Goal: Task Accomplishment & Management: Manage account settings

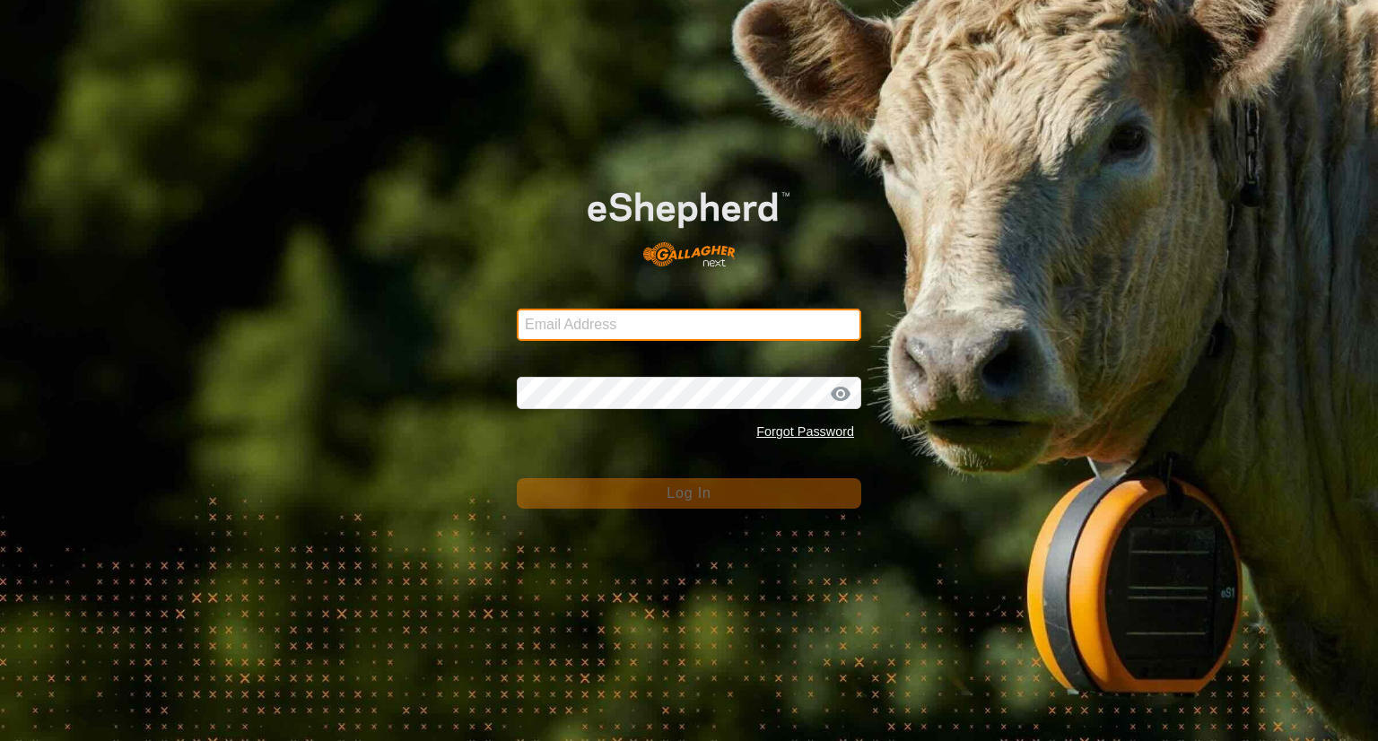
click at [751, 317] on input "Email Address" at bounding box center [689, 325] width 344 height 32
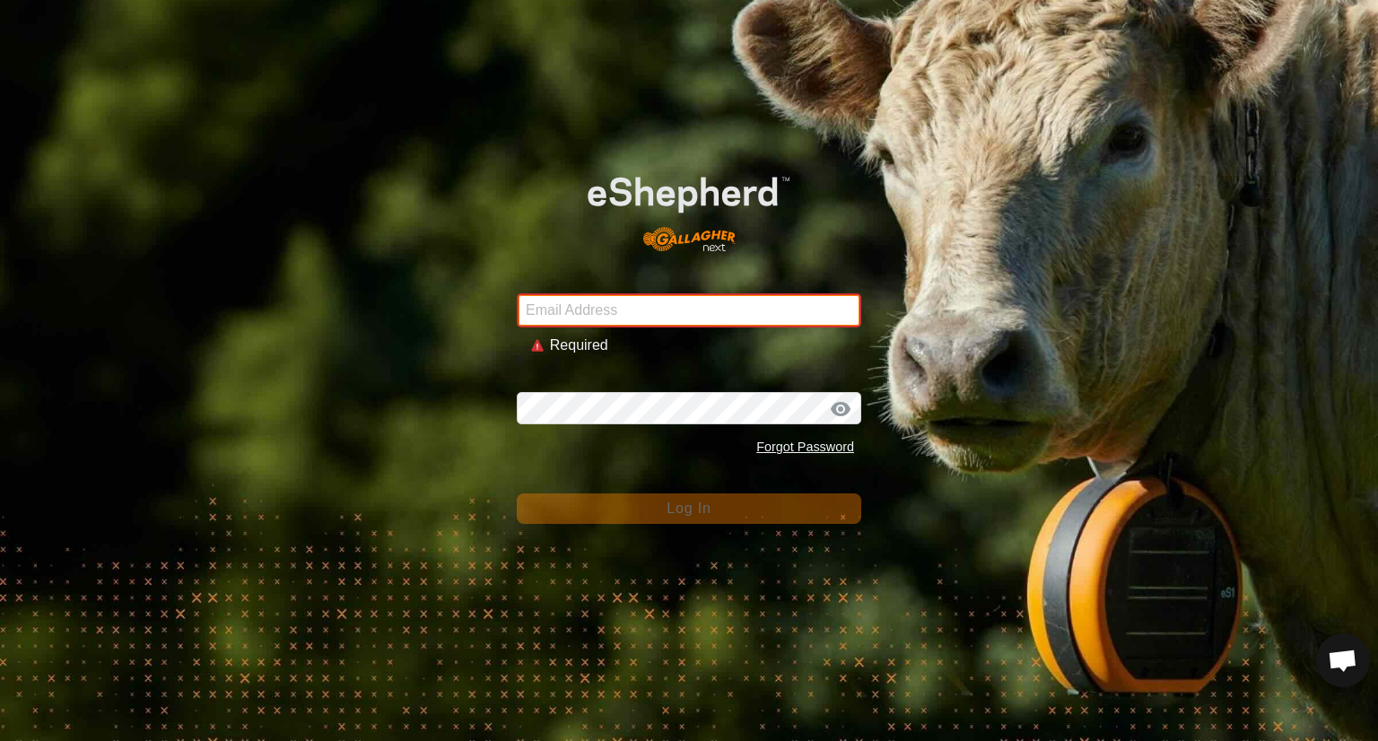
type input "[EMAIL_ADDRESS][DOMAIN_NAME]"
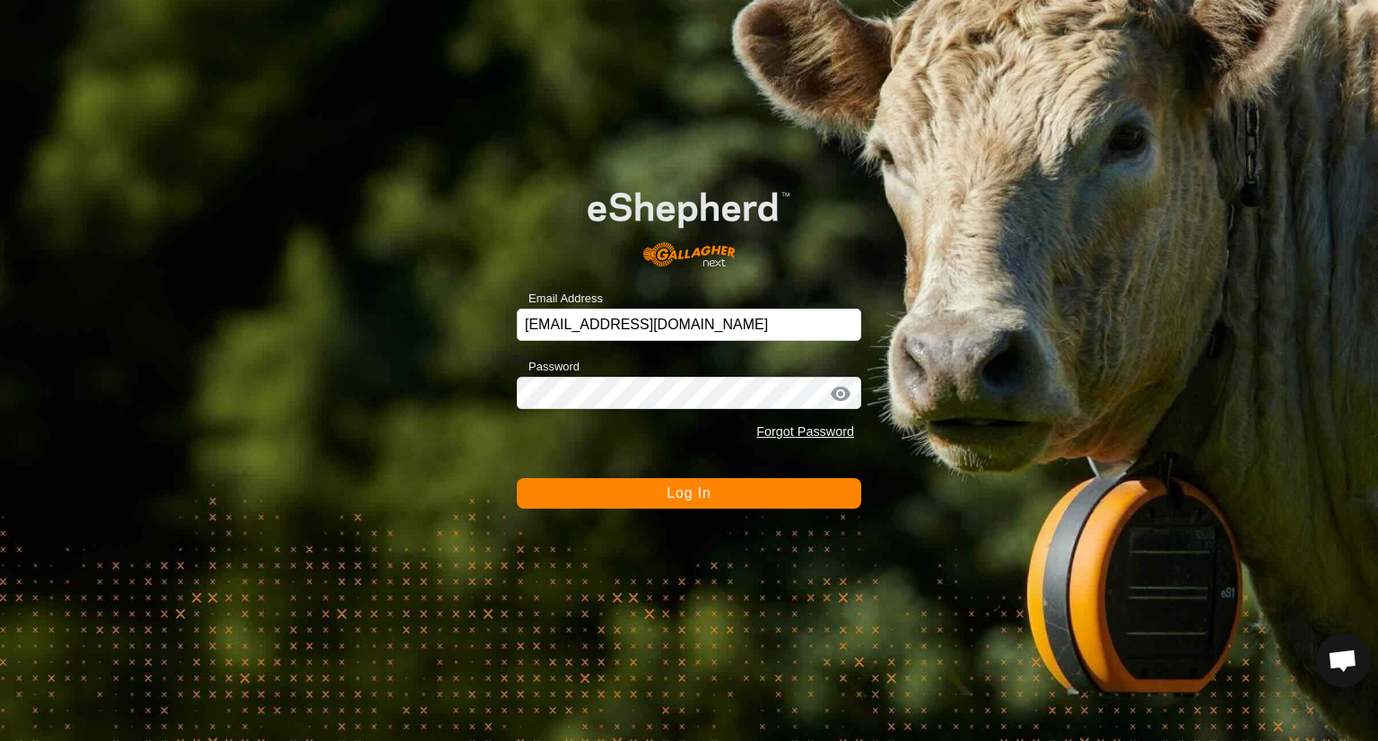
click at [710, 503] on button "Log In" at bounding box center [689, 493] width 344 height 30
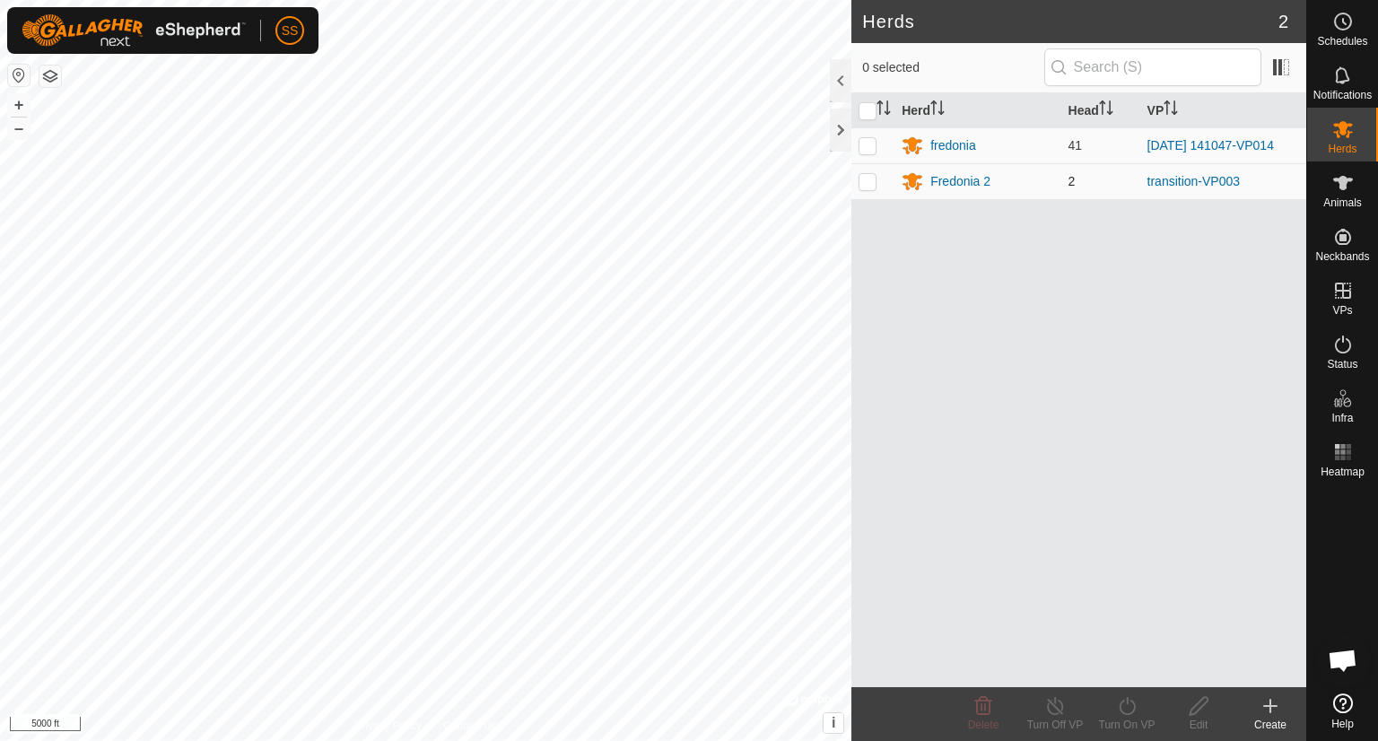
click at [863, 186] on p-checkbox at bounding box center [867, 181] width 18 height 14
click at [859, 183] on p-checkbox at bounding box center [867, 181] width 18 height 14
checkbox input "false"
click at [937, 186] on div "Fredonia 2" at bounding box center [960, 181] width 60 height 19
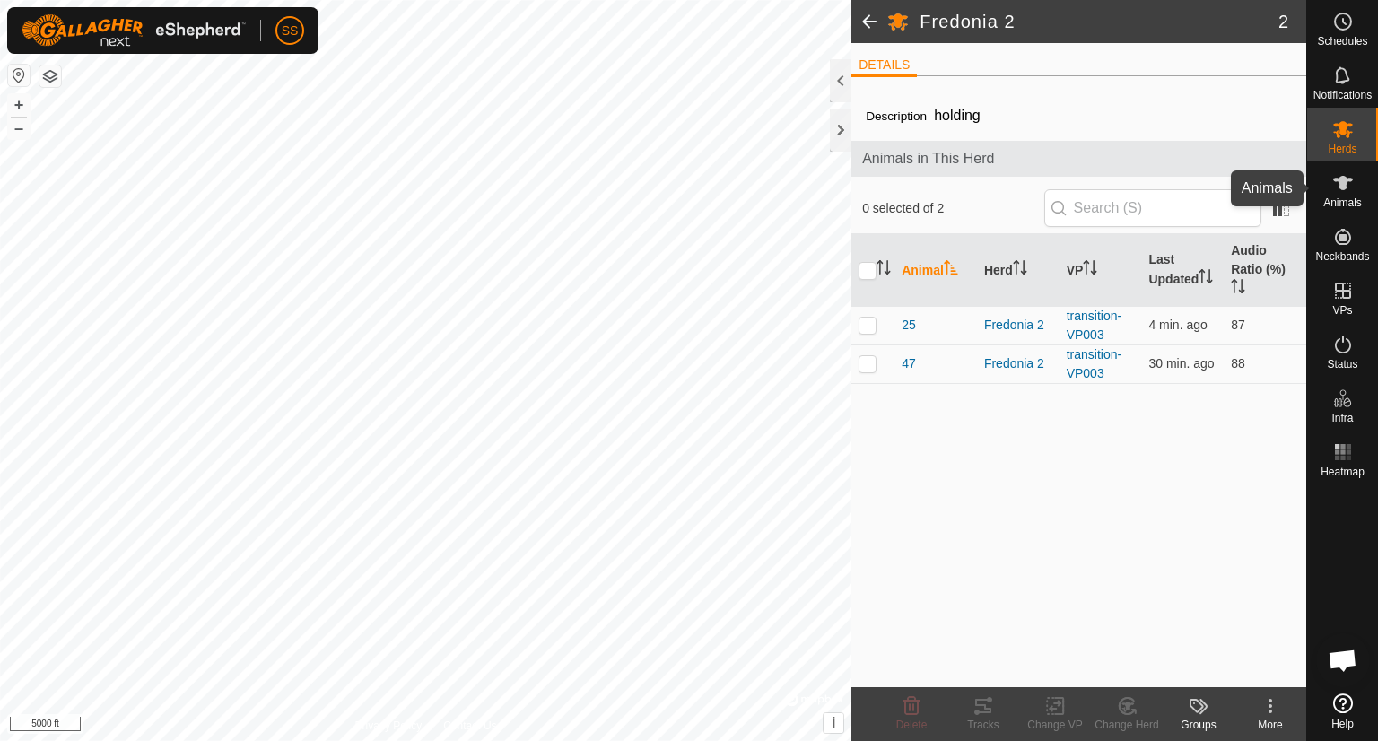
click at [1352, 185] on icon at bounding box center [1343, 183] width 22 height 22
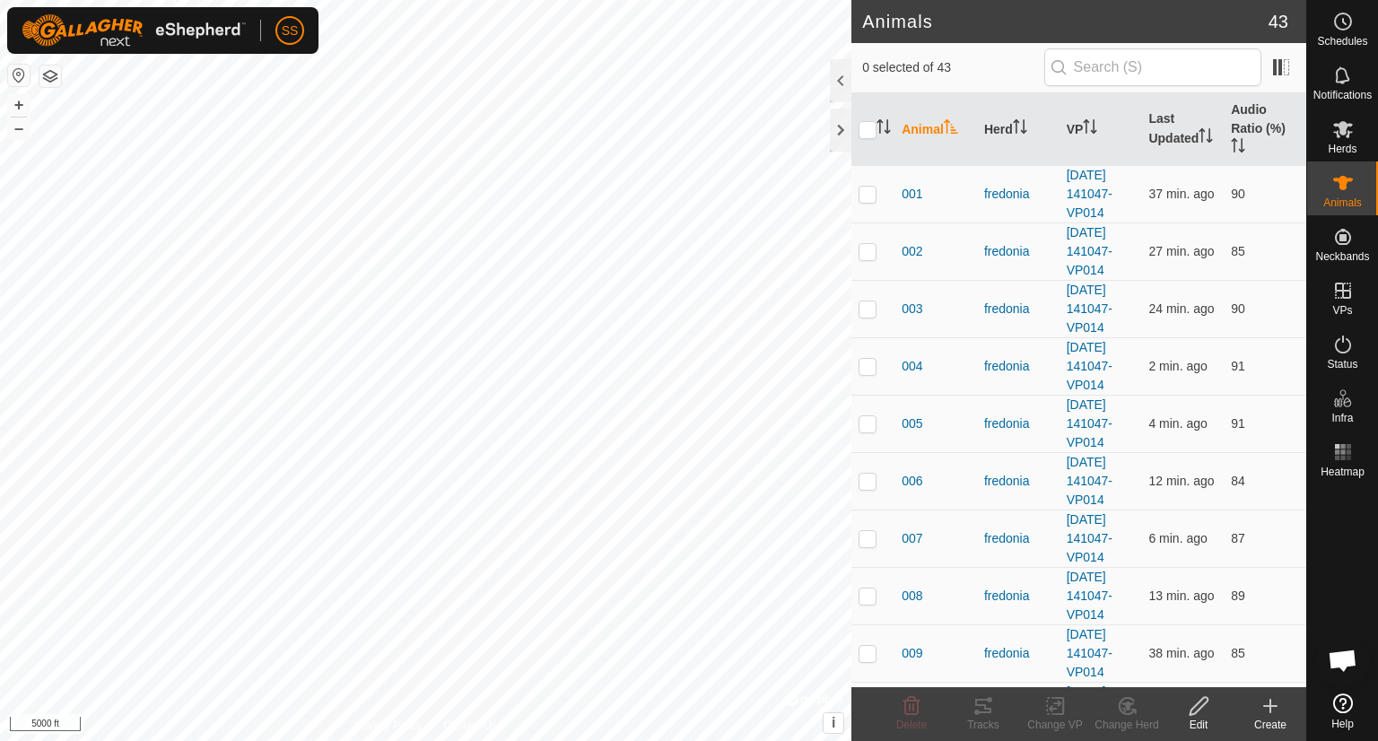
click at [1270, 701] on icon at bounding box center [1270, 706] width 0 height 13
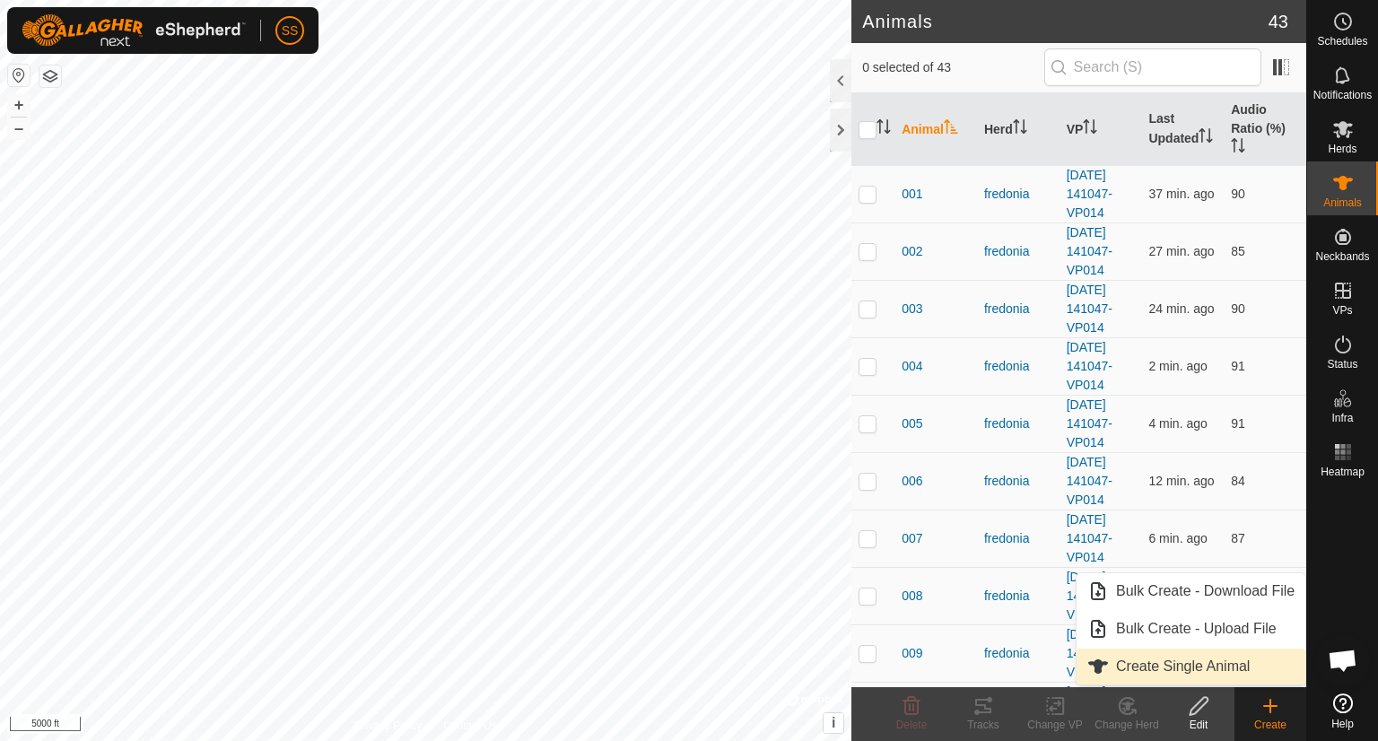
click at [1195, 668] on link "Create Single Animal" at bounding box center [1190, 667] width 229 height 36
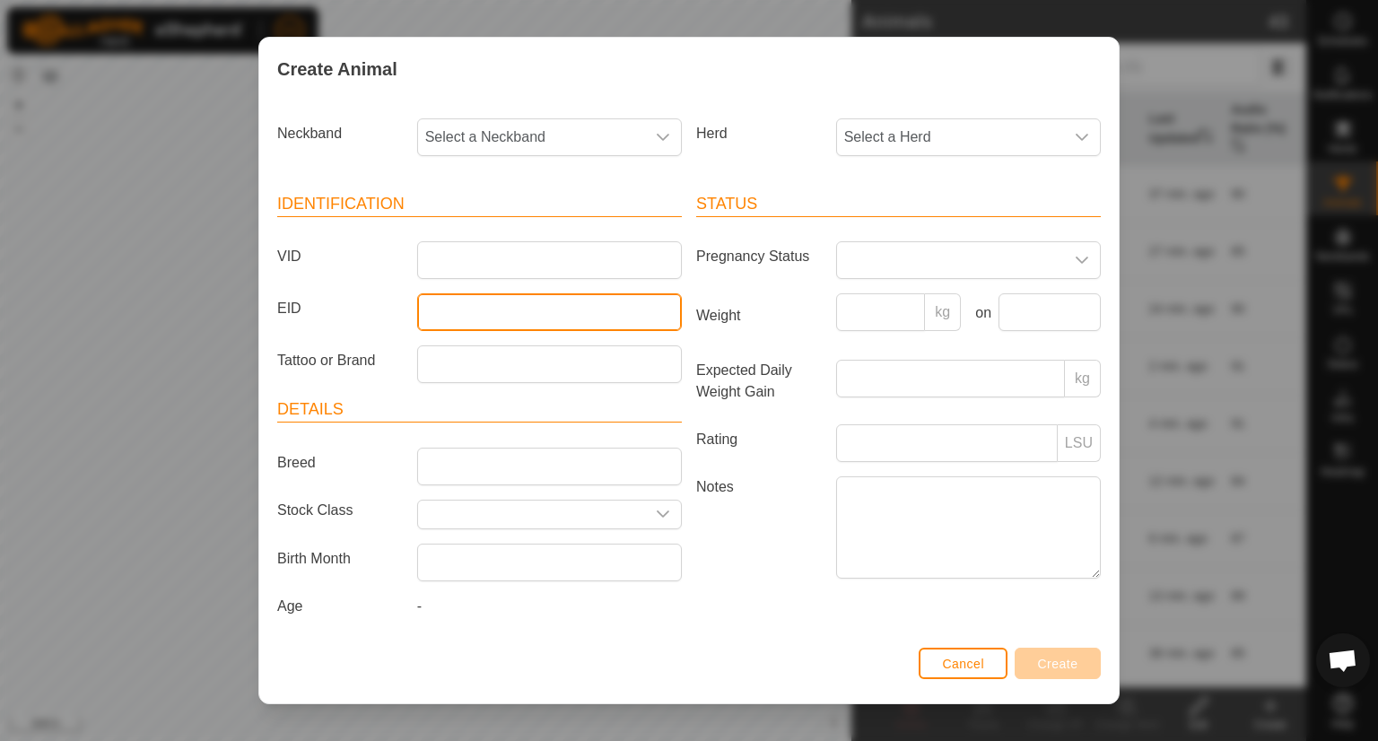
click at [453, 317] on input "EID" at bounding box center [549, 312] width 265 height 38
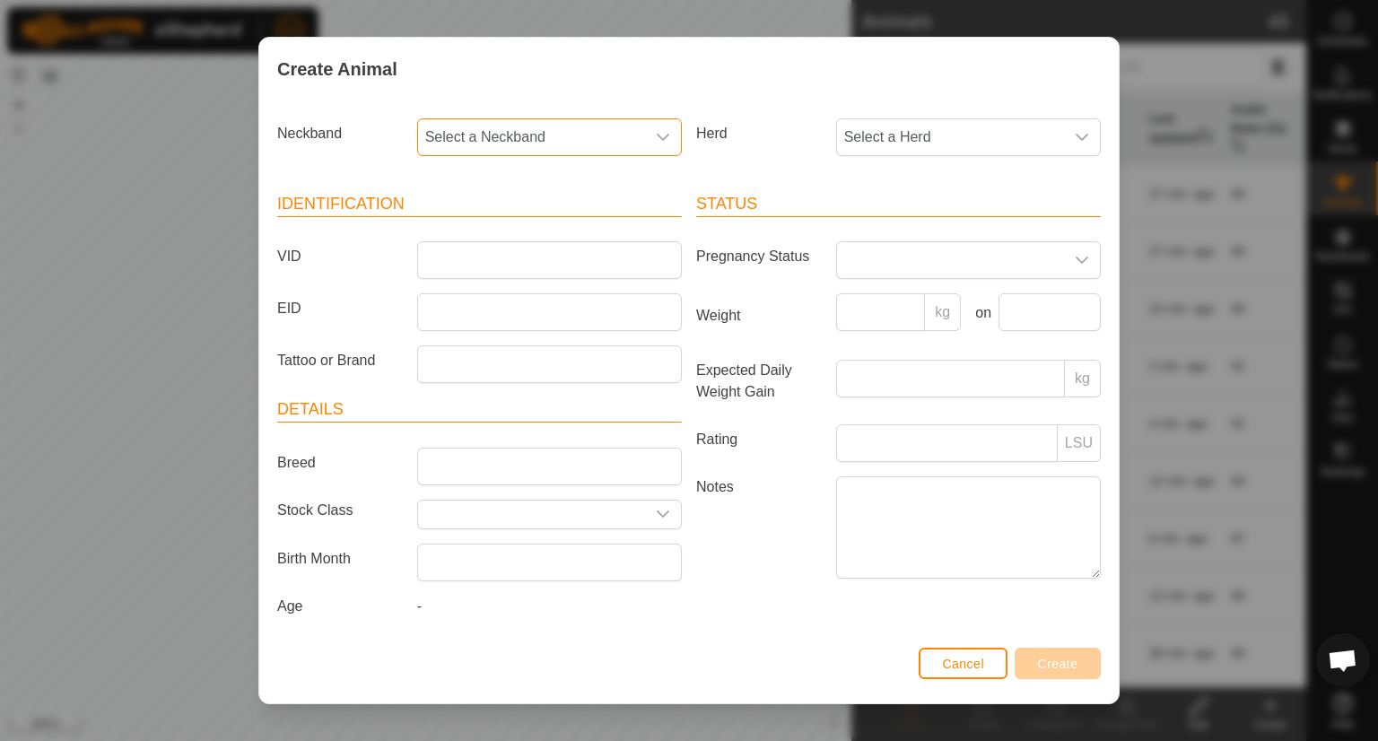
click at [612, 140] on span "Select a Neckband" at bounding box center [531, 137] width 227 height 36
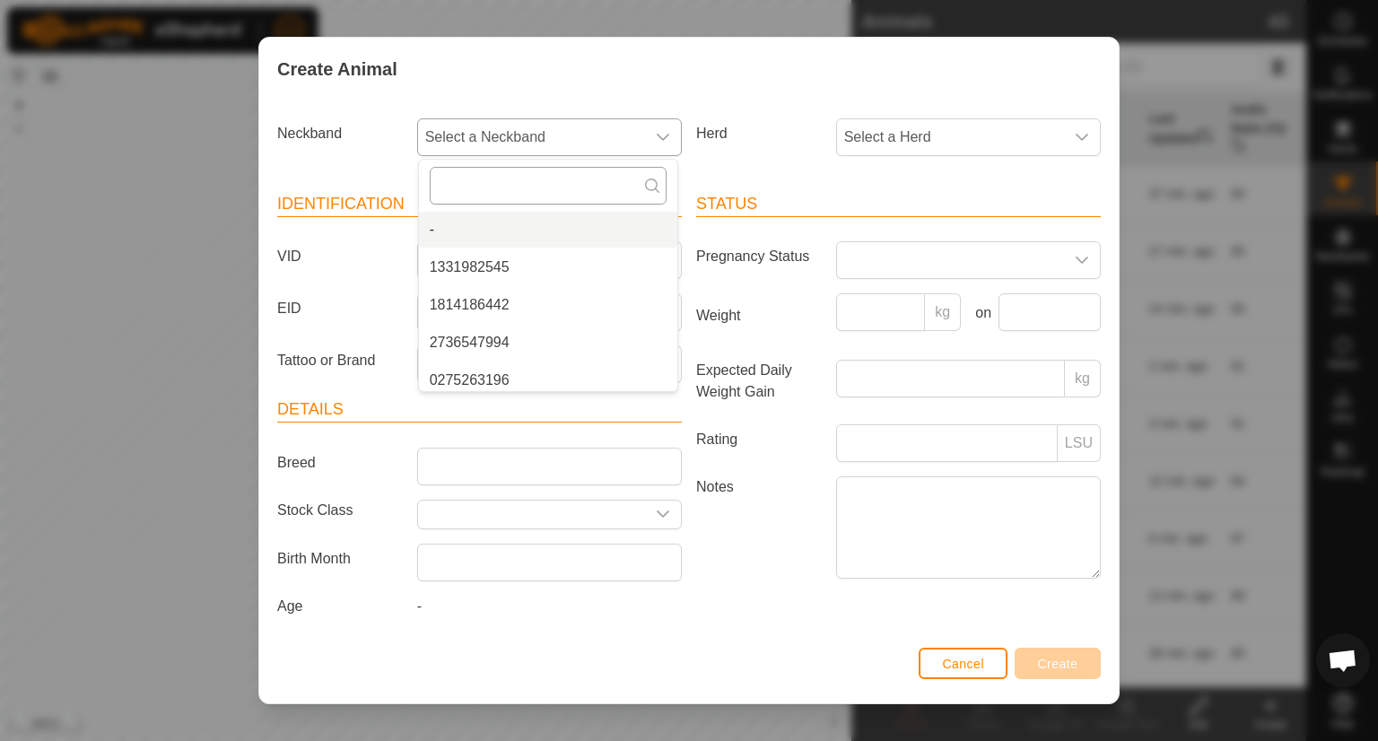
click at [503, 190] on input "text" at bounding box center [548, 186] width 237 height 38
type input "0"
click at [762, 515] on label "Notes" at bounding box center [759, 526] width 140 height 101
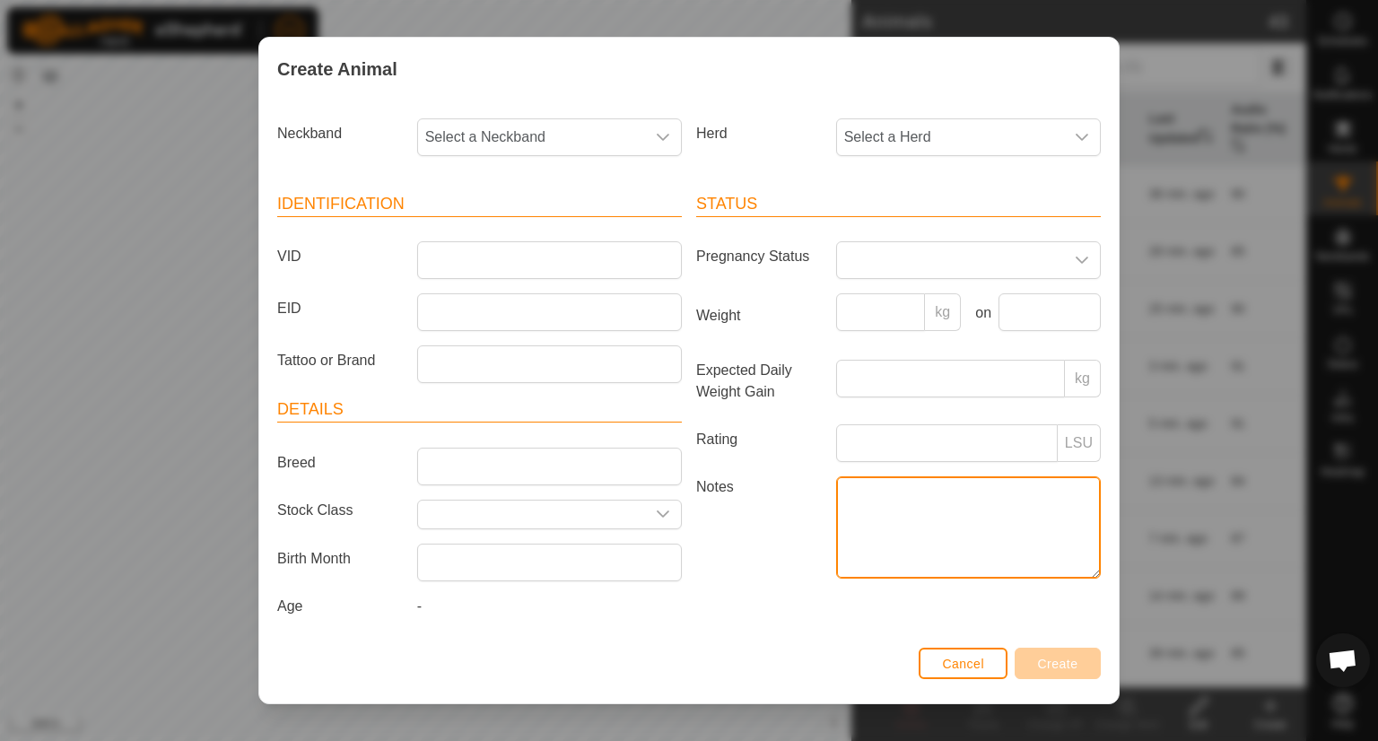
click at [836, 515] on textarea "Notes" at bounding box center [968, 527] width 265 height 102
click at [592, 157] on div "Neckband Select a Neckband" at bounding box center [479, 144] width 419 height 66
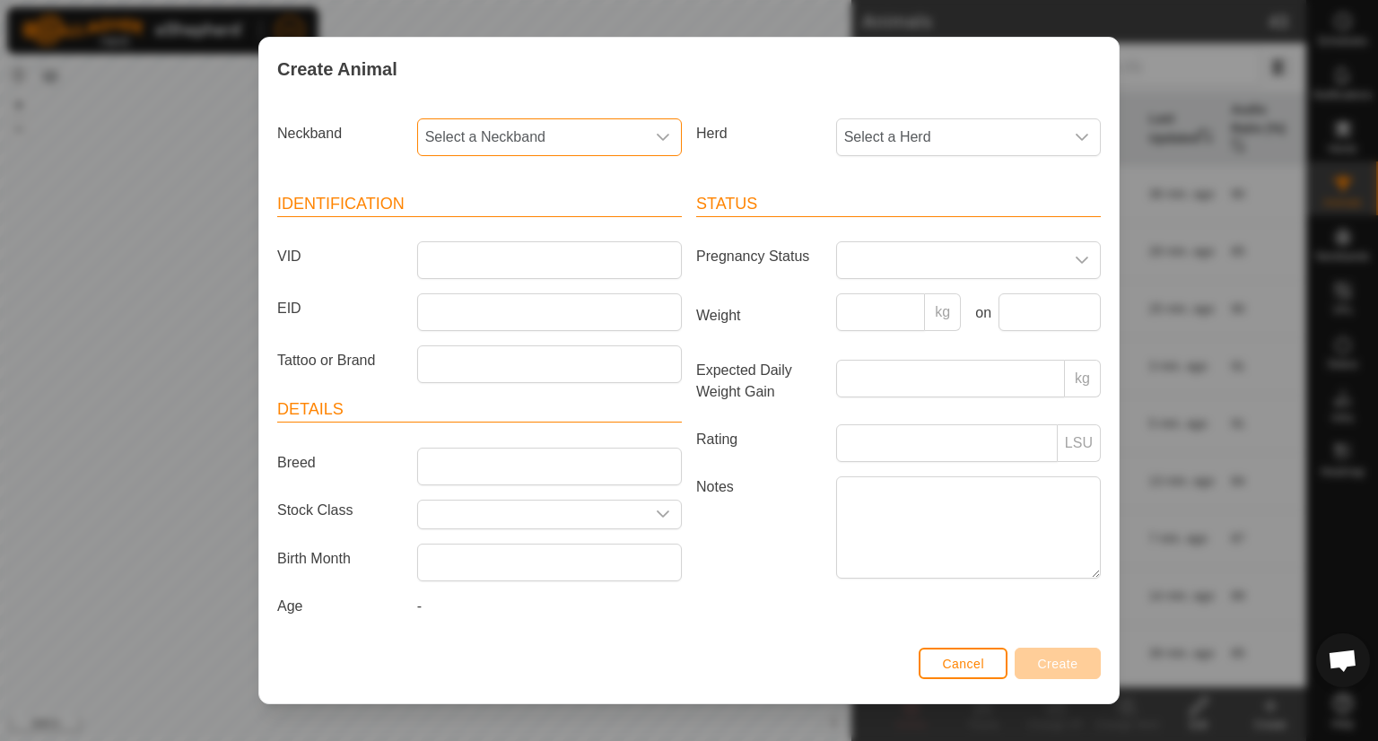
click at [588, 139] on span "Select a Neckband" at bounding box center [531, 137] width 227 height 36
type input "410"
click at [484, 233] on li "4109001266" at bounding box center [548, 230] width 258 height 36
click at [449, 264] on input "VID" at bounding box center [549, 260] width 265 height 38
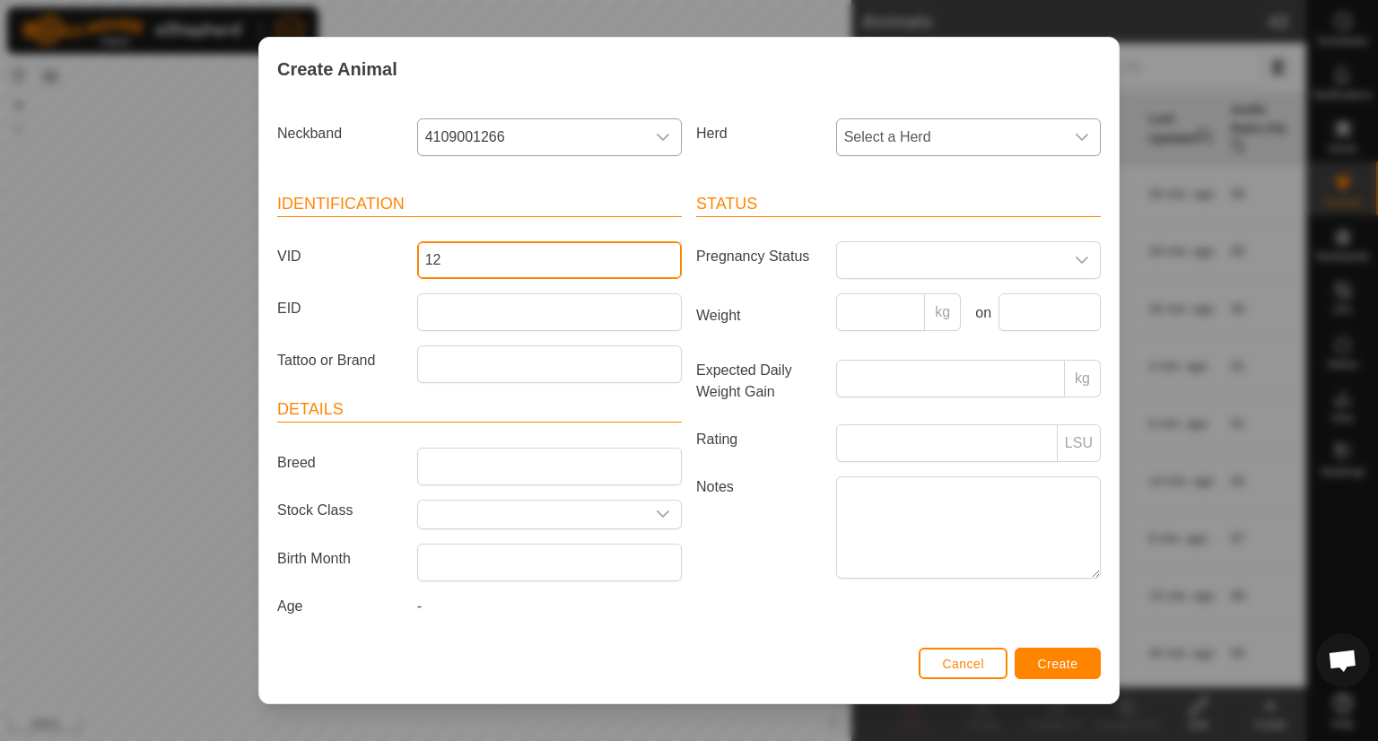
type input "12"
click at [1064, 144] on div "dropdown trigger" at bounding box center [1082, 137] width 36 height 36
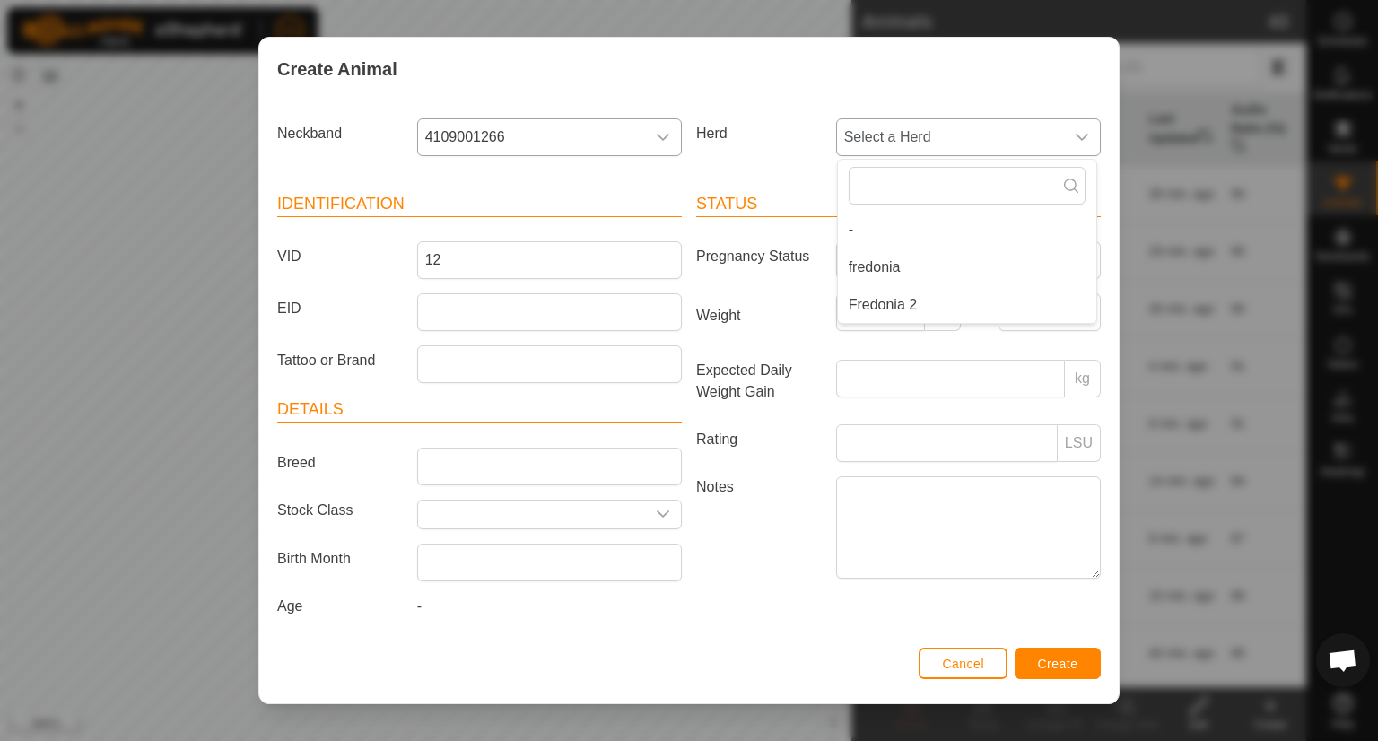
click at [901, 302] on li "Fredonia 2" at bounding box center [967, 305] width 258 height 36
click at [1033, 259] on span at bounding box center [950, 260] width 227 height 36
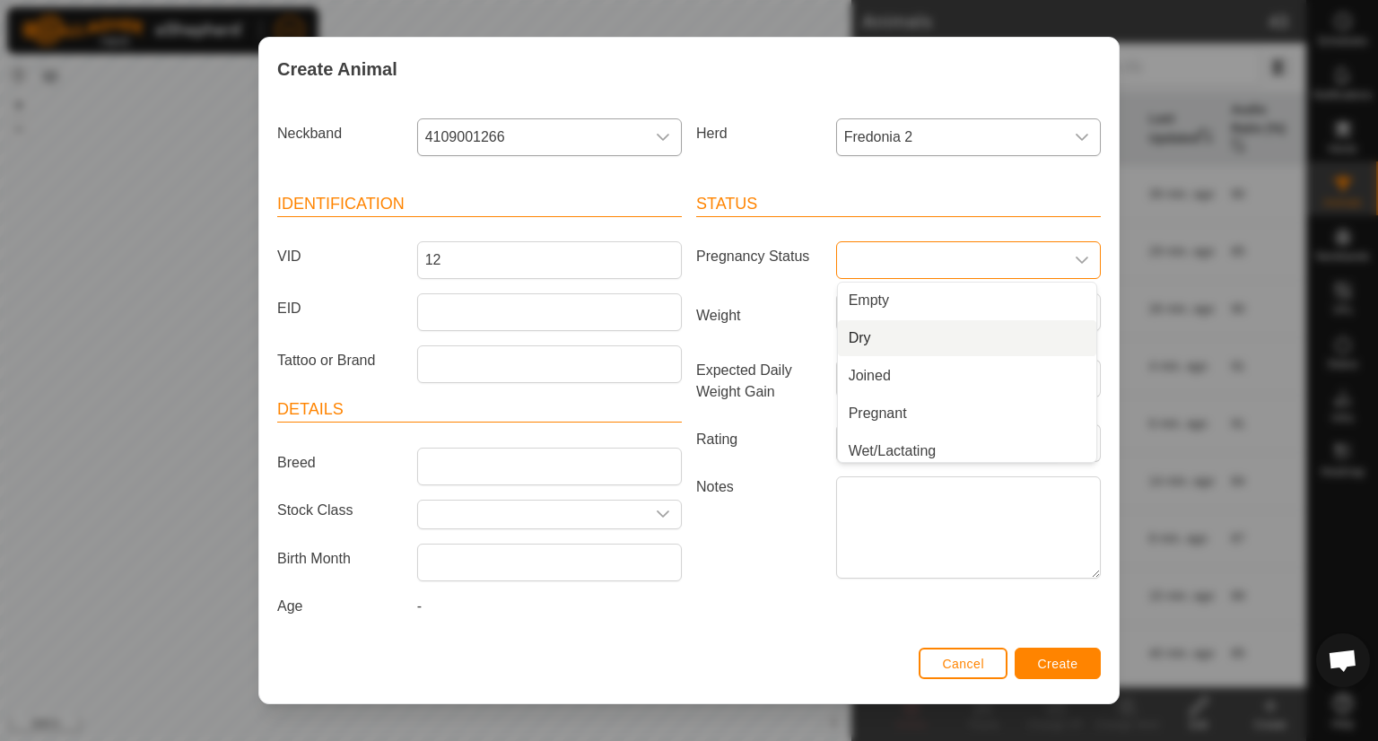
scroll to position [7, 0]
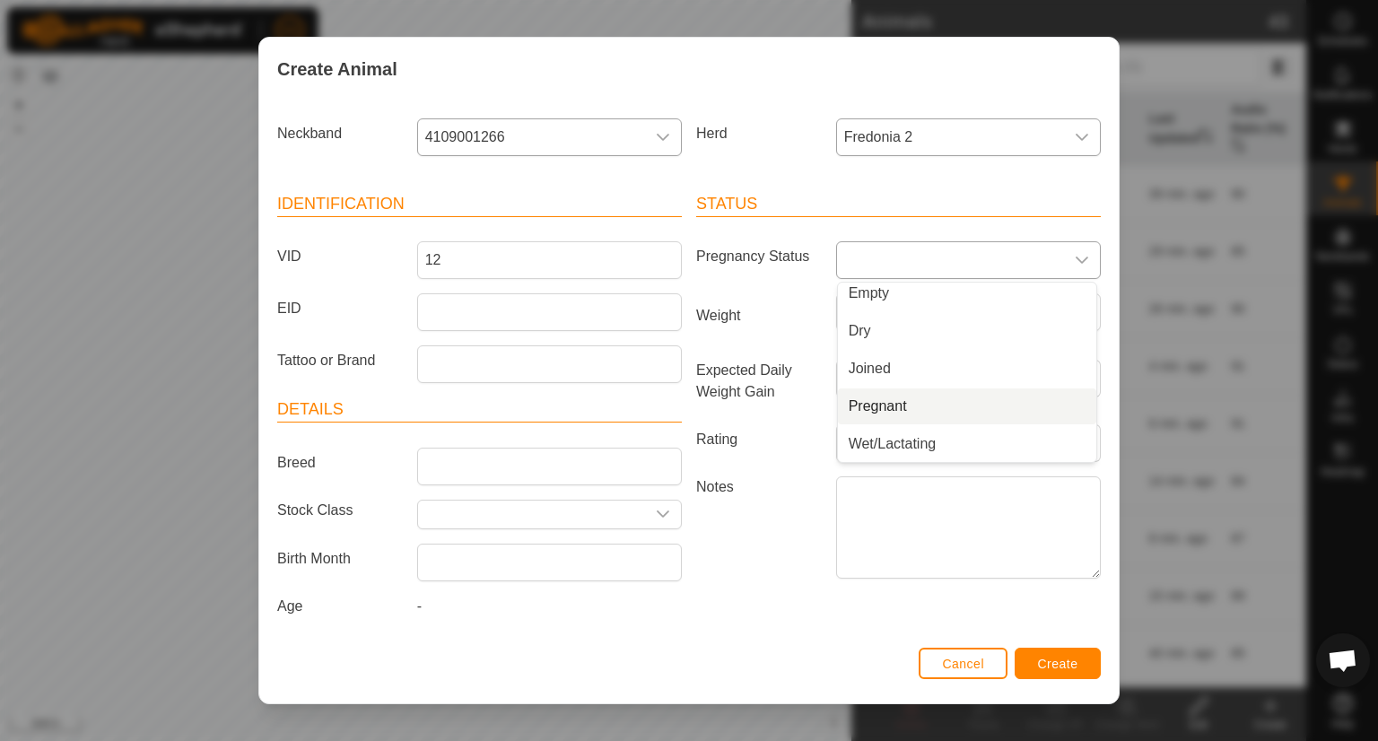
click at [876, 406] on li "Pregnant" at bounding box center [967, 406] width 258 height 36
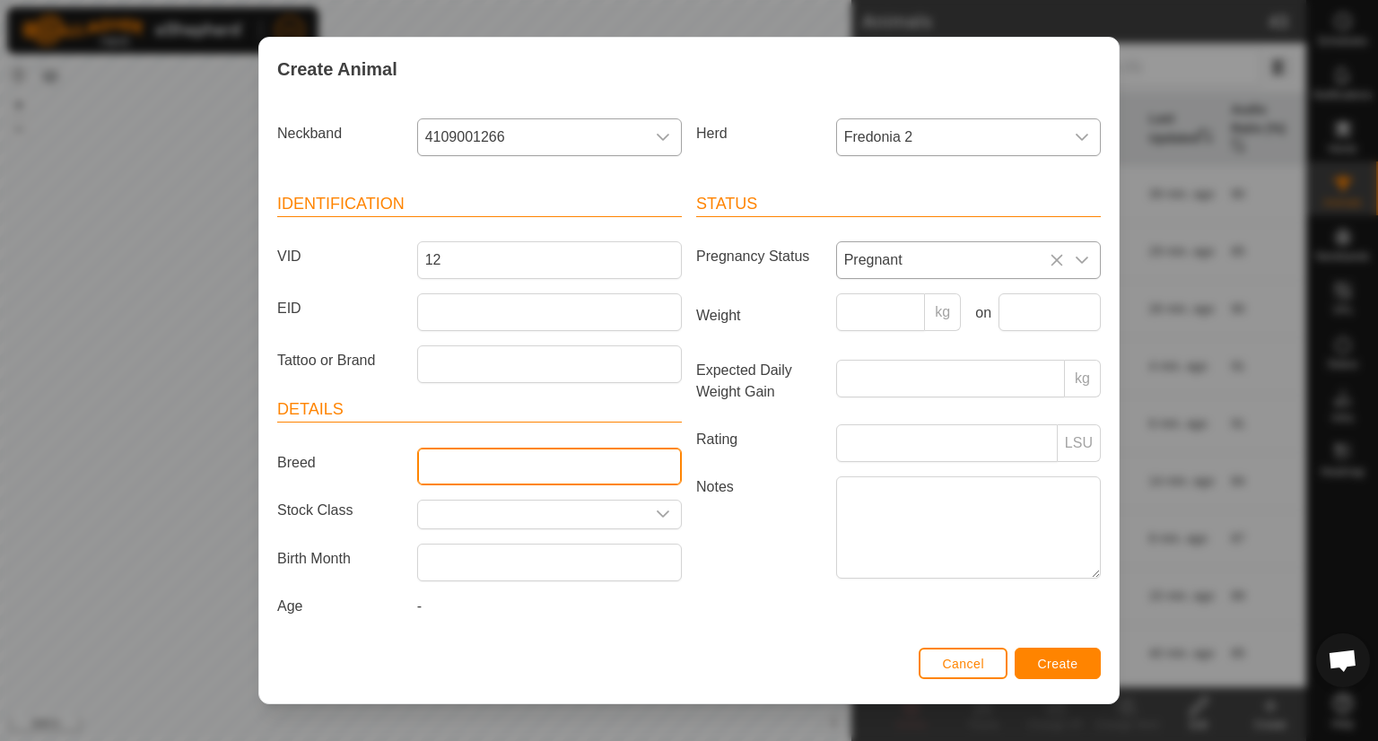
click at [438, 459] on input "Breed" at bounding box center [549, 467] width 265 height 38
type input "angus"
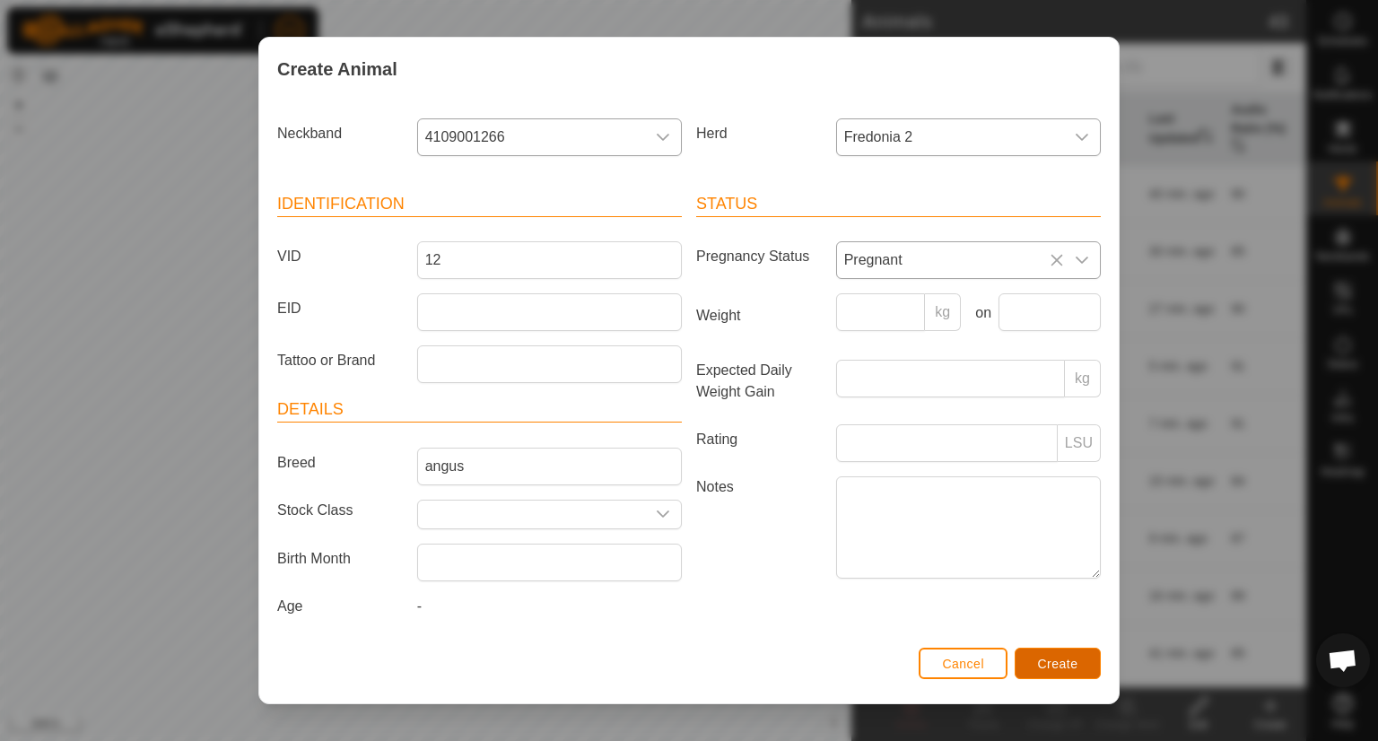
click at [1041, 658] on span "Create" at bounding box center [1058, 664] width 40 height 14
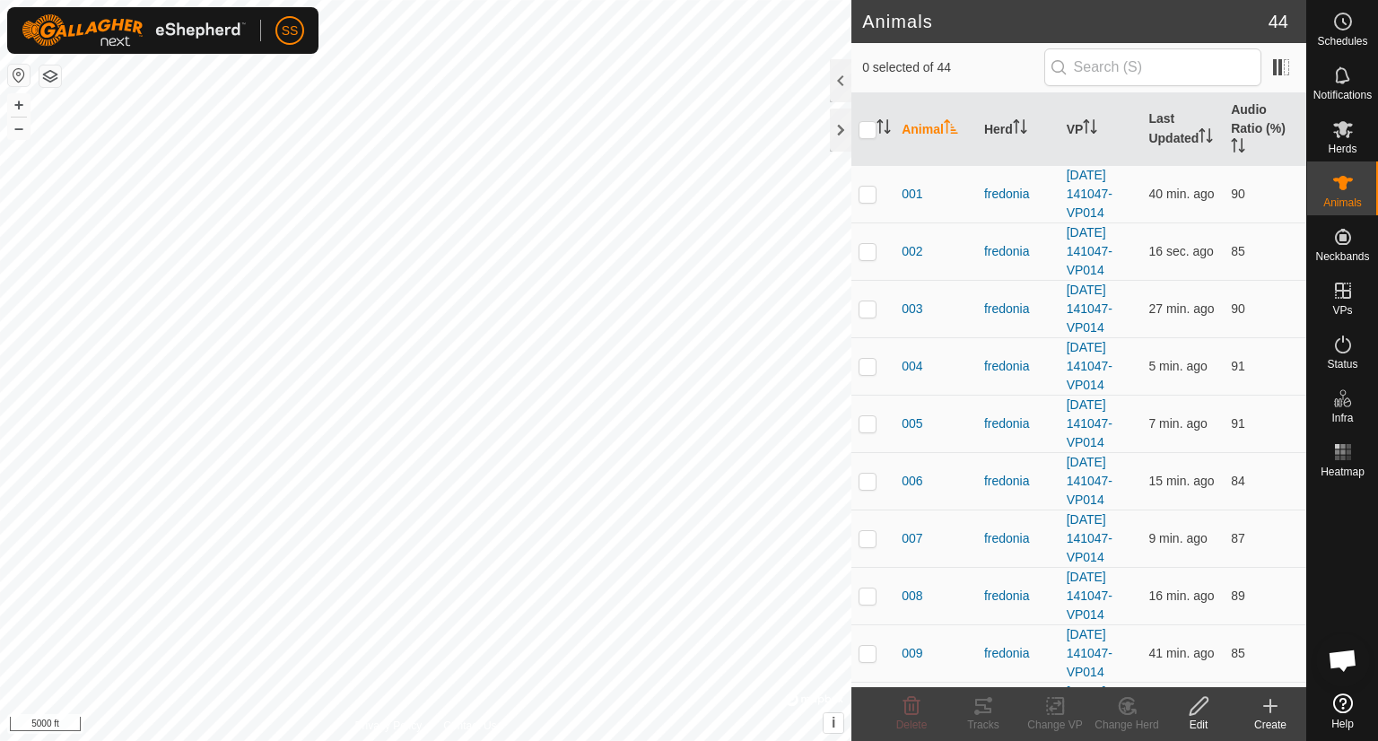
click at [1264, 708] on icon at bounding box center [1270, 706] width 22 height 22
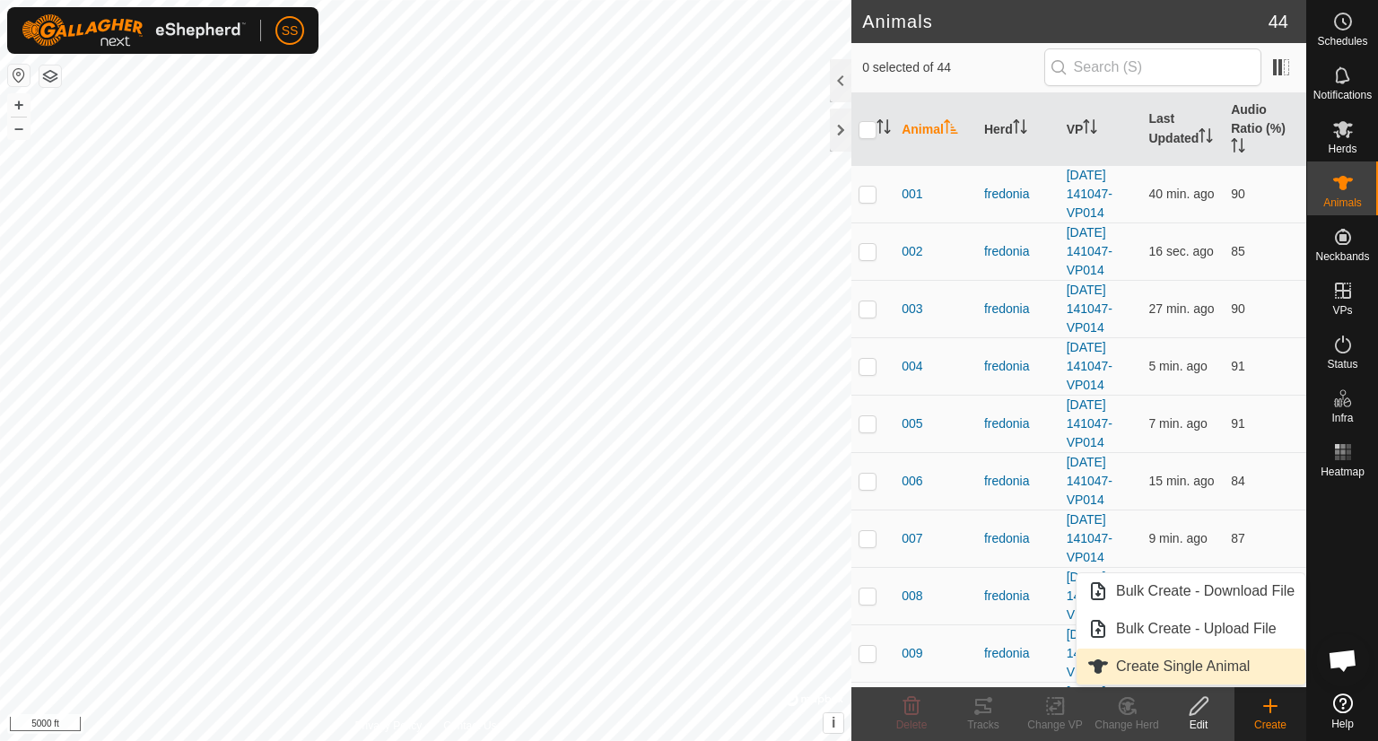
click at [1221, 668] on link "Create Single Animal" at bounding box center [1190, 667] width 229 height 36
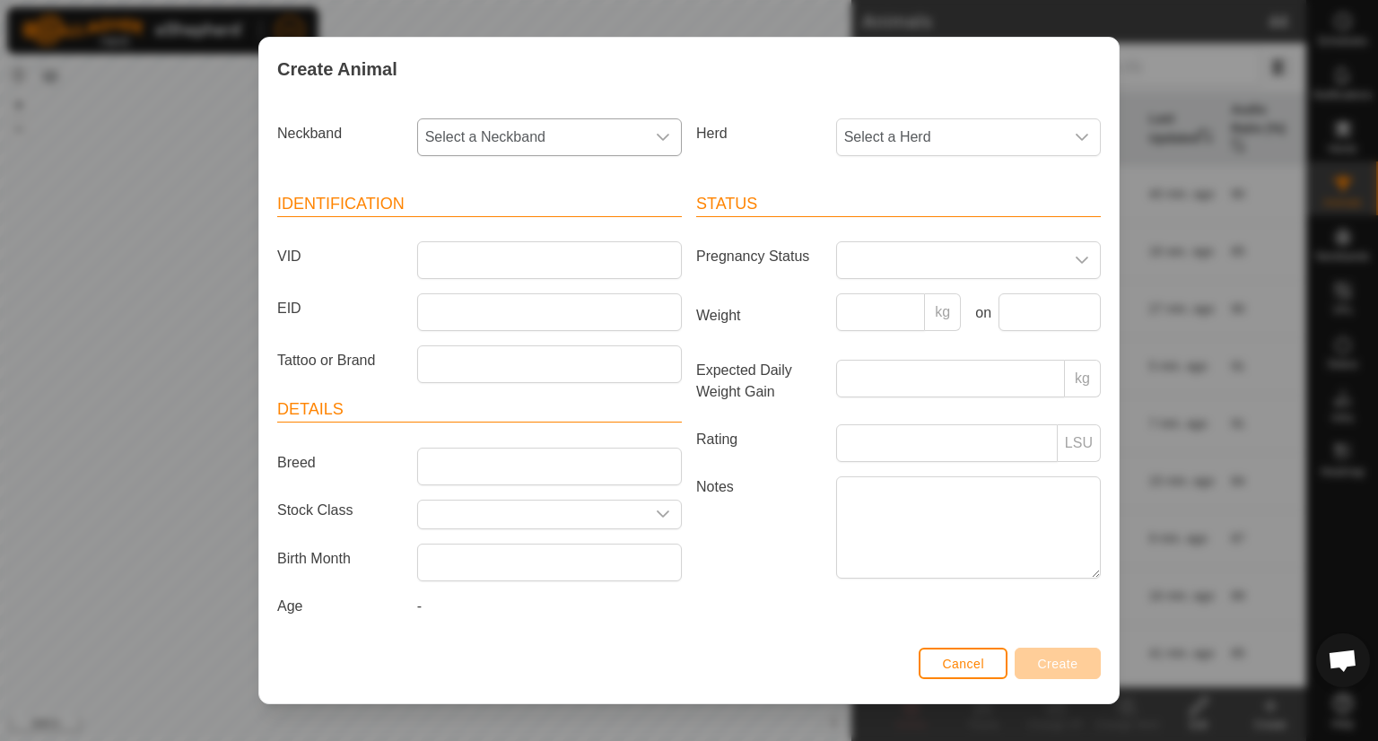
click at [538, 144] on span "Select a Neckband" at bounding box center [531, 137] width 227 height 36
type input "1319"
click at [480, 238] on li "1319572795" at bounding box center [548, 230] width 258 height 36
click at [955, 137] on span "Select a Herd" at bounding box center [950, 137] width 227 height 36
click at [872, 306] on li "Fredonia 2" at bounding box center [967, 305] width 258 height 36
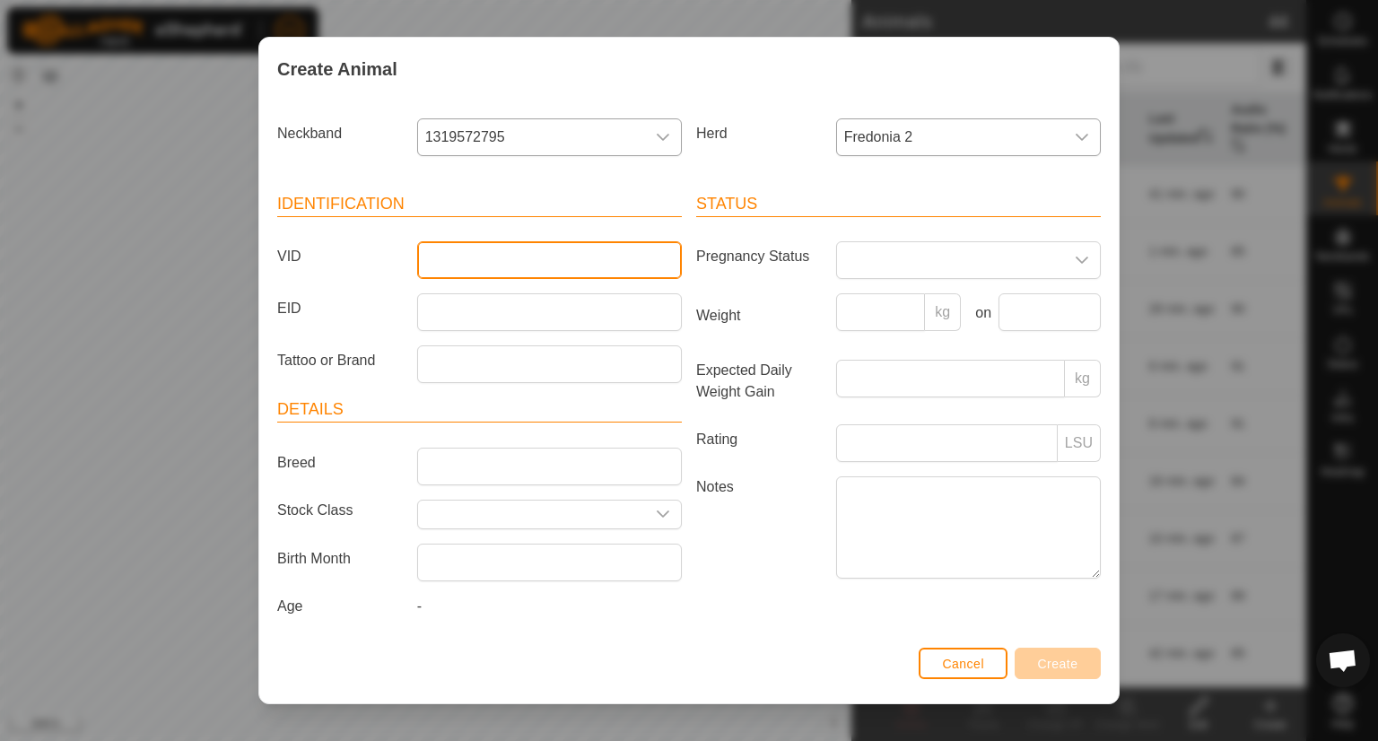
click at [467, 260] on input "VID" at bounding box center [549, 260] width 265 height 38
type input "34"
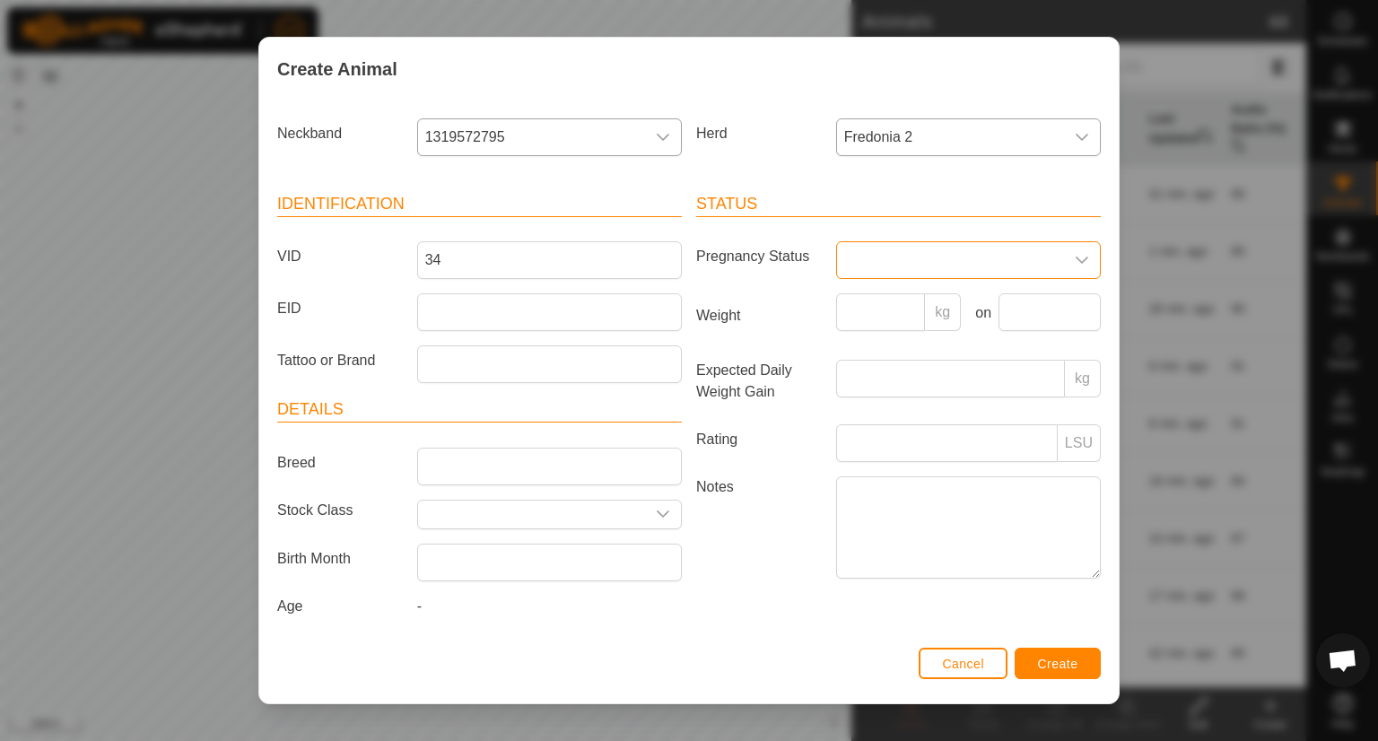
click at [952, 246] on span at bounding box center [950, 260] width 227 height 36
click at [872, 407] on li "Pregnant" at bounding box center [967, 414] width 258 height 36
click at [438, 464] on input "Breed" at bounding box center [549, 467] width 265 height 38
type input "angus"
click at [1062, 664] on span "Create" at bounding box center [1058, 664] width 40 height 14
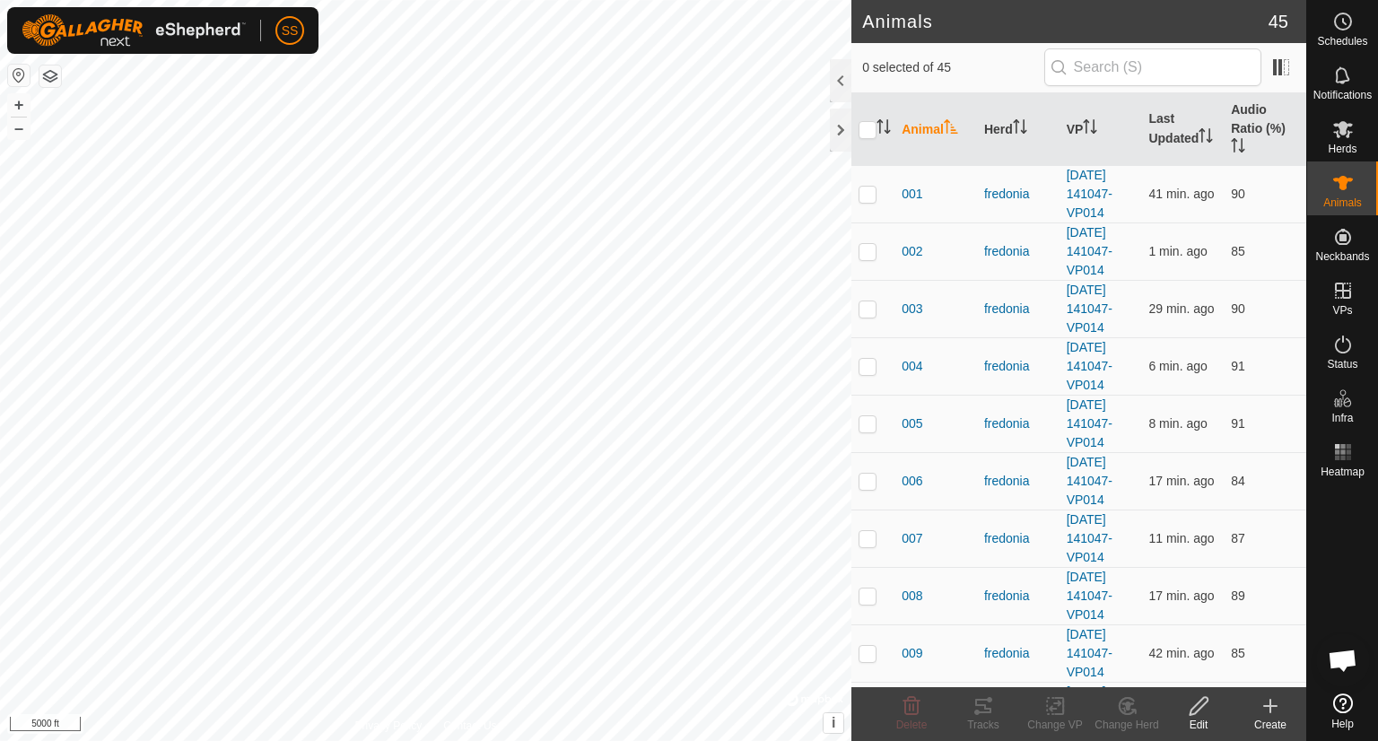
click at [1270, 700] on icon at bounding box center [1270, 706] width 0 height 13
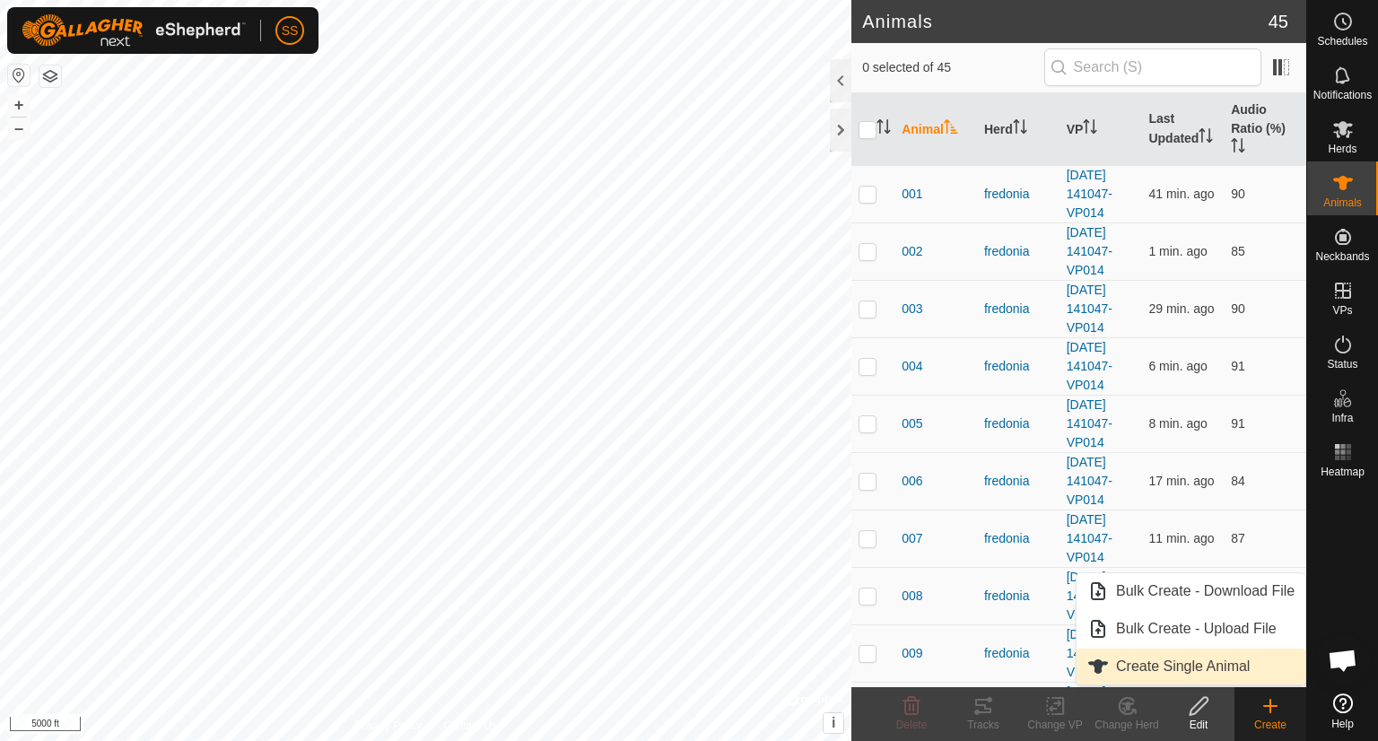
click at [1224, 662] on link "Create Single Animal" at bounding box center [1190, 667] width 229 height 36
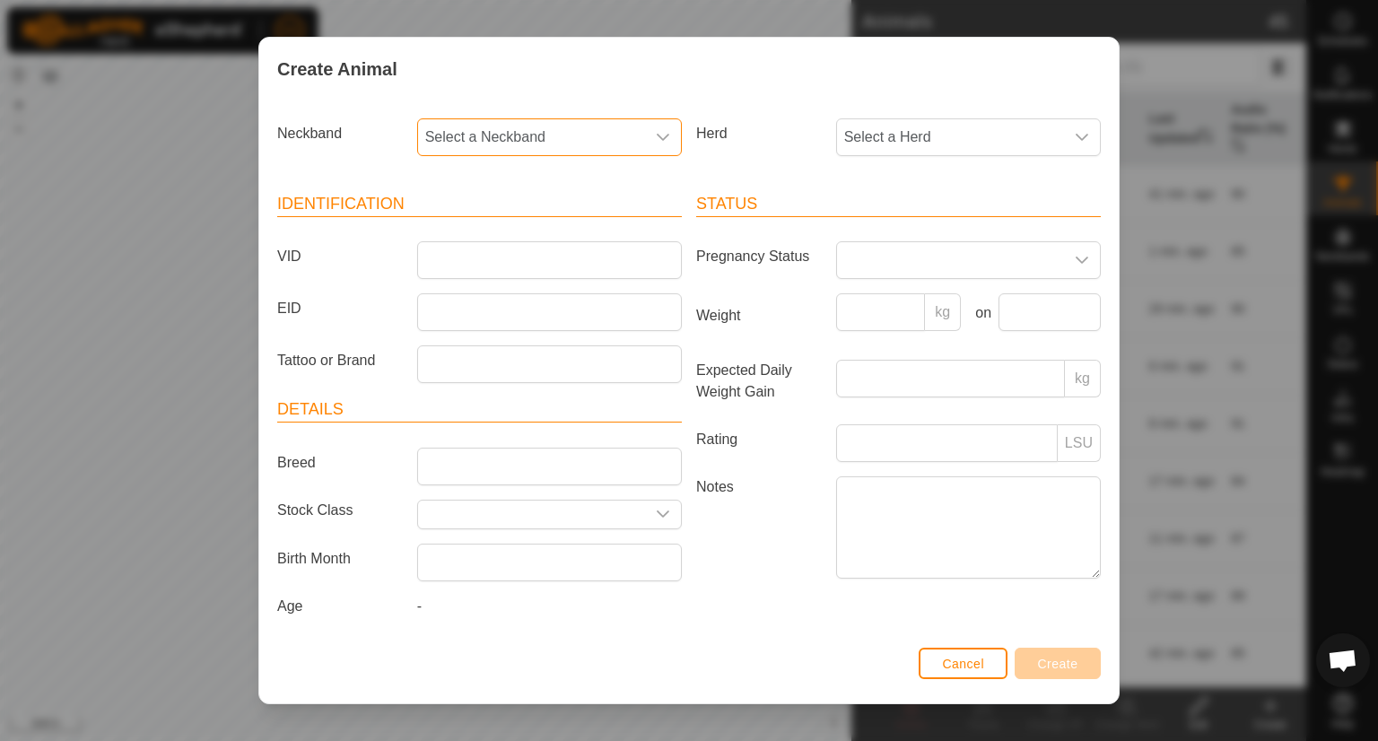
click at [592, 139] on span "Select a Neckband" at bounding box center [531, 137] width 227 height 36
type input "133"
click at [506, 221] on li "1331982545" at bounding box center [548, 230] width 258 height 36
click at [909, 149] on span "Select a Herd" at bounding box center [950, 137] width 227 height 36
click at [877, 301] on li "Fredonia 2" at bounding box center [967, 305] width 258 height 36
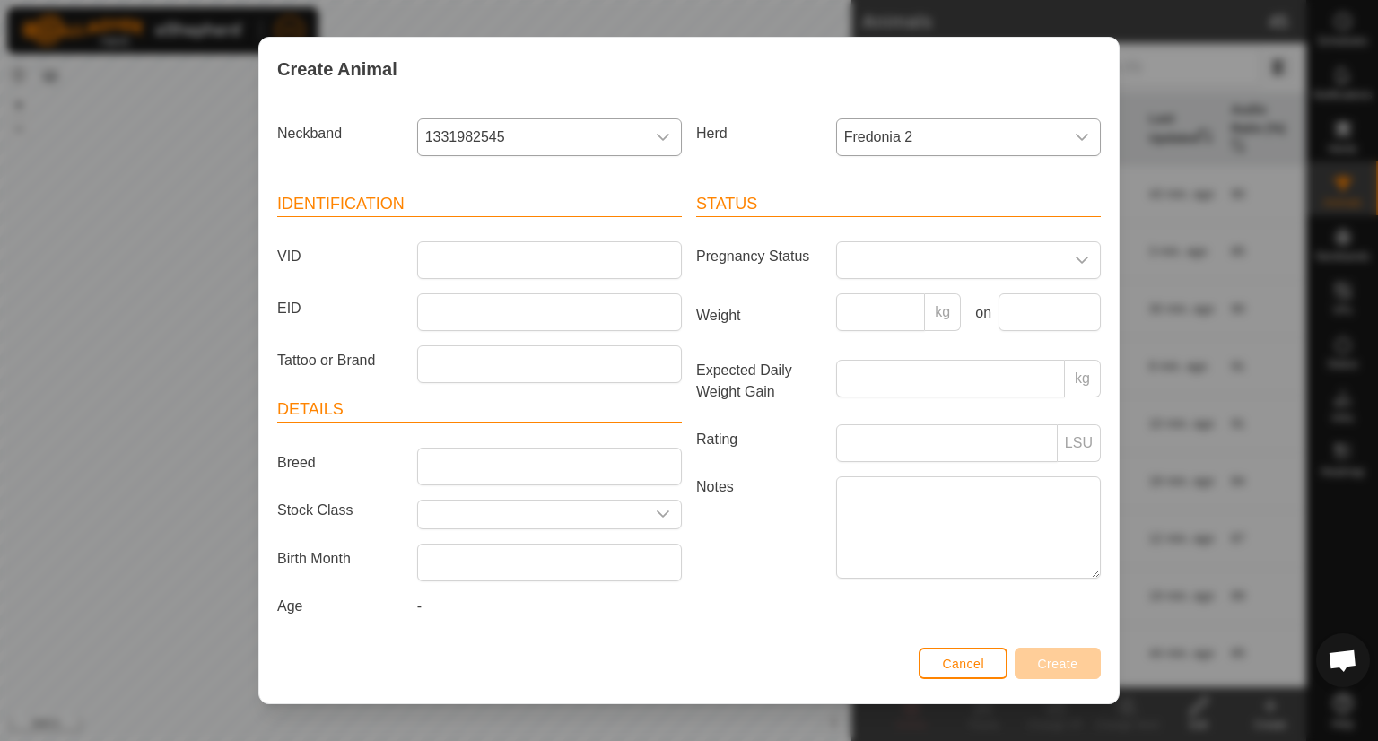
click at [484, 223] on article "Identification VID EID Tattoo or Brand" at bounding box center [479, 287] width 405 height 191
click at [451, 260] on input "VID" at bounding box center [549, 260] width 265 height 38
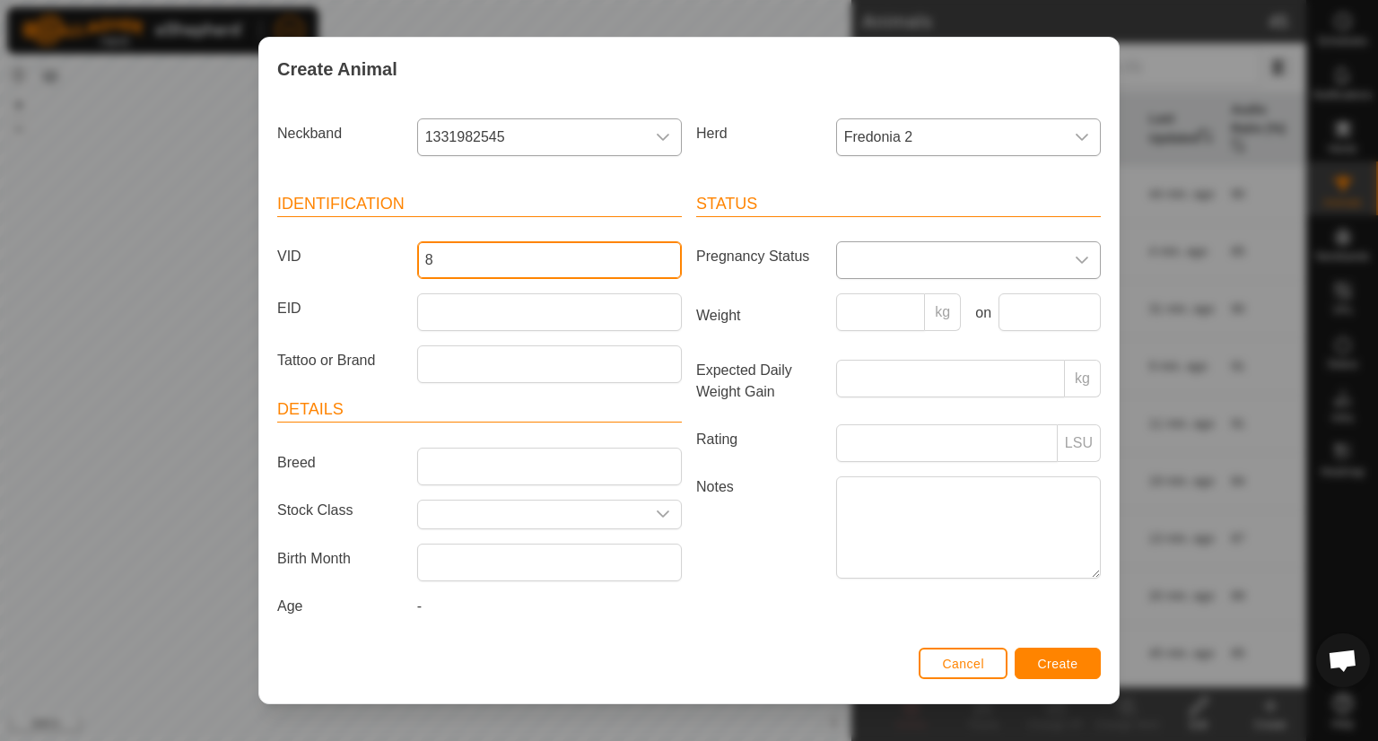
type input "8"
click at [866, 248] on span at bounding box center [950, 260] width 227 height 36
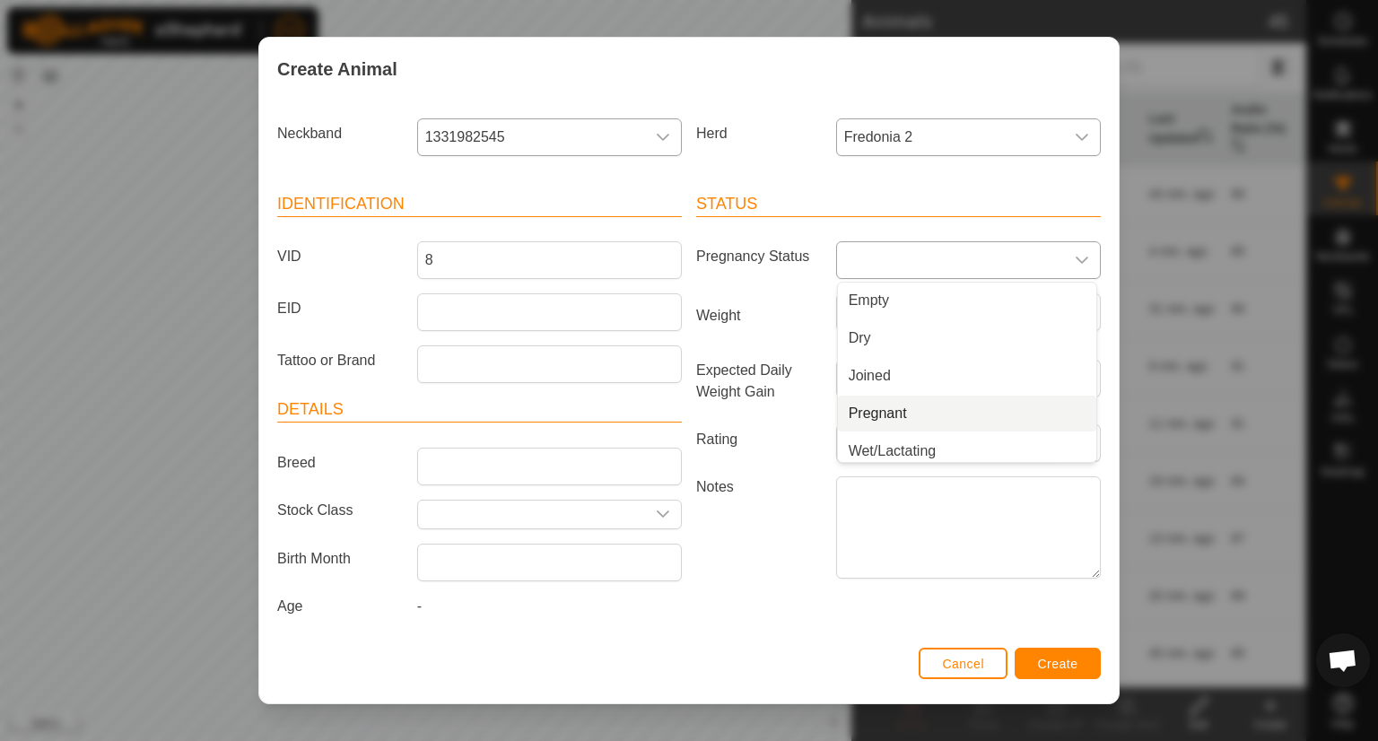
click at [860, 411] on li "Pregnant" at bounding box center [967, 414] width 258 height 36
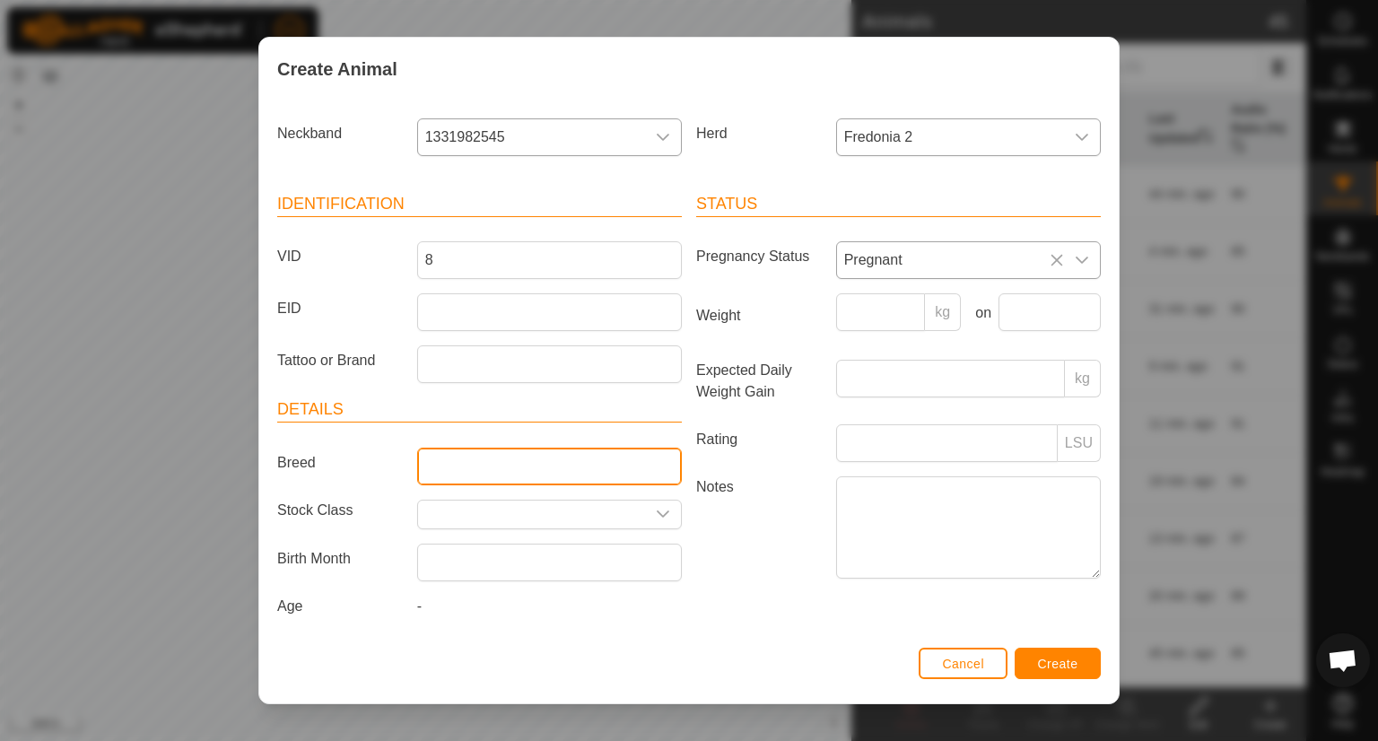
click at [478, 468] on input "Breed" at bounding box center [549, 467] width 265 height 38
type input "angus"
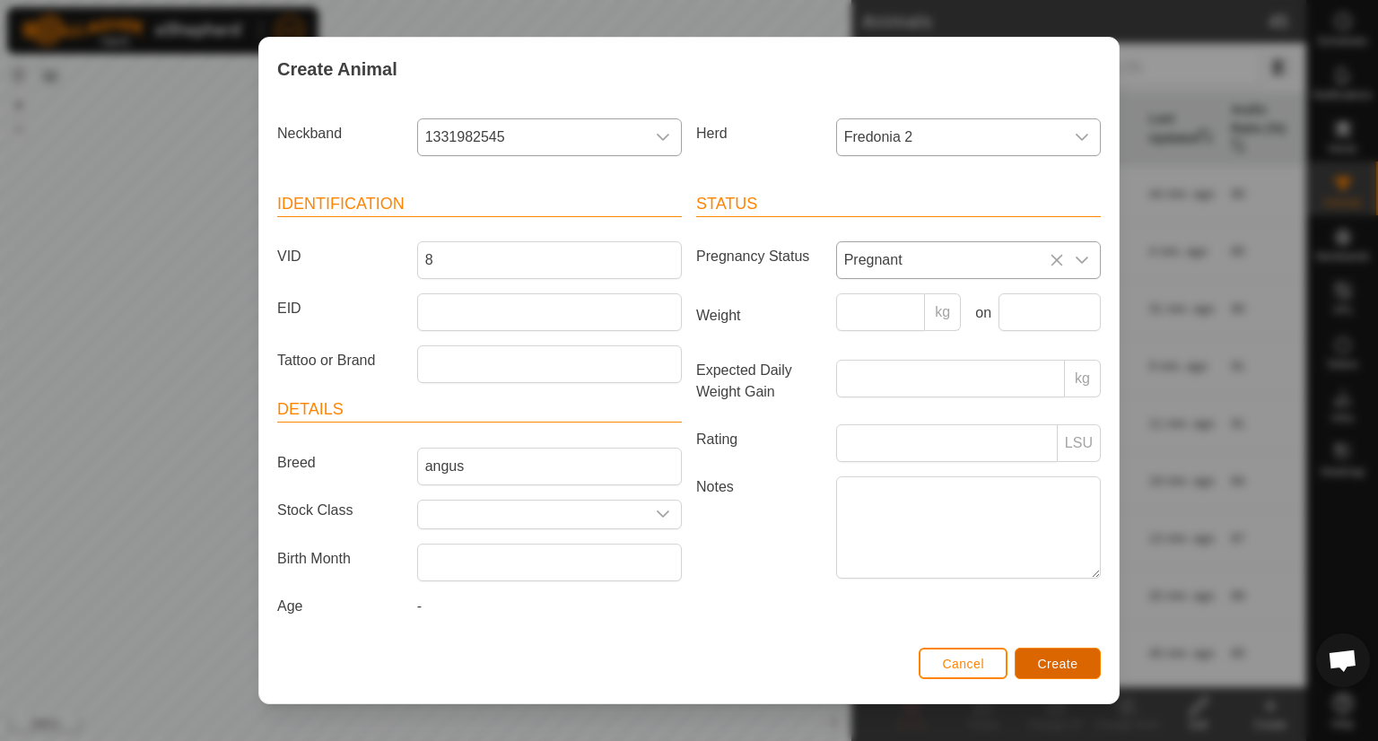
click at [1062, 664] on span "Create" at bounding box center [1058, 664] width 40 height 14
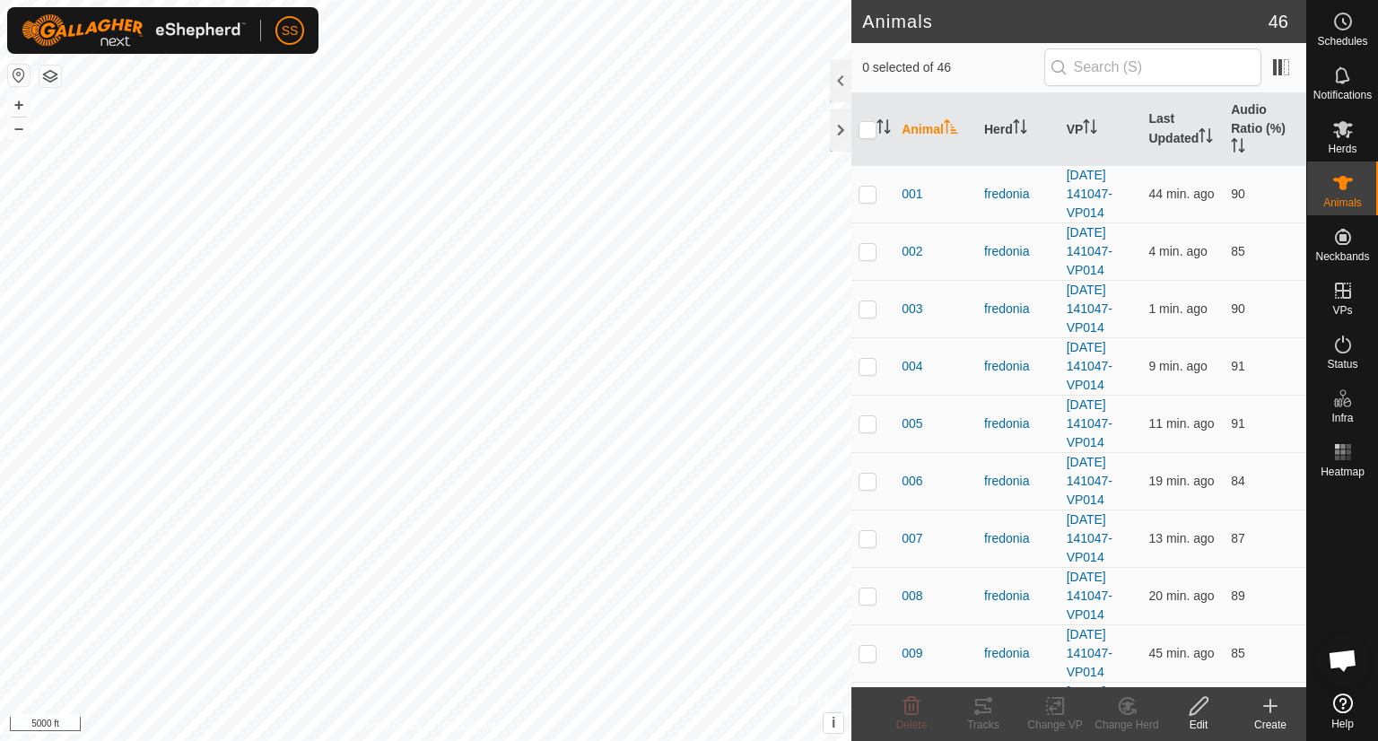
click at [1267, 718] on div "Create" at bounding box center [1270, 725] width 72 height 16
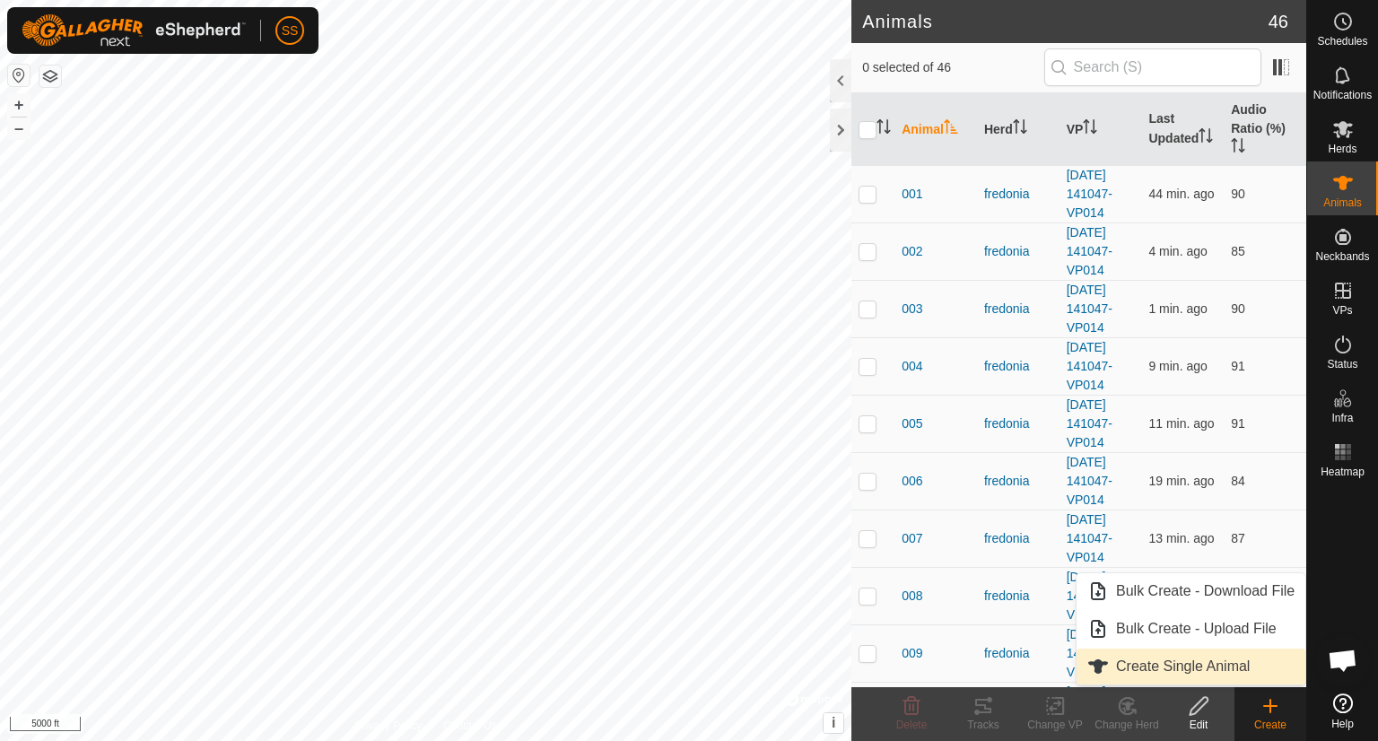
click at [1204, 663] on link "Create Single Animal" at bounding box center [1190, 667] width 229 height 36
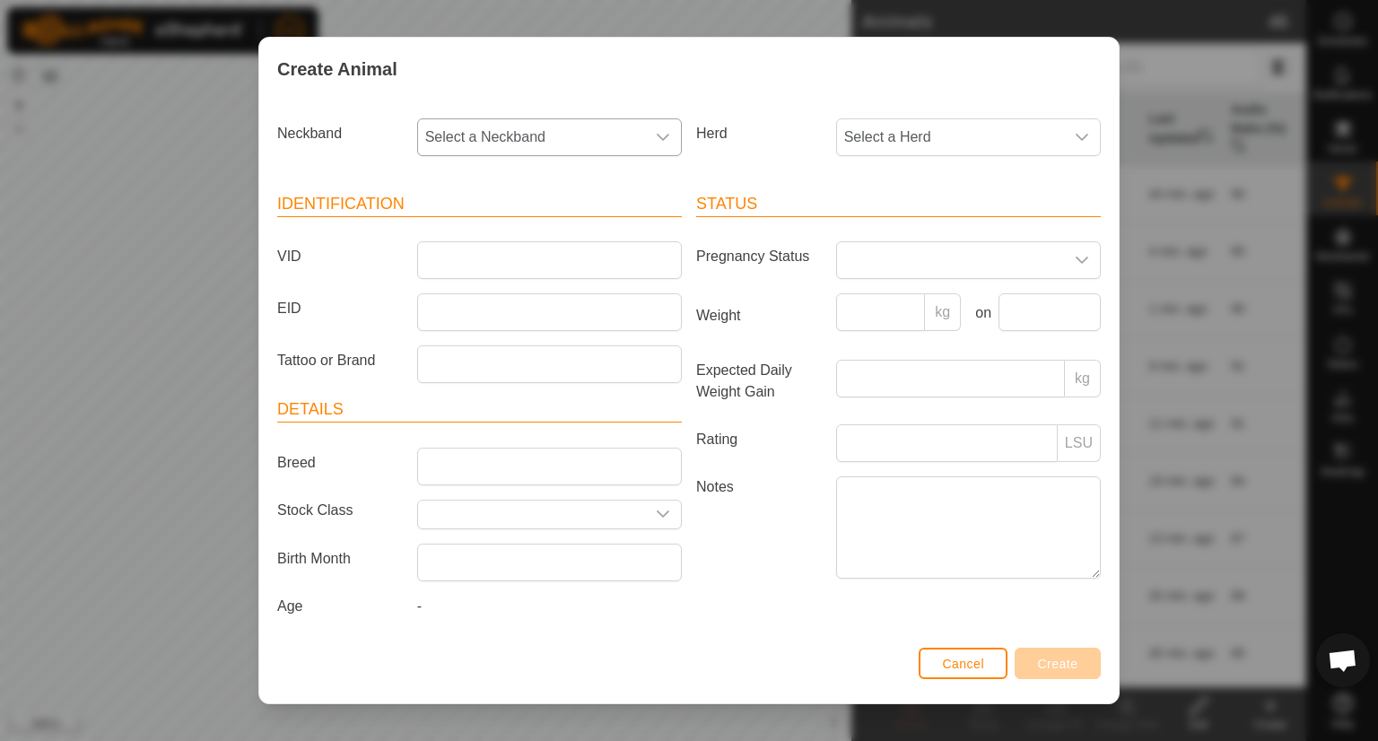
click at [499, 141] on span "Select a Neckband" at bounding box center [531, 137] width 227 height 36
type input "211"
click at [487, 234] on li "2113487254" at bounding box center [548, 230] width 258 height 36
click at [881, 140] on span "Select a Herd" at bounding box center [950, 137] width 227 height 36
click at [873, 311] on li "Fredonia 2" at bounding box center [967, 305] width 258 height 36
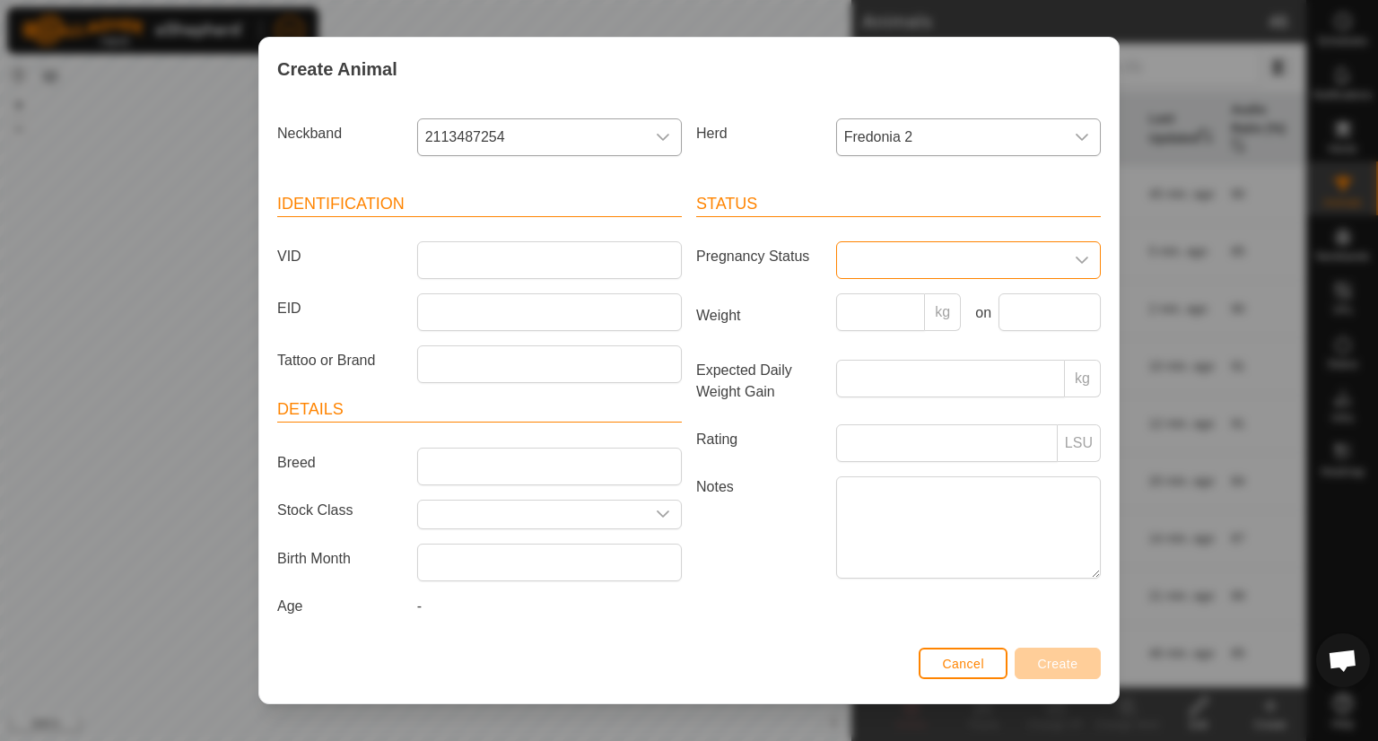
click at [893, 258] on span at bounding box center [950, 260] width 227 height 36
click at [850, 419] on li "Pregnant" at bounding box center [967, 414] width 258 height 36
click at [449, 265] on input "VID" at bounding box center [549, 260] width 265 height 38
type input "r"
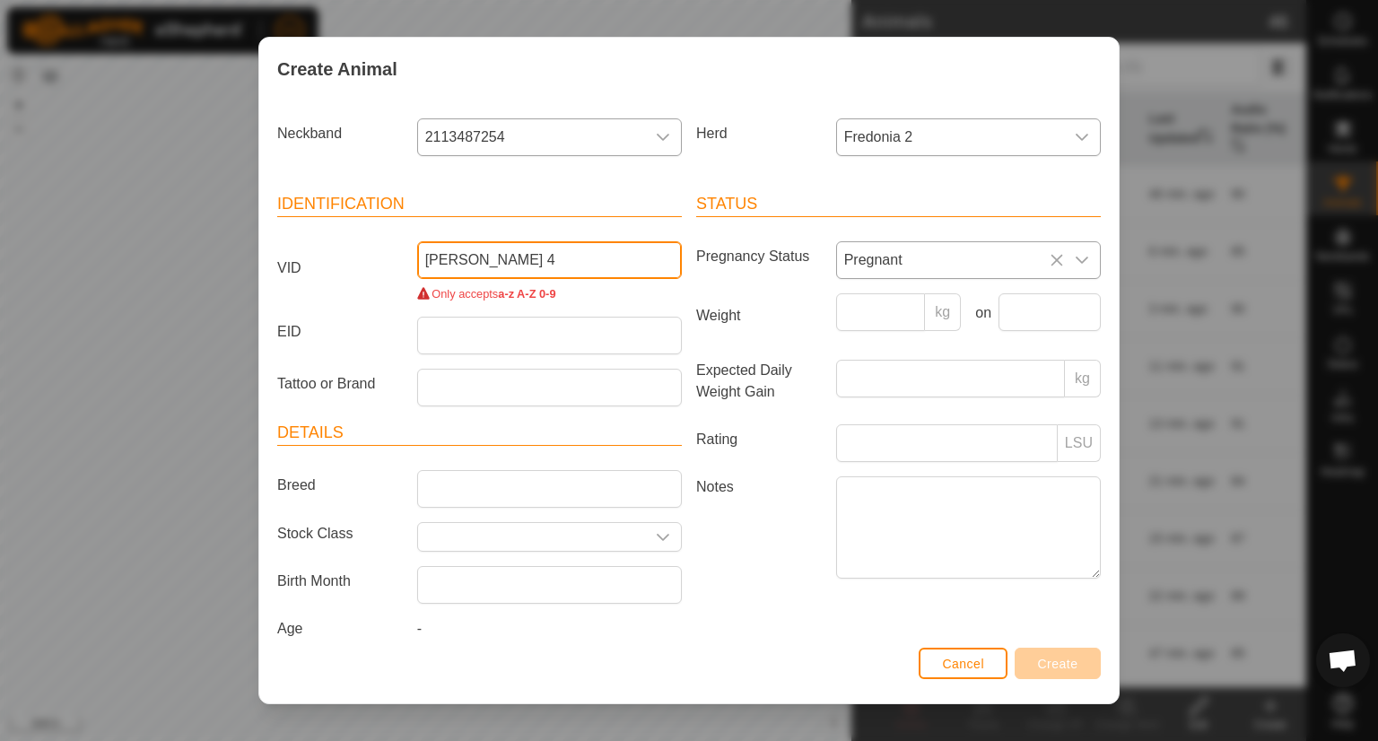
click at [491, 259] on input "[PERSON_NAME] 4" at bounding box center [549, 260] width 265 height 38
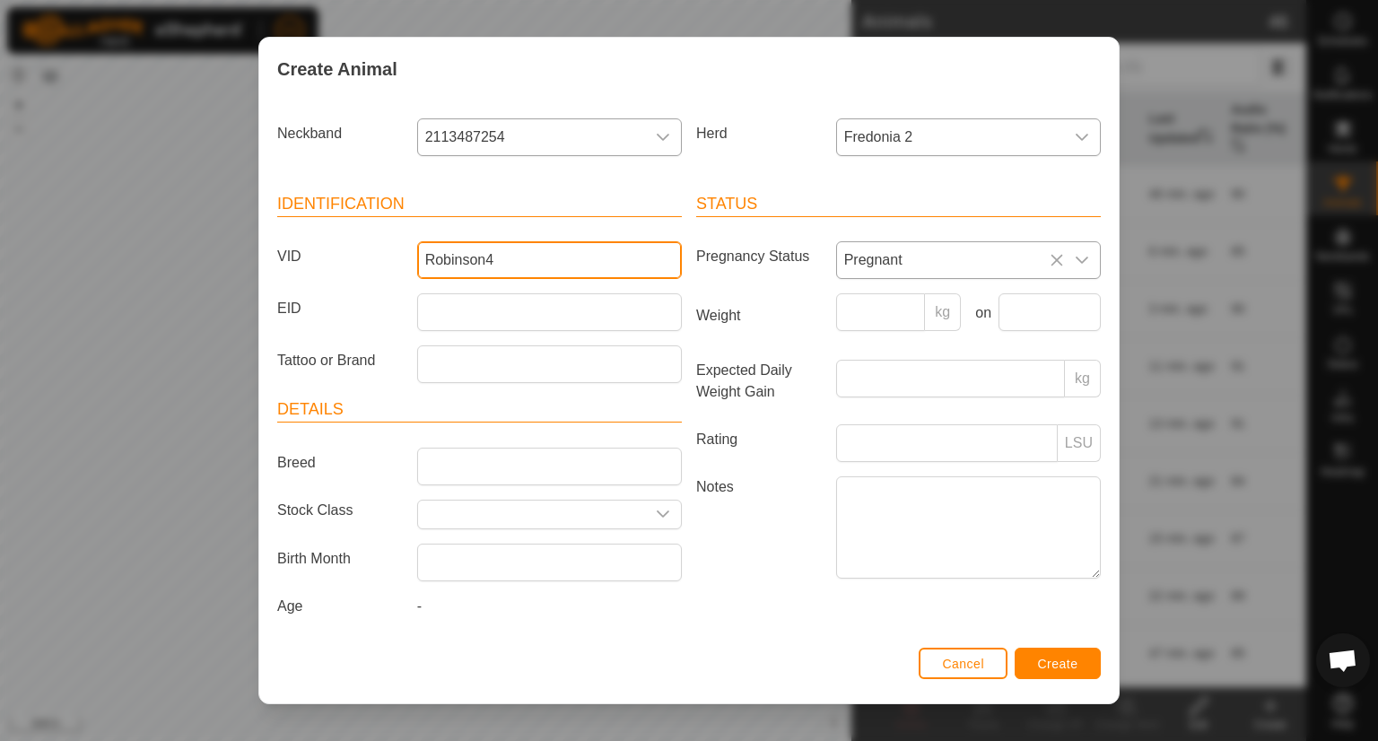
click at [527, 268] on input "Robinson4" at bounding box center [549, 260] width 265 height 38
type input "Robinson4"
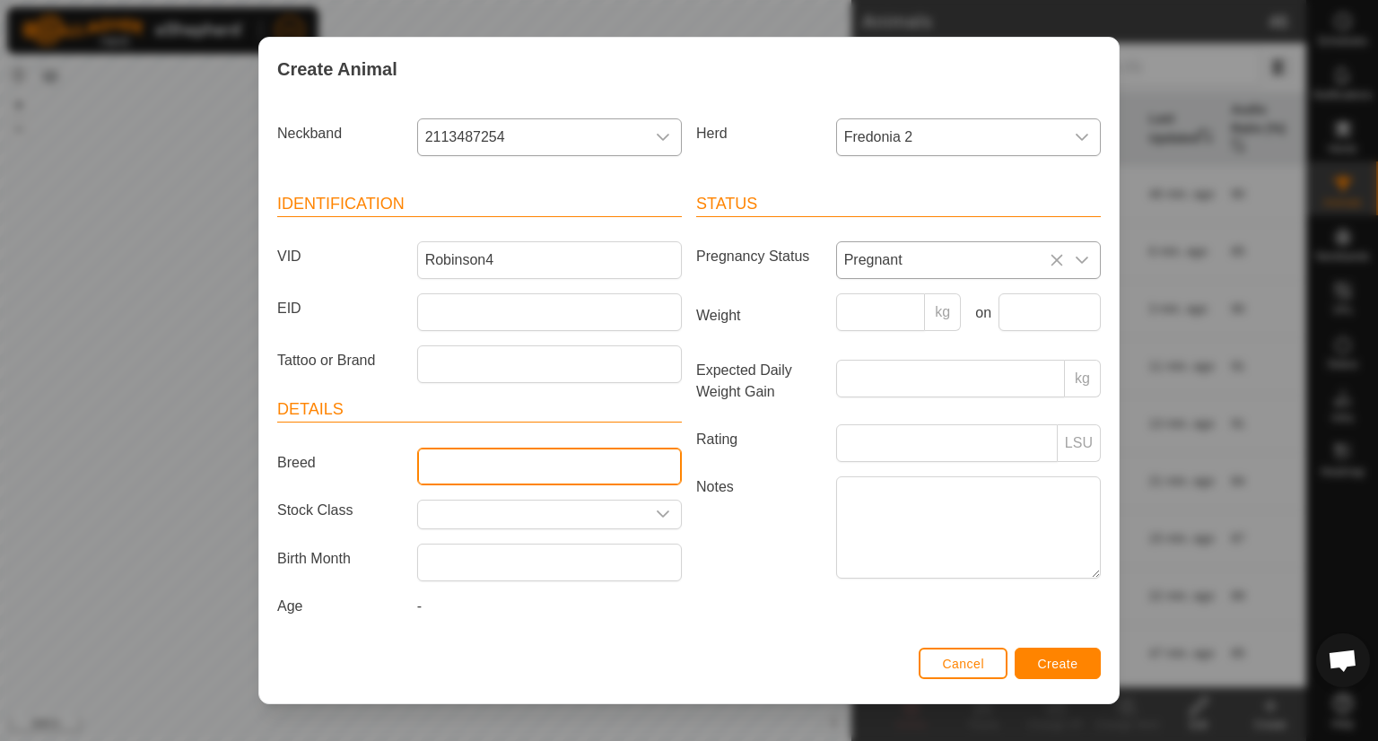
click at [476, 478] on input "Breed" at bounding box center [549, 467] width 265 height 38
type input "angus"
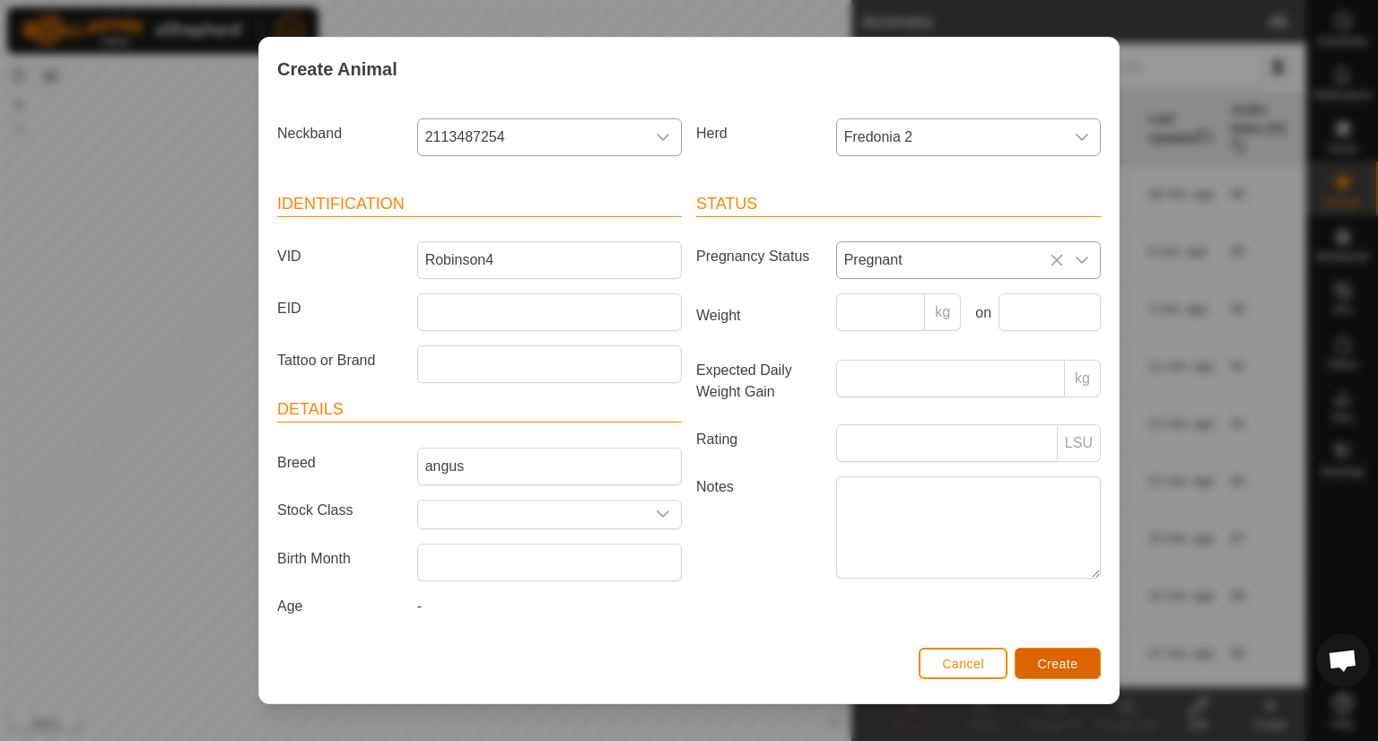
click at [1065, 658] on span "Create" at bounding box center [1058, 664] width 40 height 14
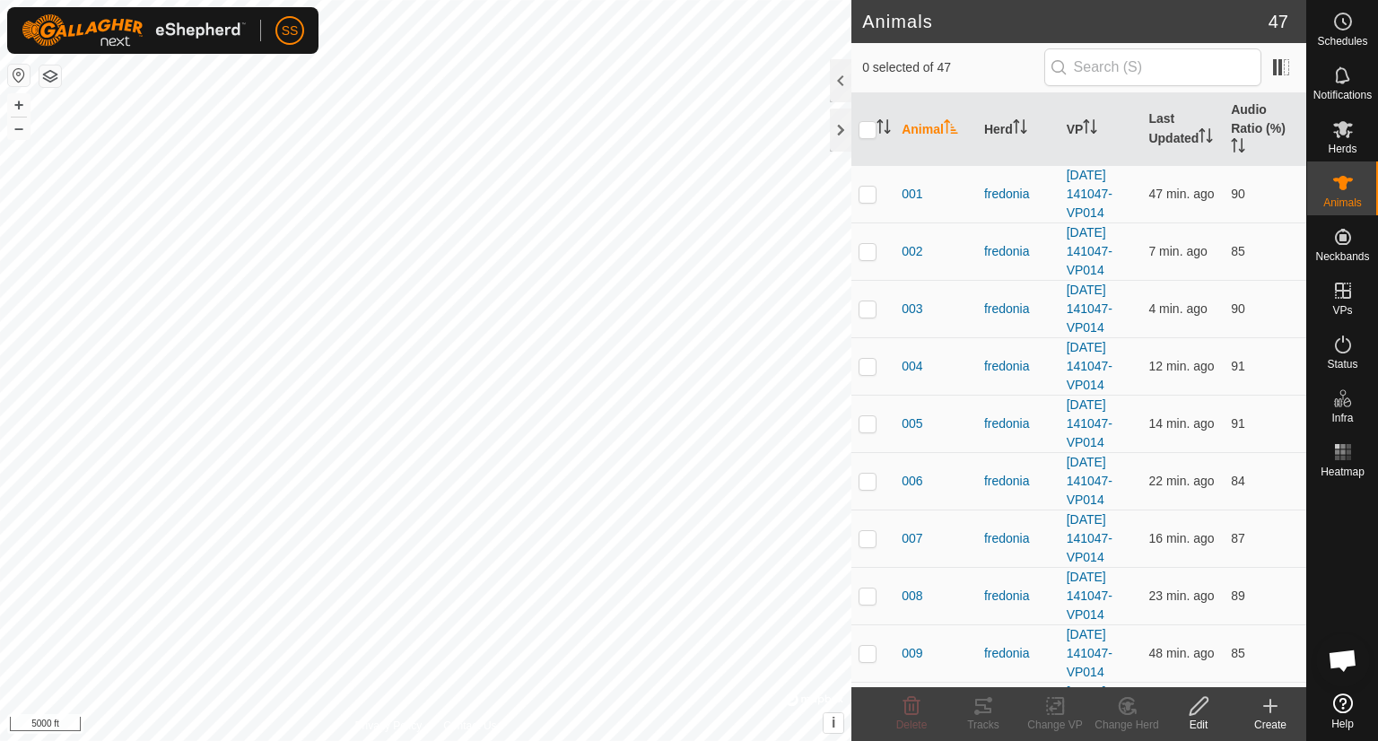
click at [1274, 707] on icon at bounding box center [1270, 706] width 22 height 22
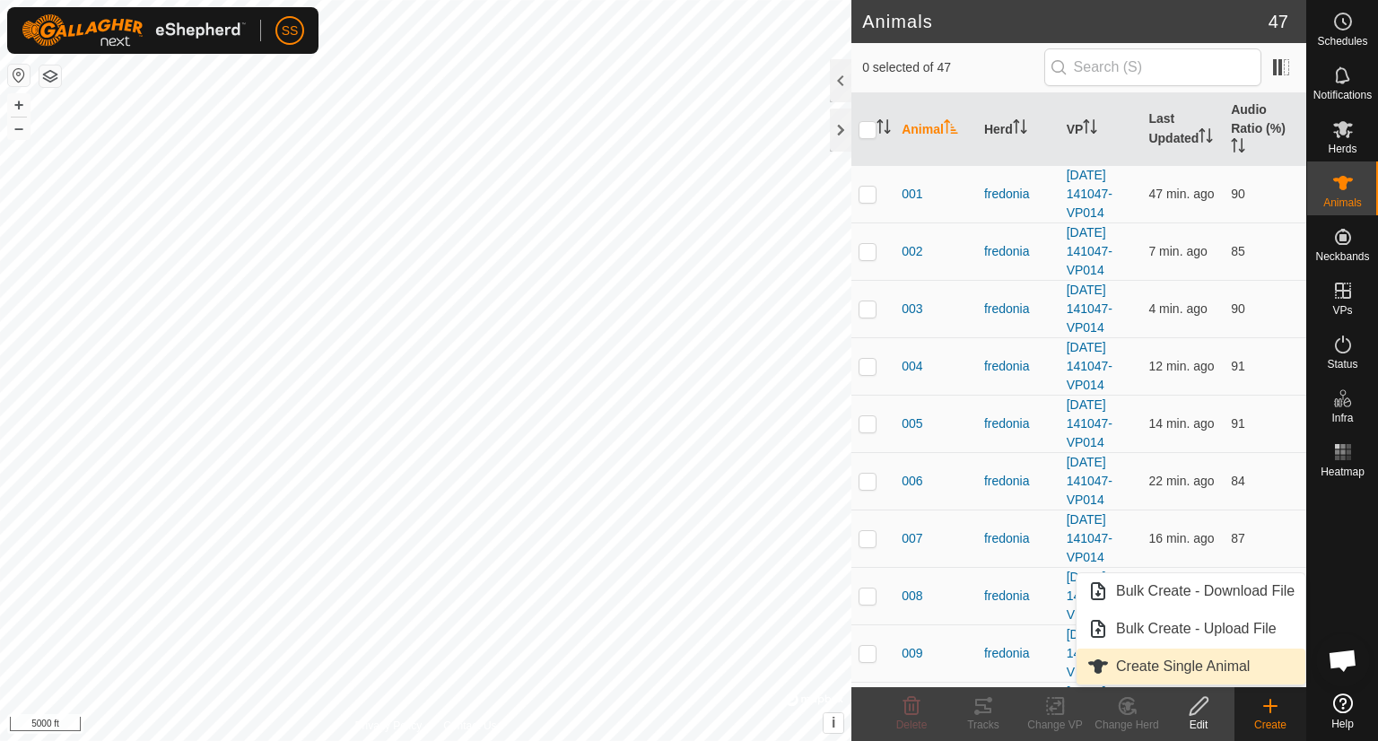
click at [1224, 665] on link "Create Single Animal" at bounding box center [1190, 667] width 229 height 36
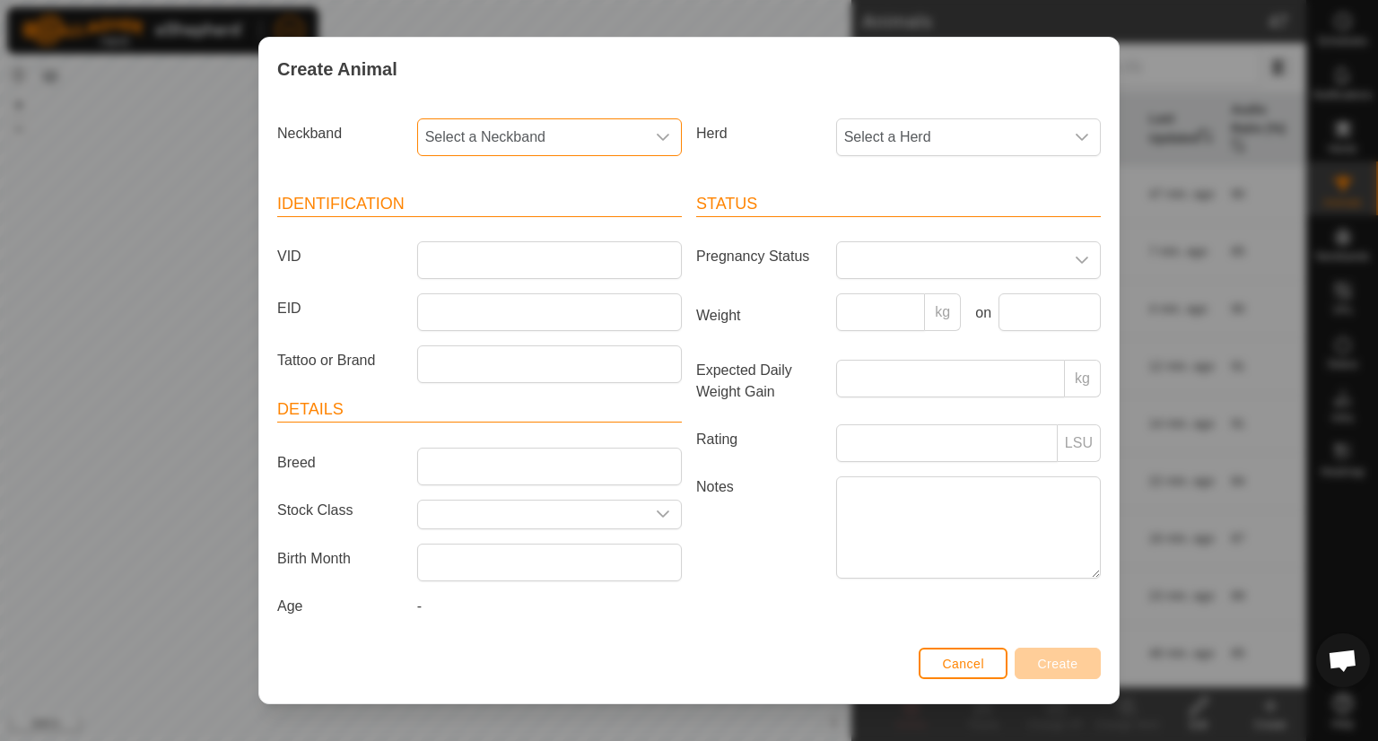
click at [542, 142] on span "Select a Neckband" at bounding box center [531, 137] width 227 height 36
type input "272"
click at [470, 234] on li "2722508591" at bounding box center [548, 230] width 258 height 36
click at [880, 134] on span "Select a Herd" at bounding box center [950, 137] width 227 height 36
click at [878, 301] on li "Fredonia 2" at bounding box center [967, 305] width 258 height 36
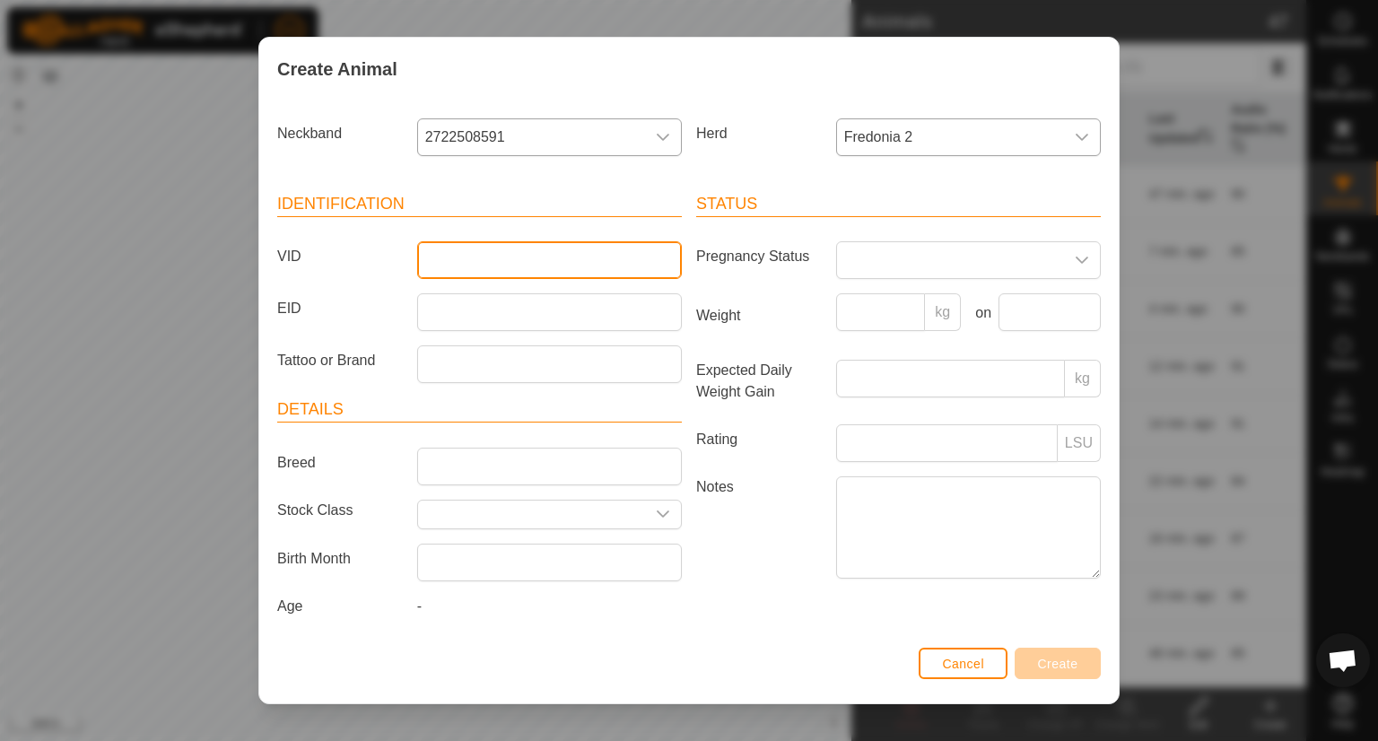
click at [449, 259] on input "VID" at bounding box center [549, 260] width 265 height 38
type input "21"
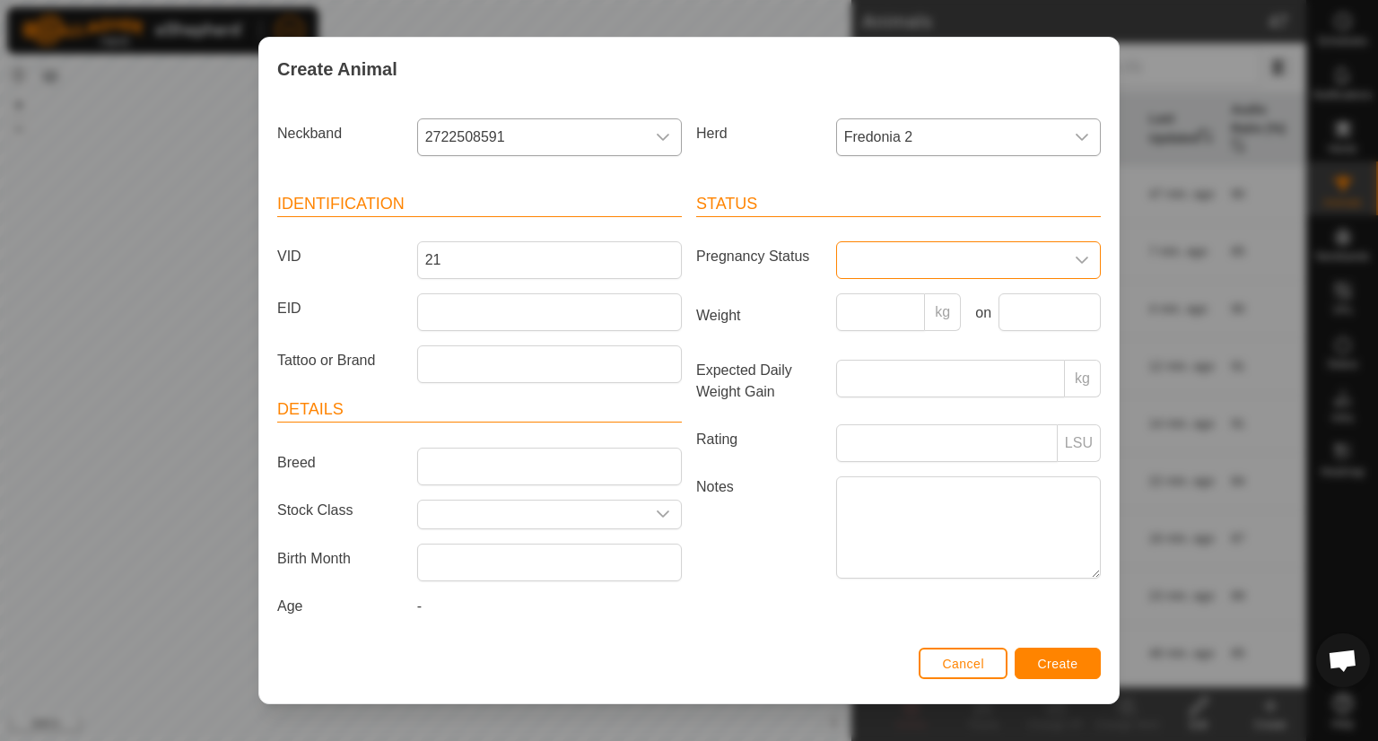
click at [1024, 245] on span at bounding box center [950, 260] width 227 height 36
click at [910, 415] on li "Pregnant" at bounding box center [967, 414] width 258 height 36
click at [483, 471] on input "Breed" at bounding box center [549, 467] width 265 height 38
type input "angus"
click at [588, 518] on input "text" at bounding box center [531, 515] width 227 height 28
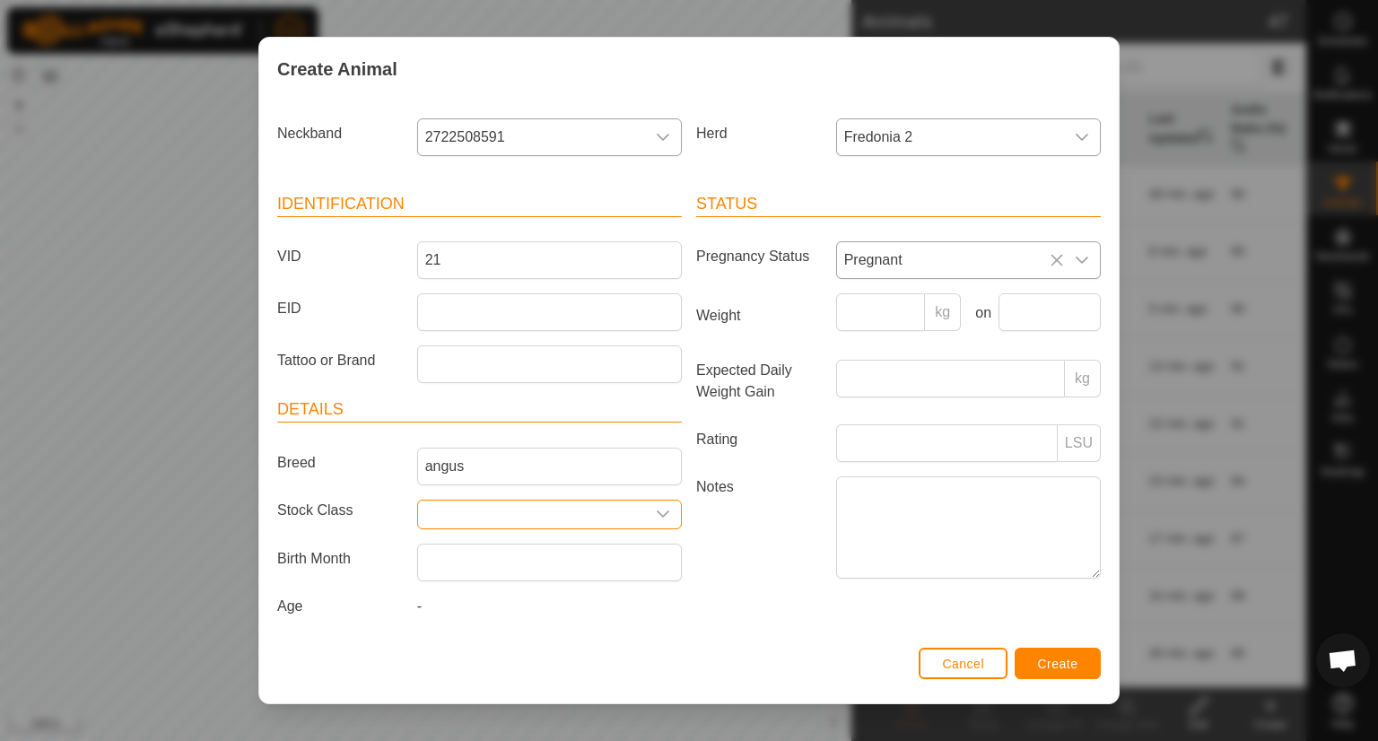
click at [588, 518] on input "text" at bounding box center [531, 515] width 227 height 28
click at [664, 511] on div "dropdown trigger" at bounding box center [663, 515] width 36 height 28
click at [1059, 667] on span "Create" at bounding box center [1058, 664] width 40 height 14
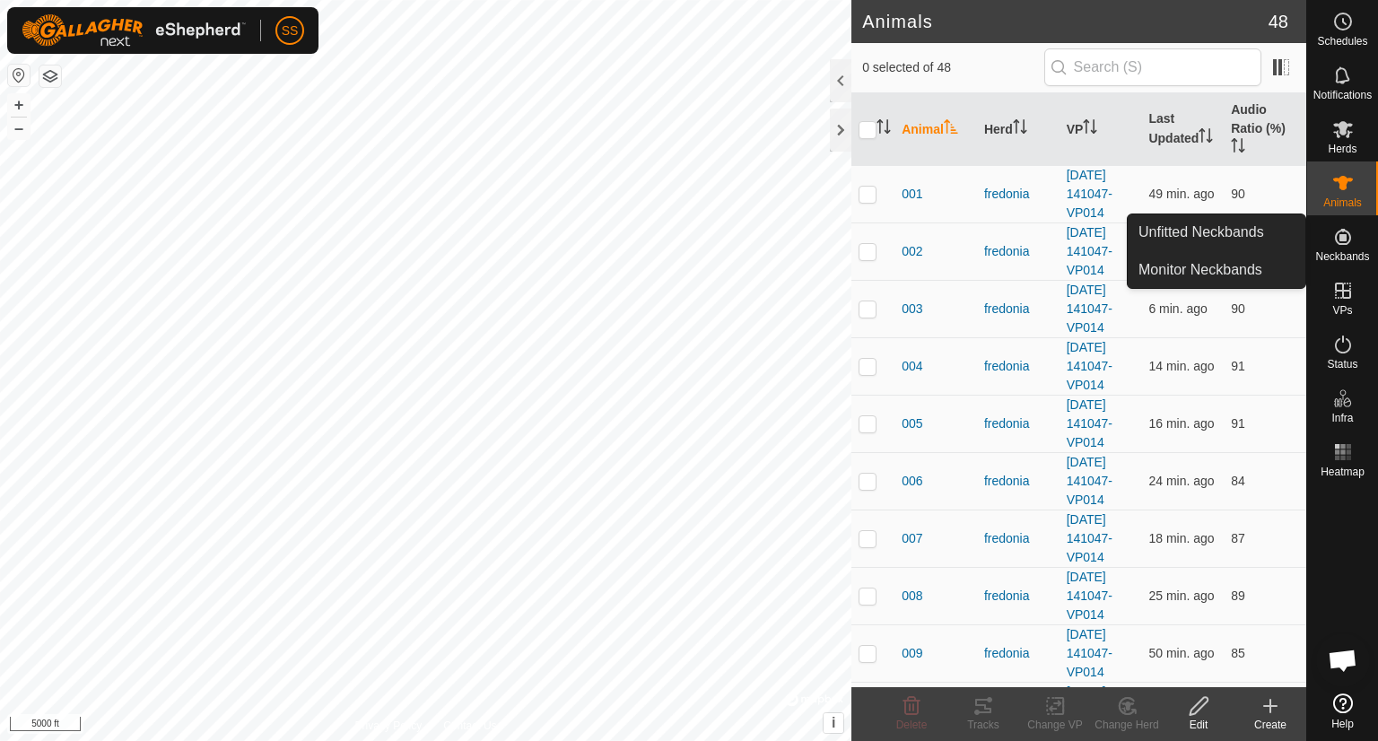
click at [1355, 238] on es-neckbands-svg-icon at bounding box center [1343, 236] width 32 height 29
click at [1242, 241] on link "Unfitted Neckbands" at bounding box center [1217, 232] width 178 height 36
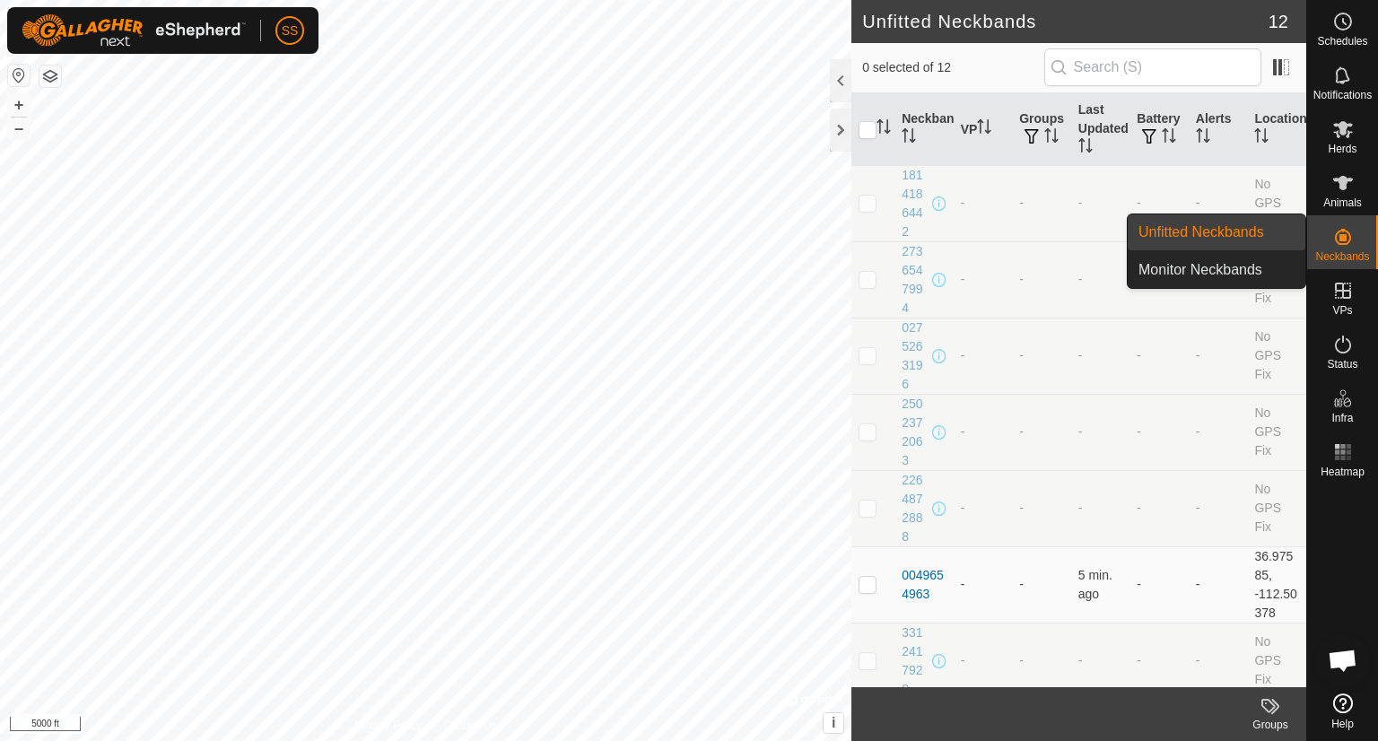
click at [1332, 240] on icon at bounding box center [1343, 237] width 22 height 22
click at [1224, 281] on link "Monitor Neckbands" at bounding box center [1217, 270] width 178 height 36
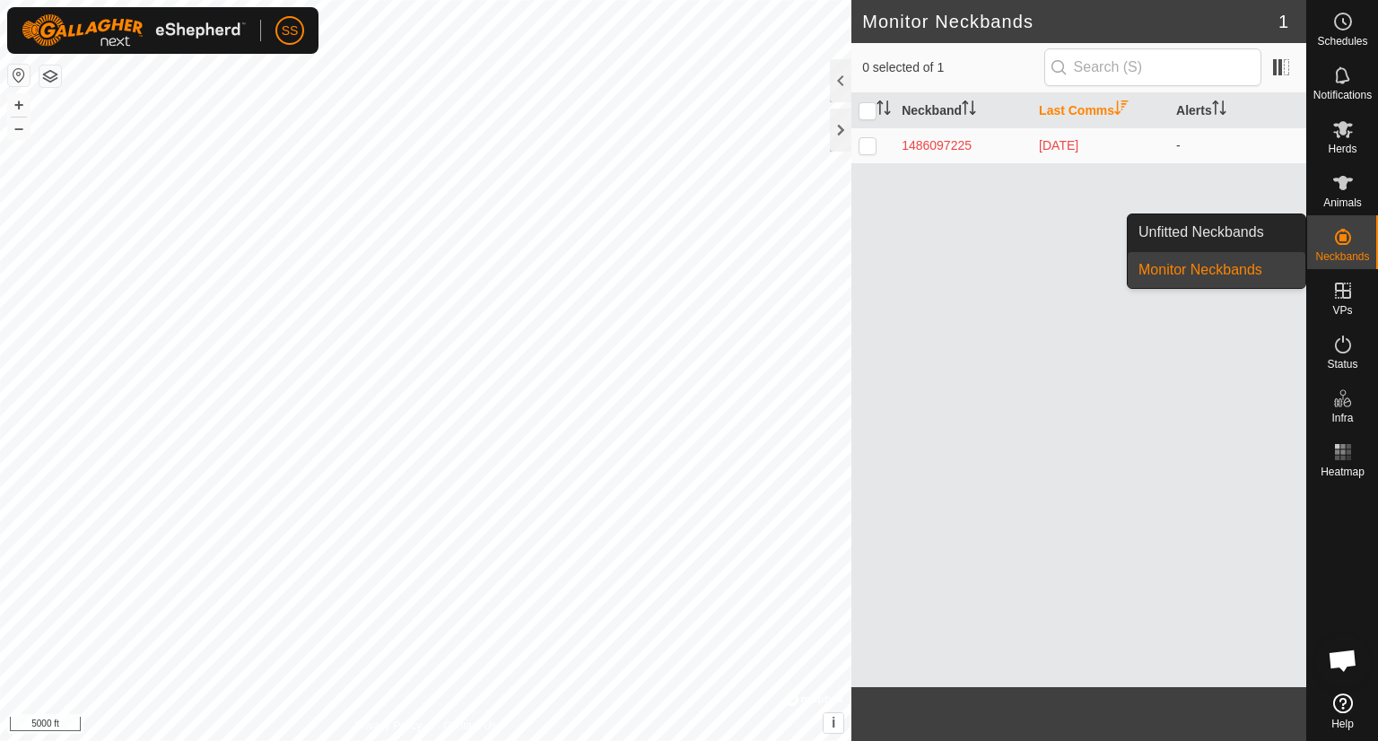
click at [1353, 232] on icon at bounding box center [1343, 237] width 22 height 22
click at [1231, 221] on link "Unfitted Neckbands" at bounding box center [1217, 232] width 178 height 36
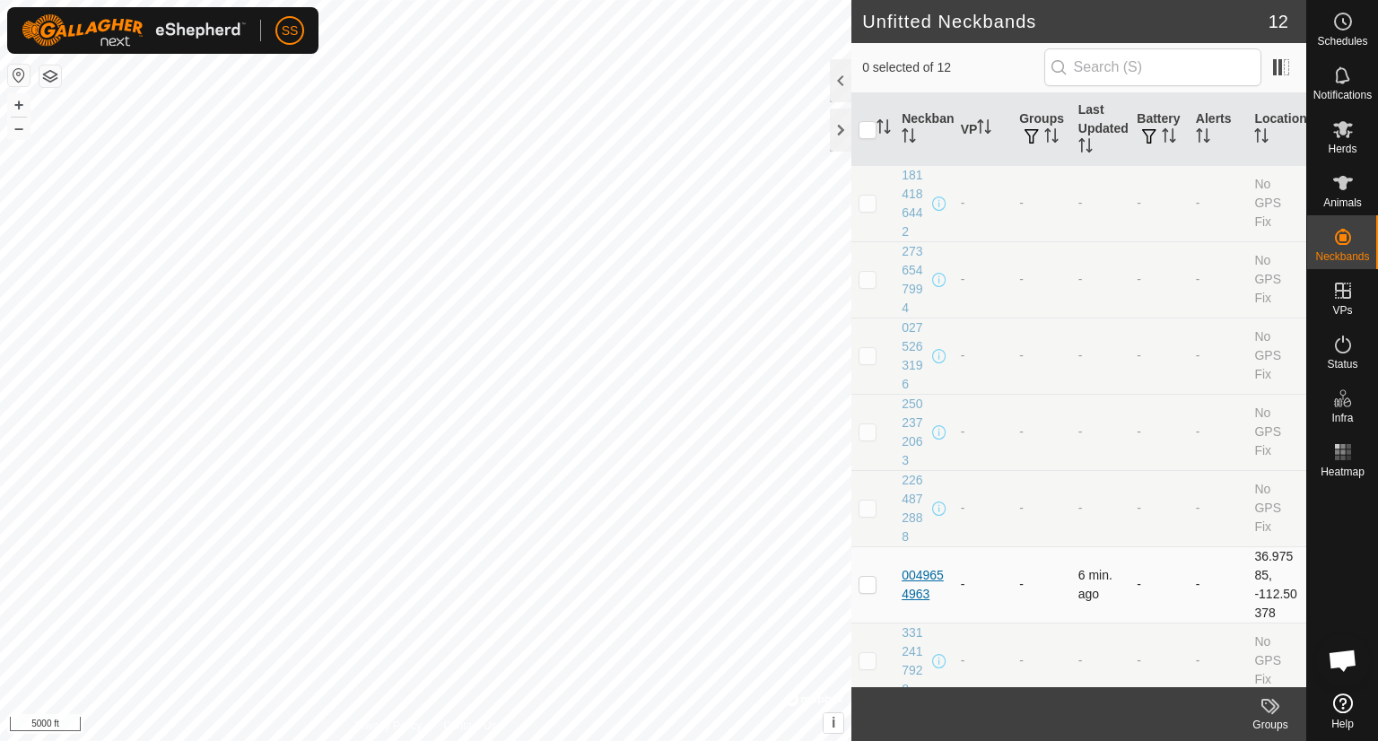
click at [922, 583] on div "0049654963" at bounding box center [924, 585] width 45 height 38
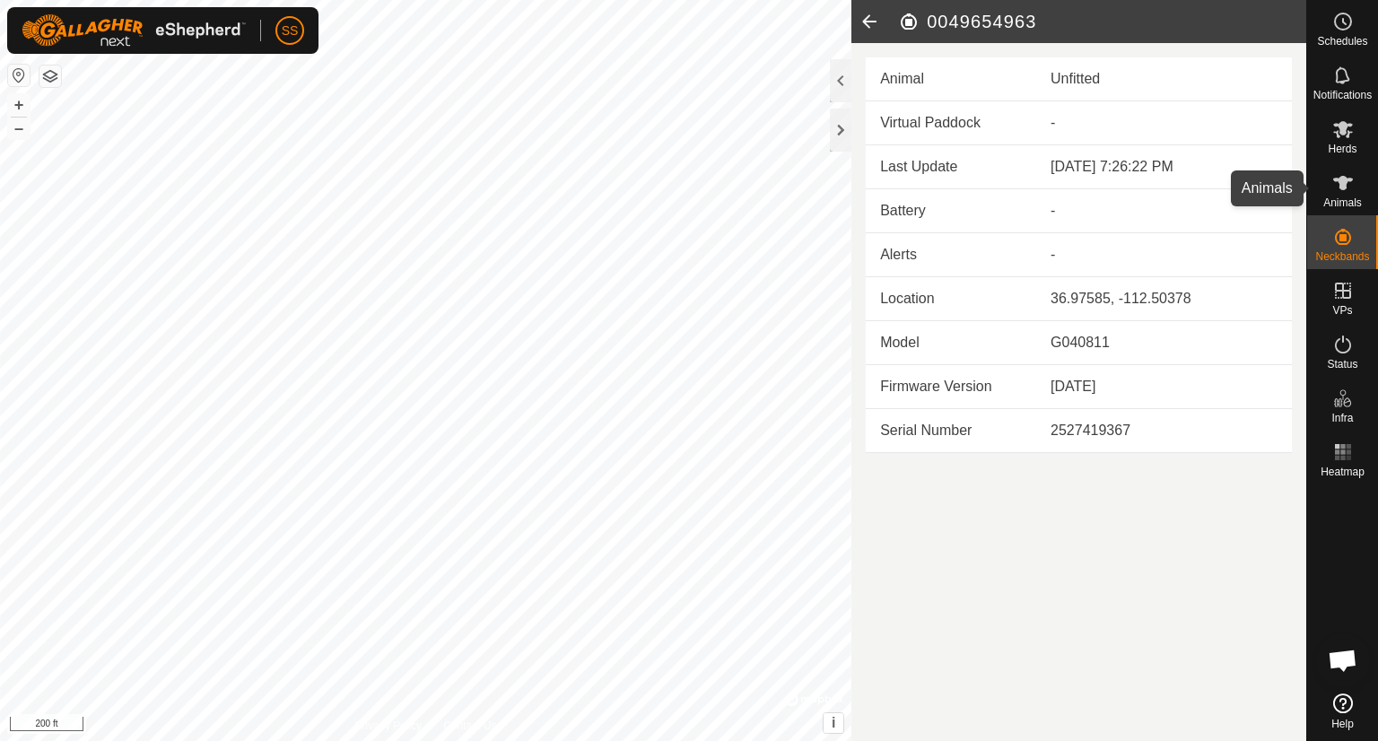
click at [1353, 177] on icon at bounding box center [1343, 183] width 22 height 22
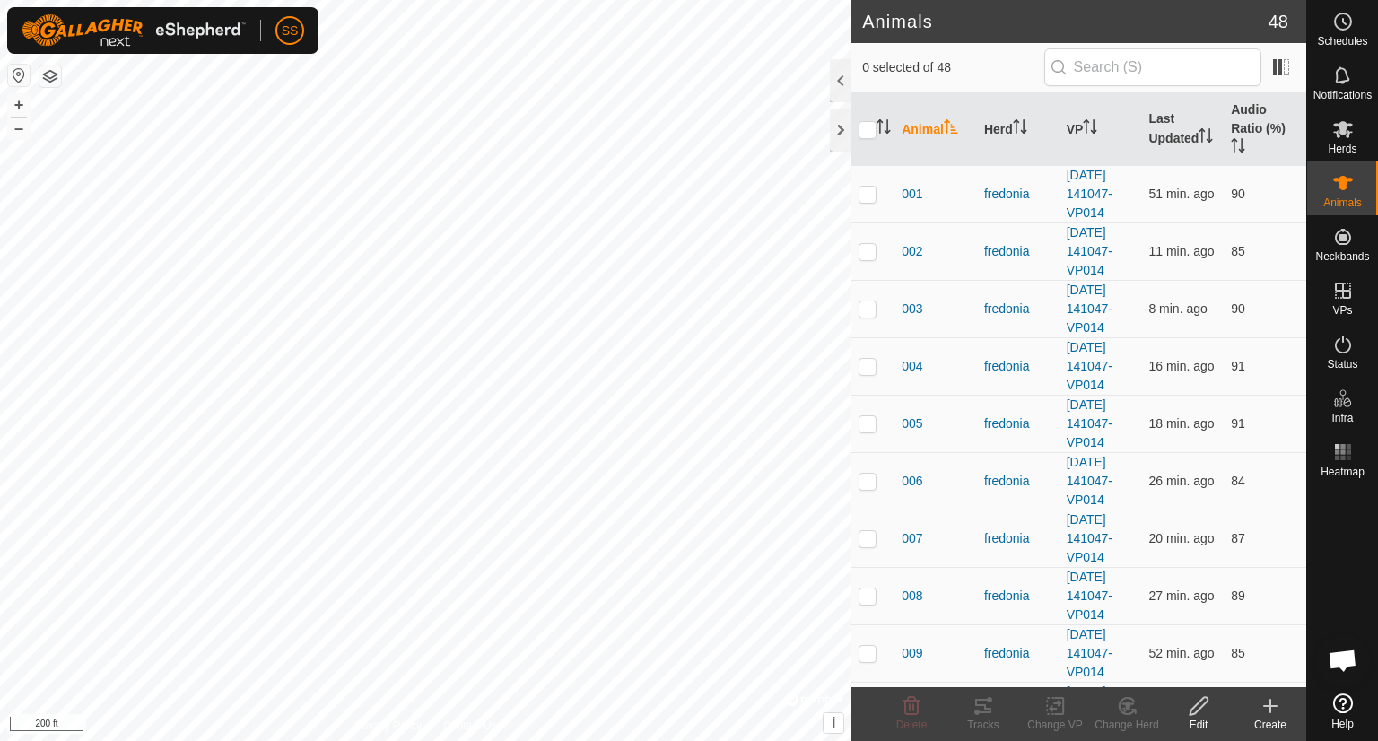
click at [1272, 704] on icon at bounding box center [1270, 706] width 22 height 22
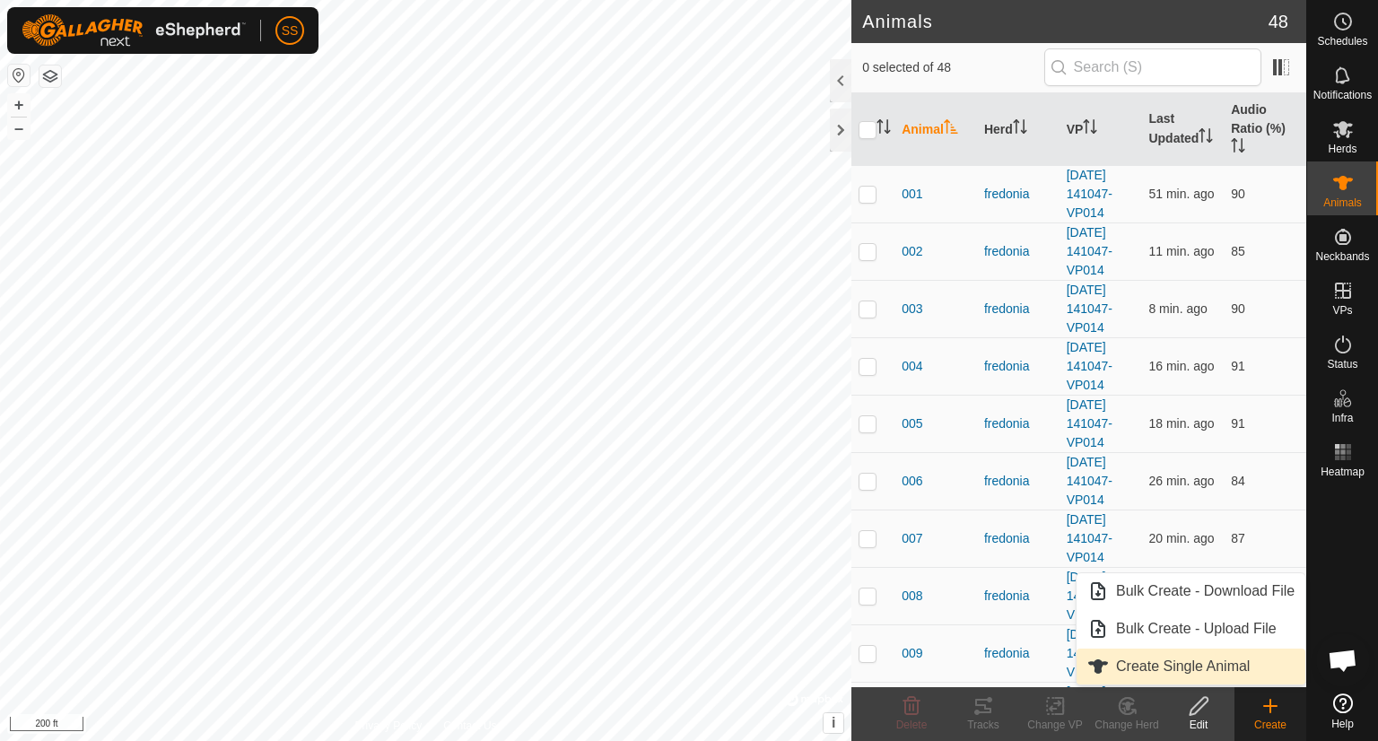
click at [1202, 656] on link "Create Single Animal" at bounding box center [1190, 667] width 229 height 36
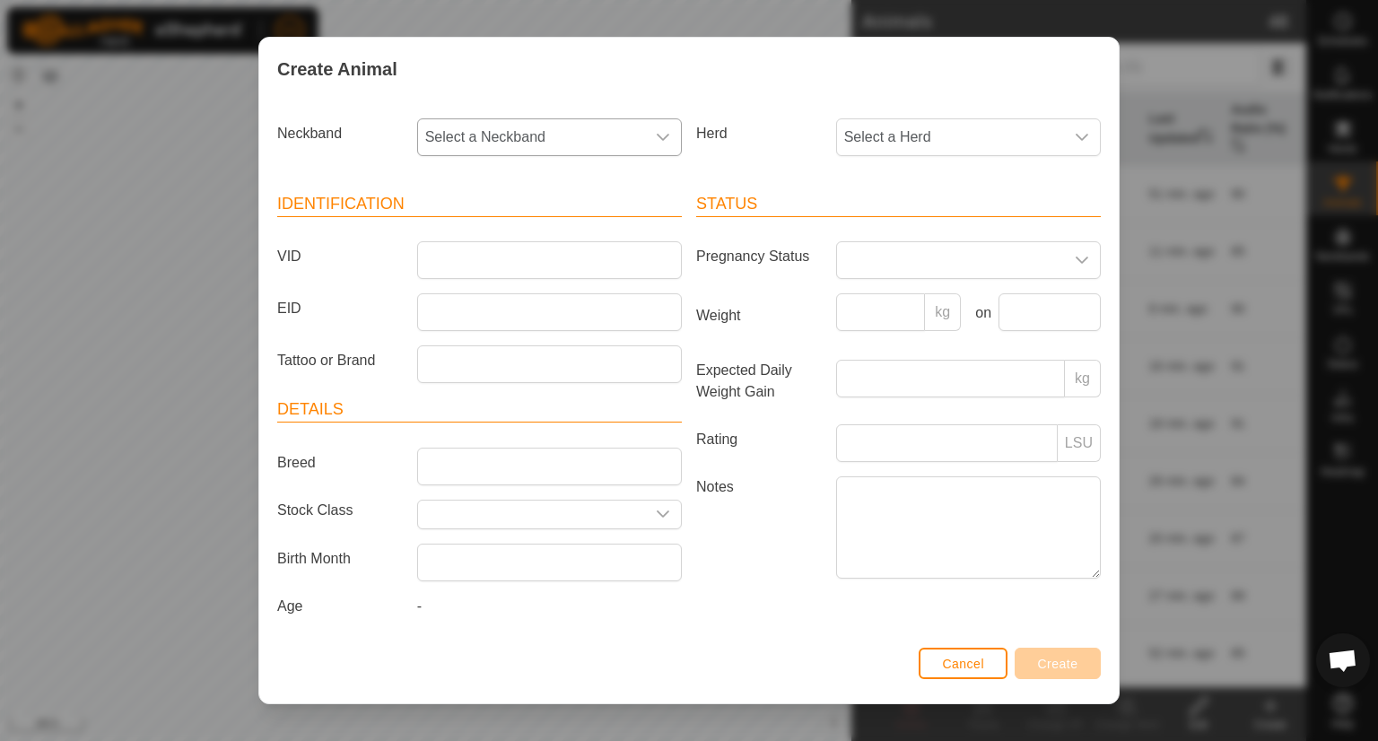
click at [613, 146] on span "Select a Neckband" at bounding box center [531, 137] width 227 height 36
type input "00"
click at [471, 221] on li "0049654963" at bounding box center [548, 230] width 258 height 36
click at [970, 119] on span "Select a Herd" at bounding box center [950, 137] width 227 height 36
click at [878, 305] on li "Fredonia 2" at bounding box center [967, 305] width 258 height 36
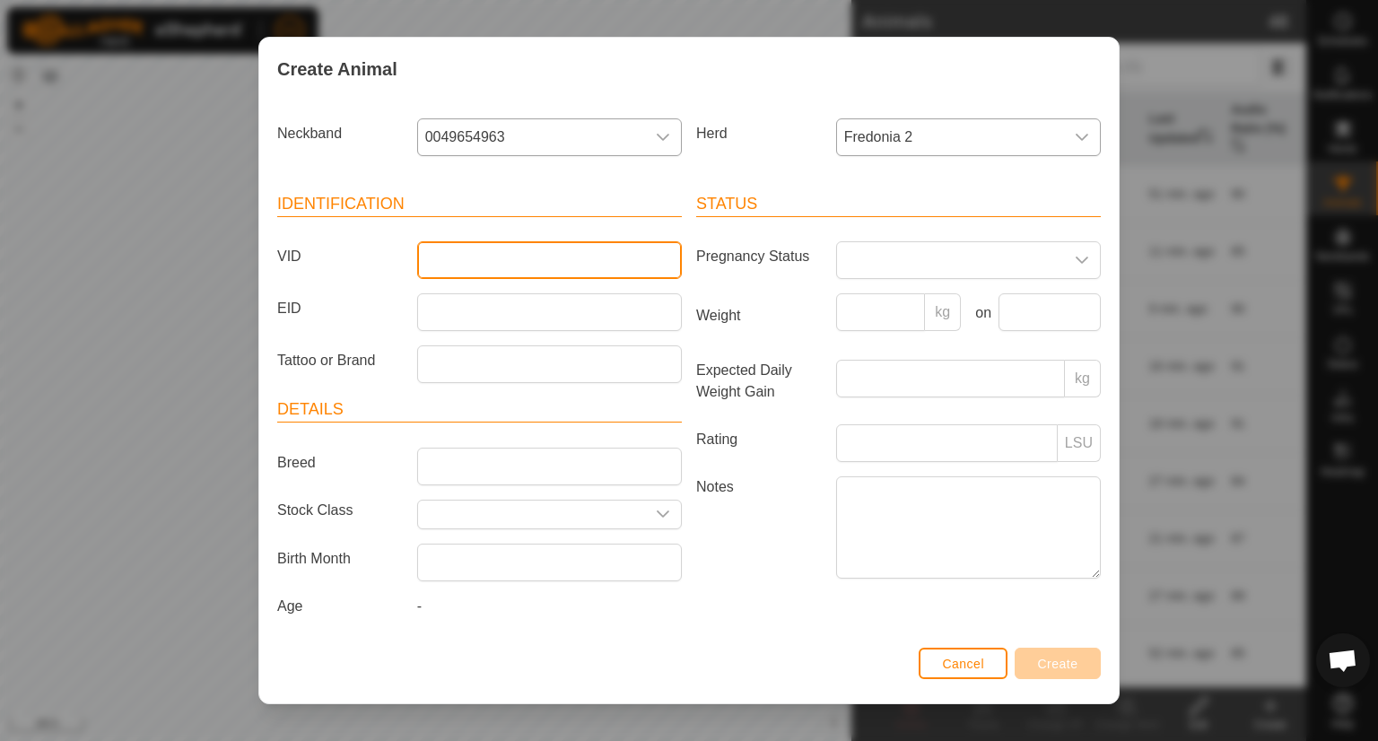
click at [449, 264] on input "VID" at bounding box center [549, 260] width 265 height 38
type input "16"
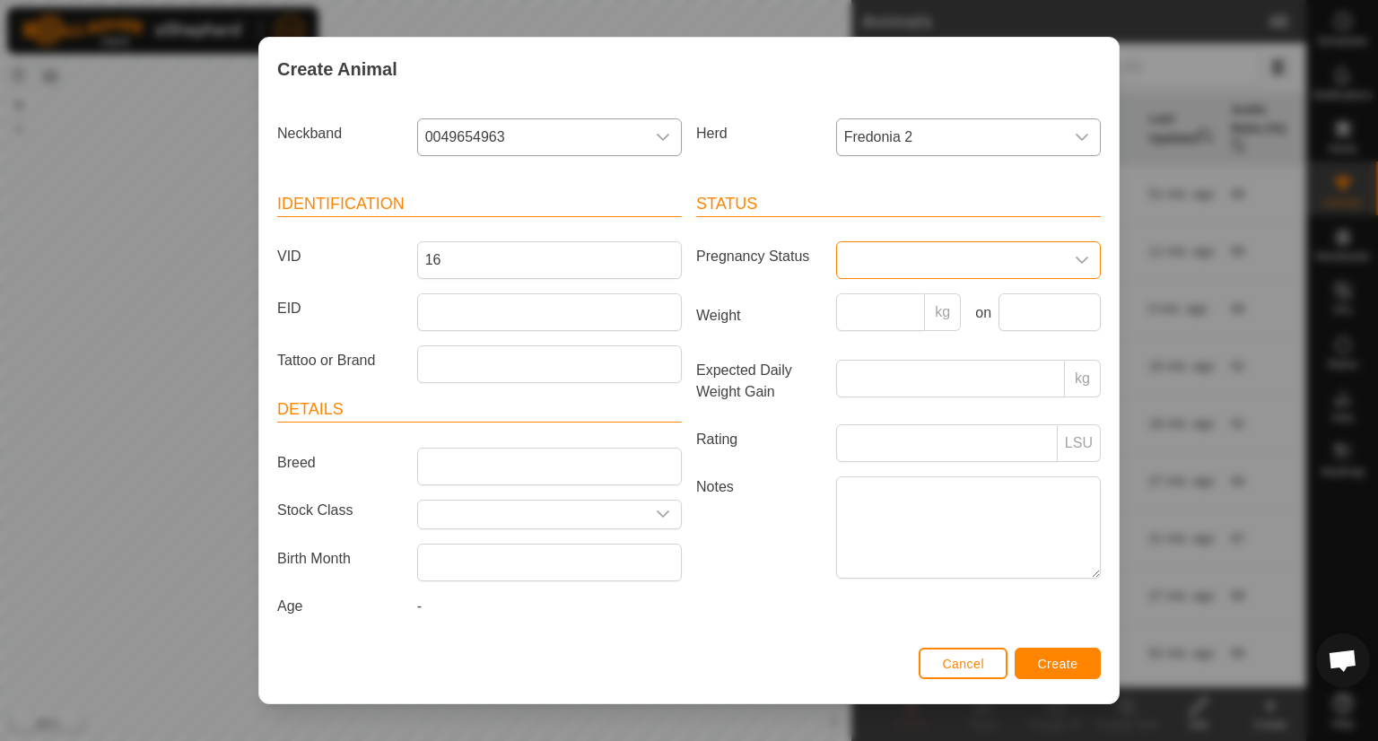
click at [931, 263] on span at bounding box center [950, 260] width 227 height 36
click at [858, 414] on li "Pregnant" at bounding box center [967, 414] width 258 height 36
click at [539, 471] on input "Breed" at bounding box center [549, 467] width 265 height 38
type input "angus"
click at [1051, 658] on span "Create" at bounding box center [1058, 664] width 40 height 14
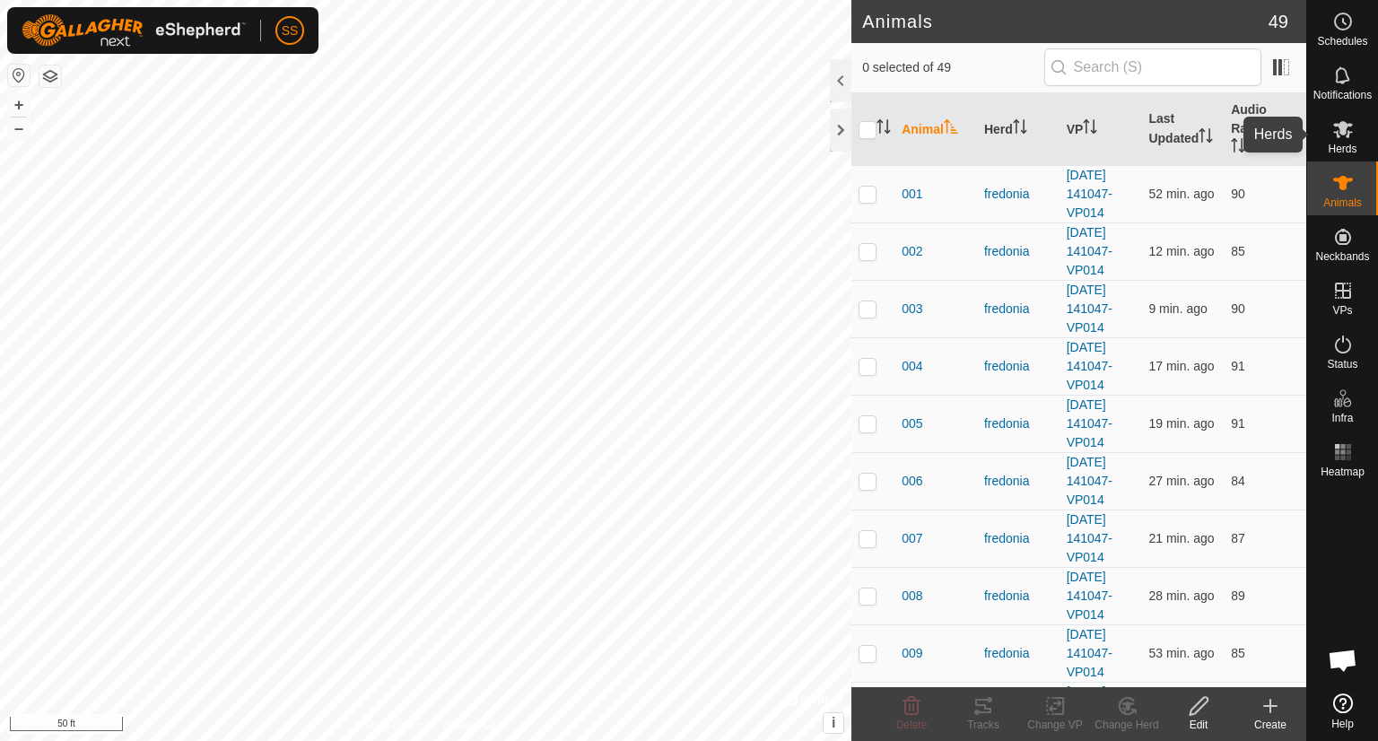
click at [1342, 125] on icon at bounding box center [1343, 129] width 20 height 17
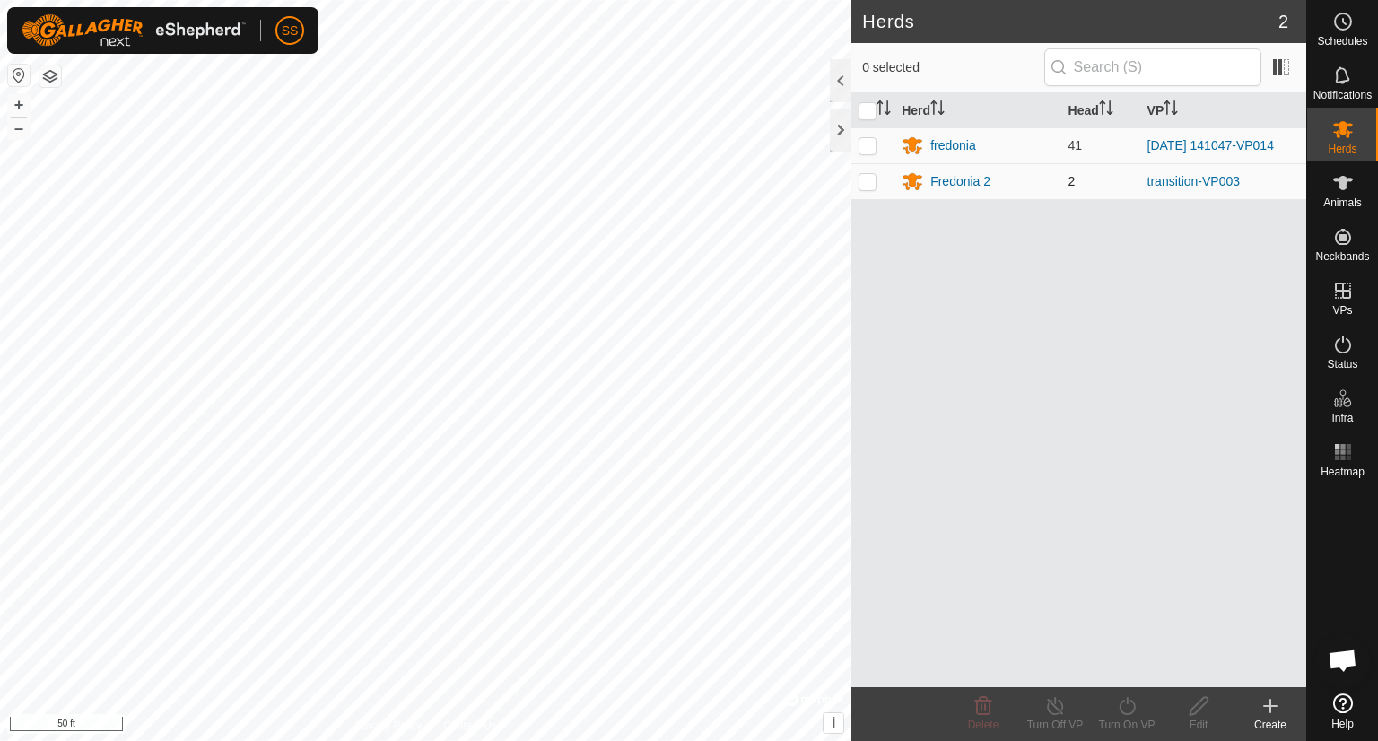
click at [935, 179] on div "Fredonia 2" at bounding box center [960, 181] width 60 height 19
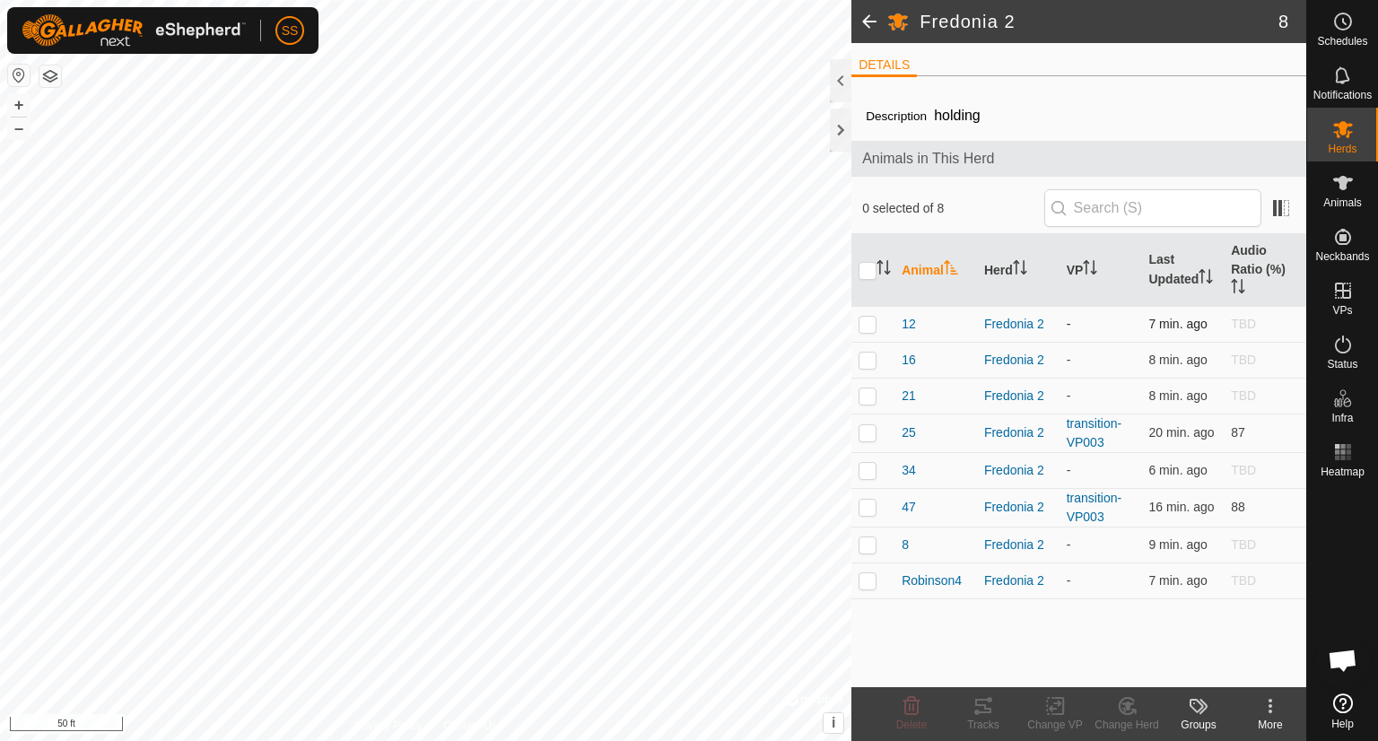
click at [872, 323] on p-checkbox at bounding box center [867, 324] width 18 height 14
checkbox input "true"
click at [871, 353] on p-checkbox at bounding box center [867, 360] width 18 height 14
checkbox input "true"
click at [867, 388] on p-checkbox at bounding box center [867, 395] width 18 height 14
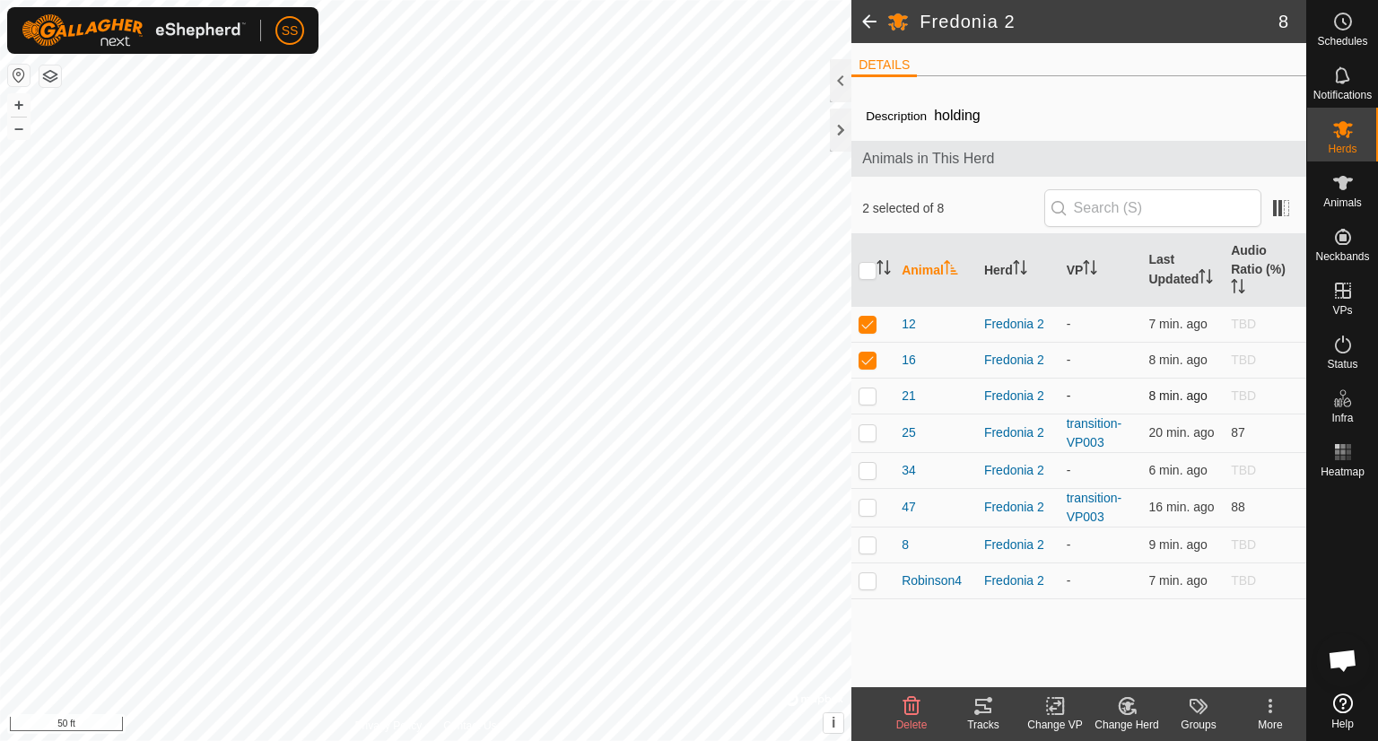
checkbox input "true"
click at [870, 435] on p-checkbox at bounding box center [867, 432] width 18 height 14
checkbox input "false"
click at [867, 471] on p-checkbox at bounding box center [867, 470] width 18 height 14
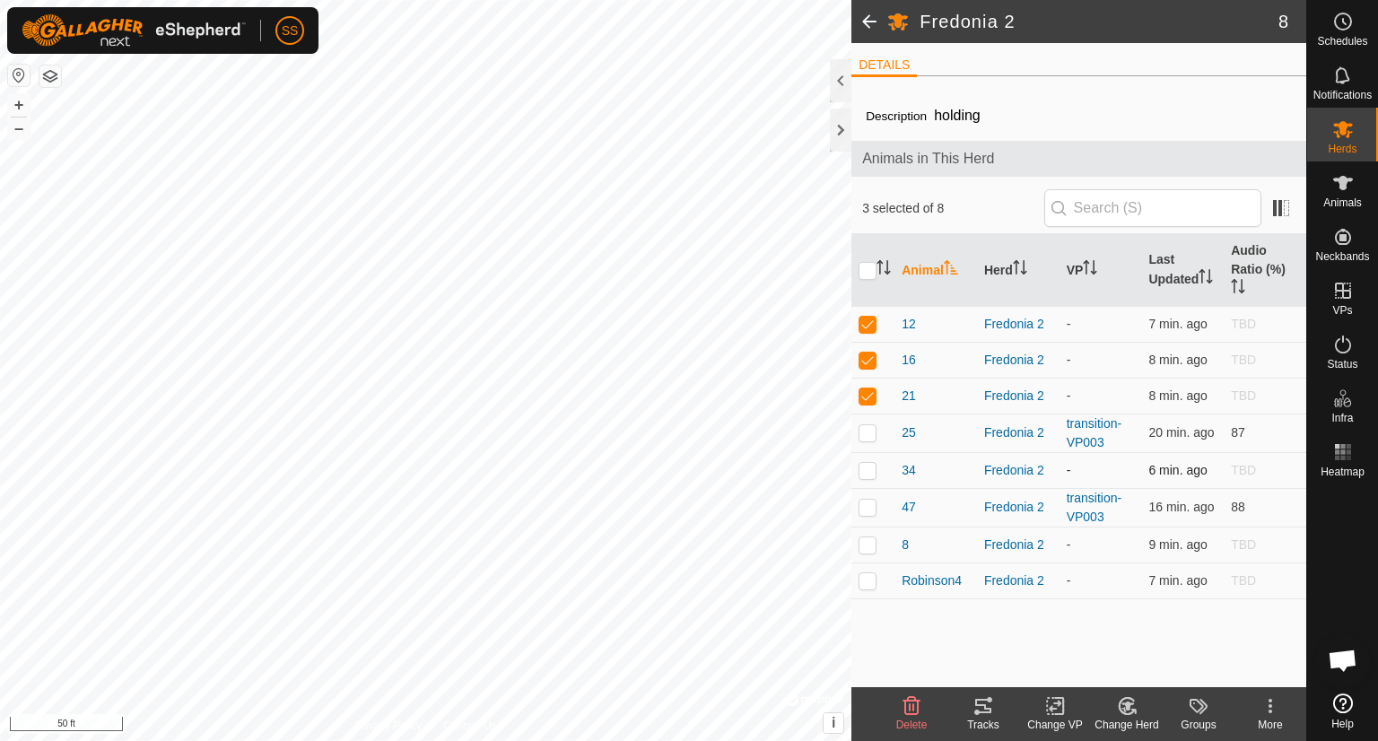
checkbox input "true"
click at [867, 544] on p-checkbox at bounding box center [867, 544] width 18 height 14
checkbox input "true"
click at [867, 577] on p-checkbox at bounding box center [867, 580] width 18 height 14
checkbox input "true"
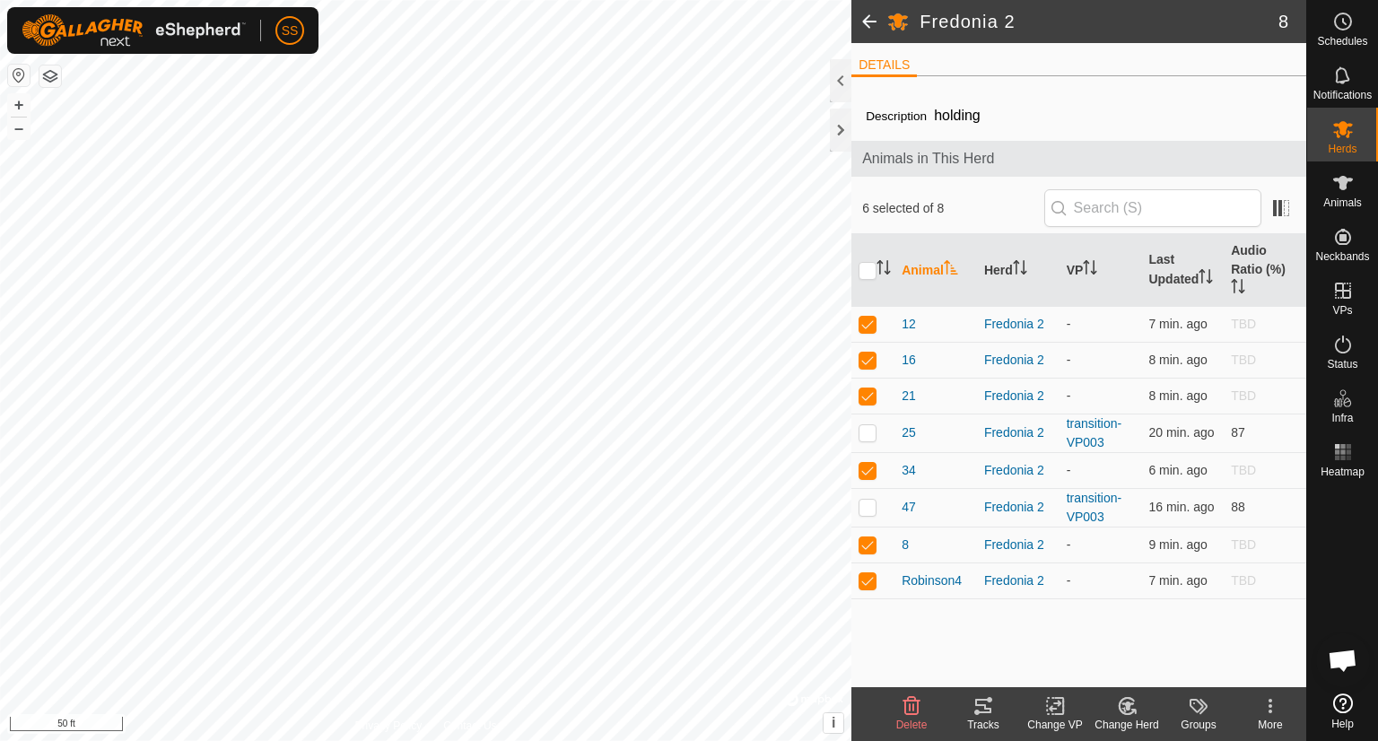
click at [1058, 702] on icon at bounding box center [1055, 707] width 13 height 12
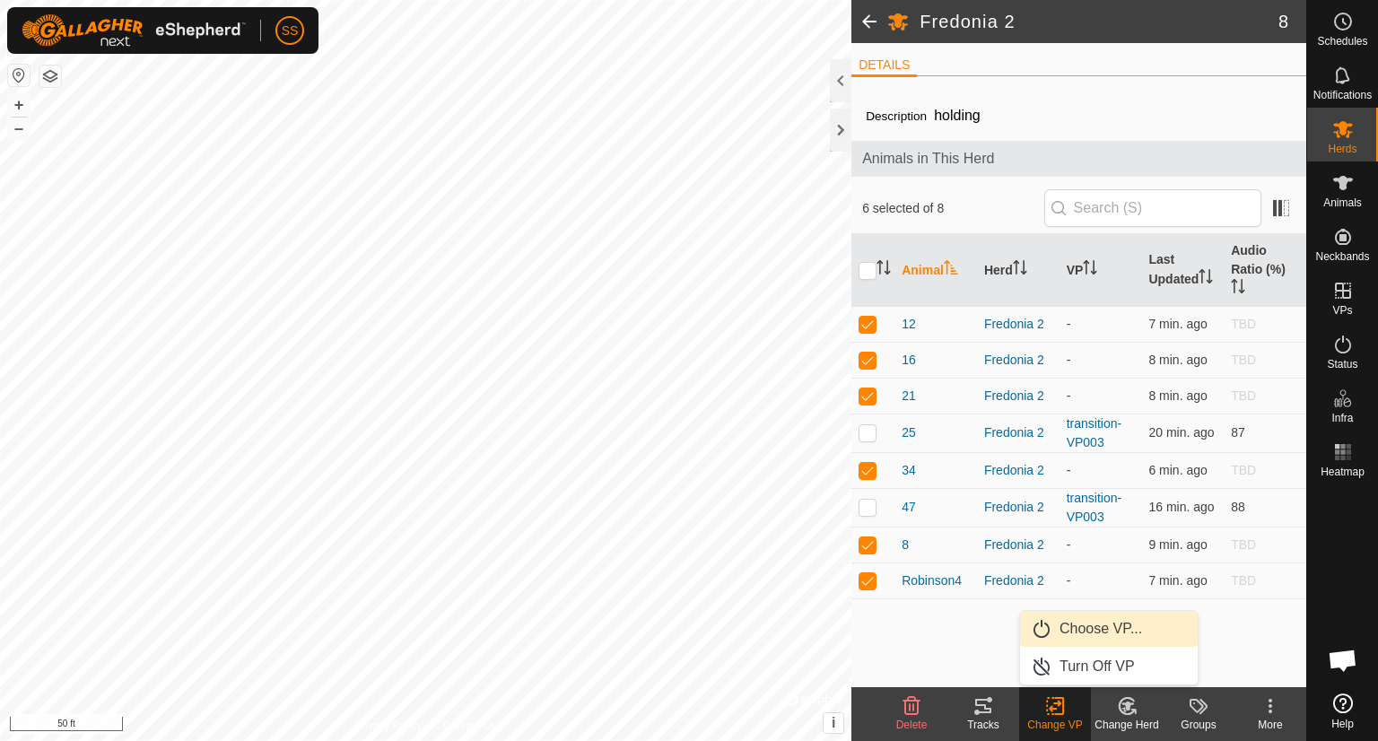
click at [1089, 625] on link "Choose VP..." at bounding box center [1109, 629] width 178 height 36
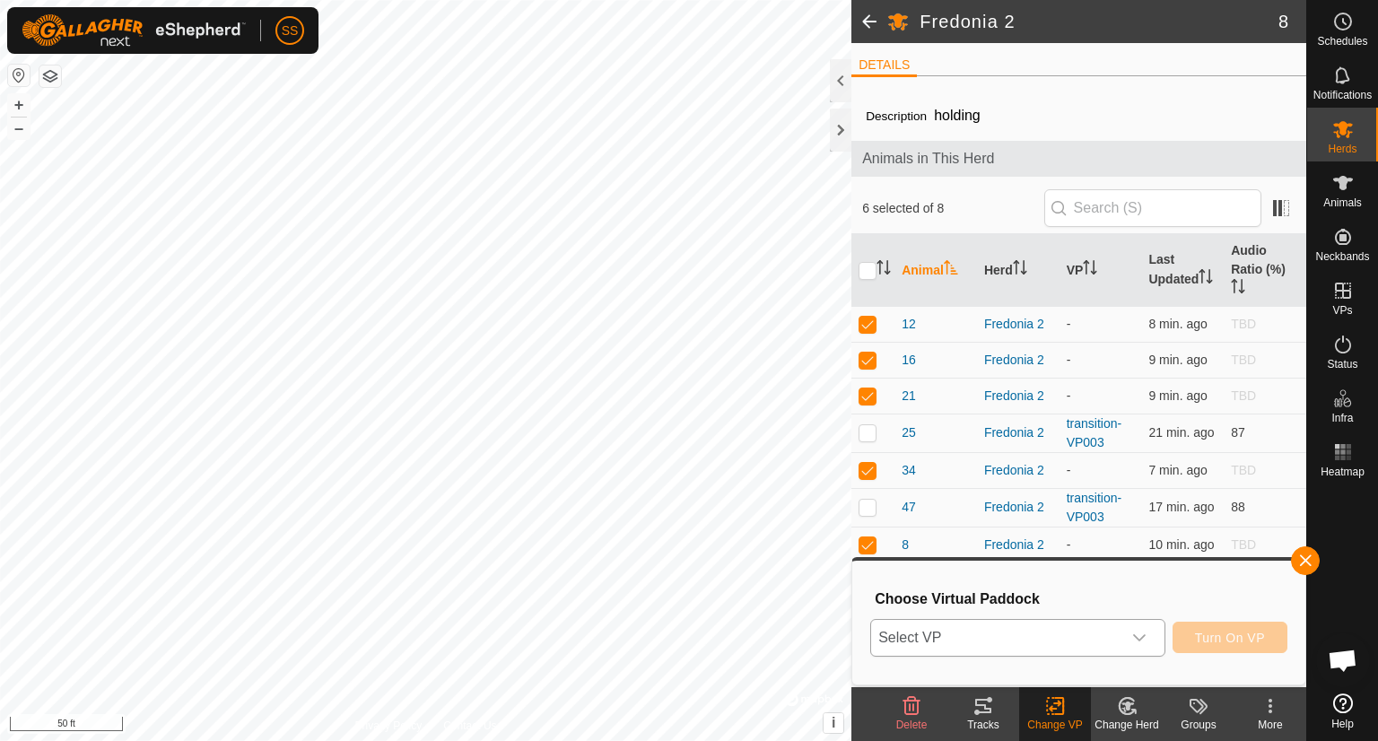
click at [1134, 648] on div "dropdown trigger" at bounding box center [1139, 638] width 36 height 36
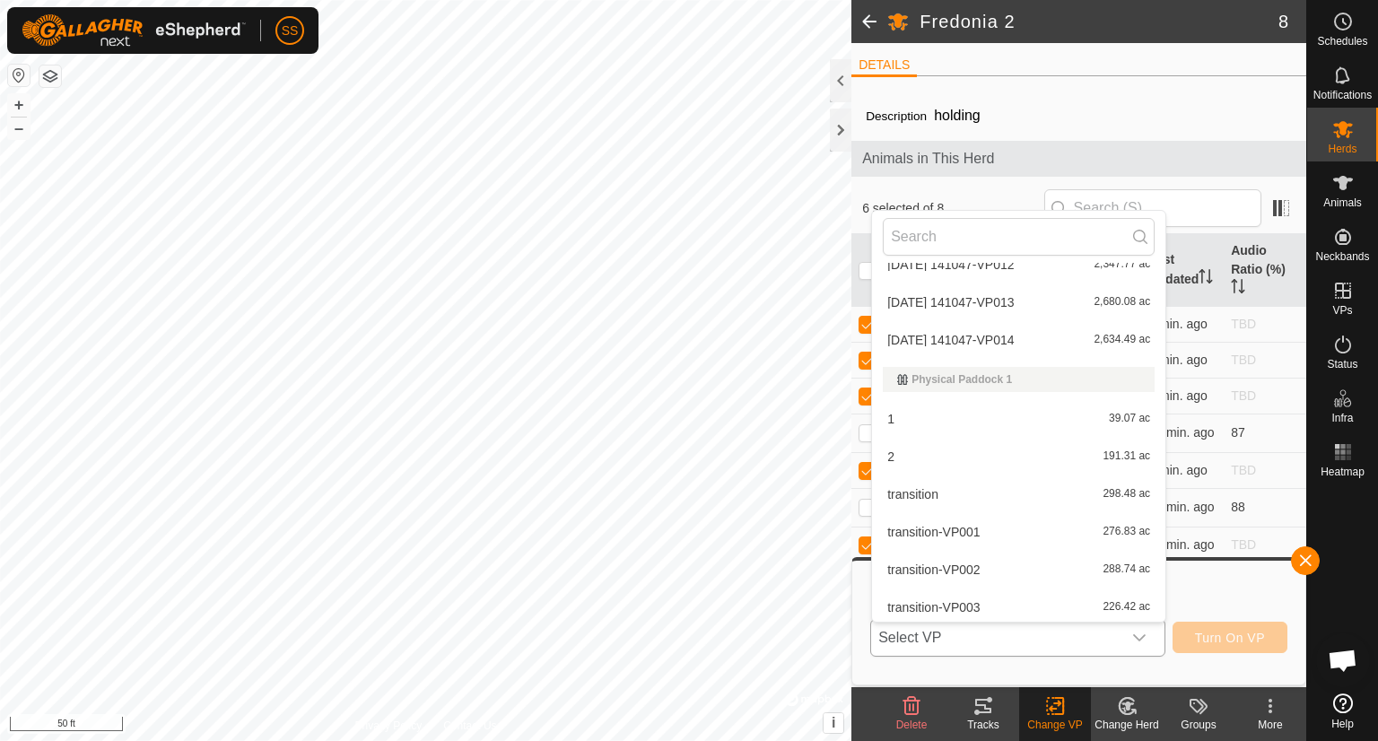
scroll to position [362, 0]
click at [1061, 594] on li "transition-VP003 226.42 ac" at bounding box center [1018, 604] width 293 height 36
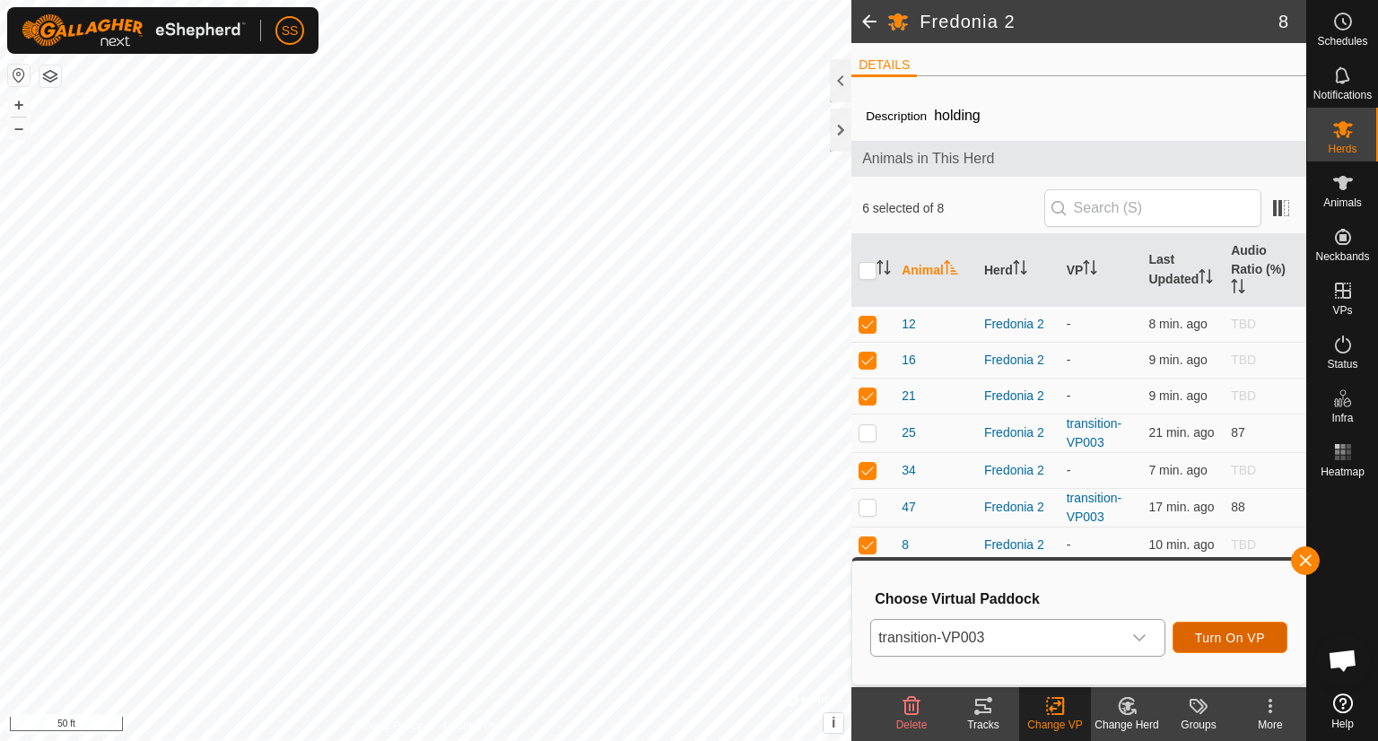
click at [1242, 640] on span "Turn On VP" at bounding box center [1230, 638] width 70 height 14
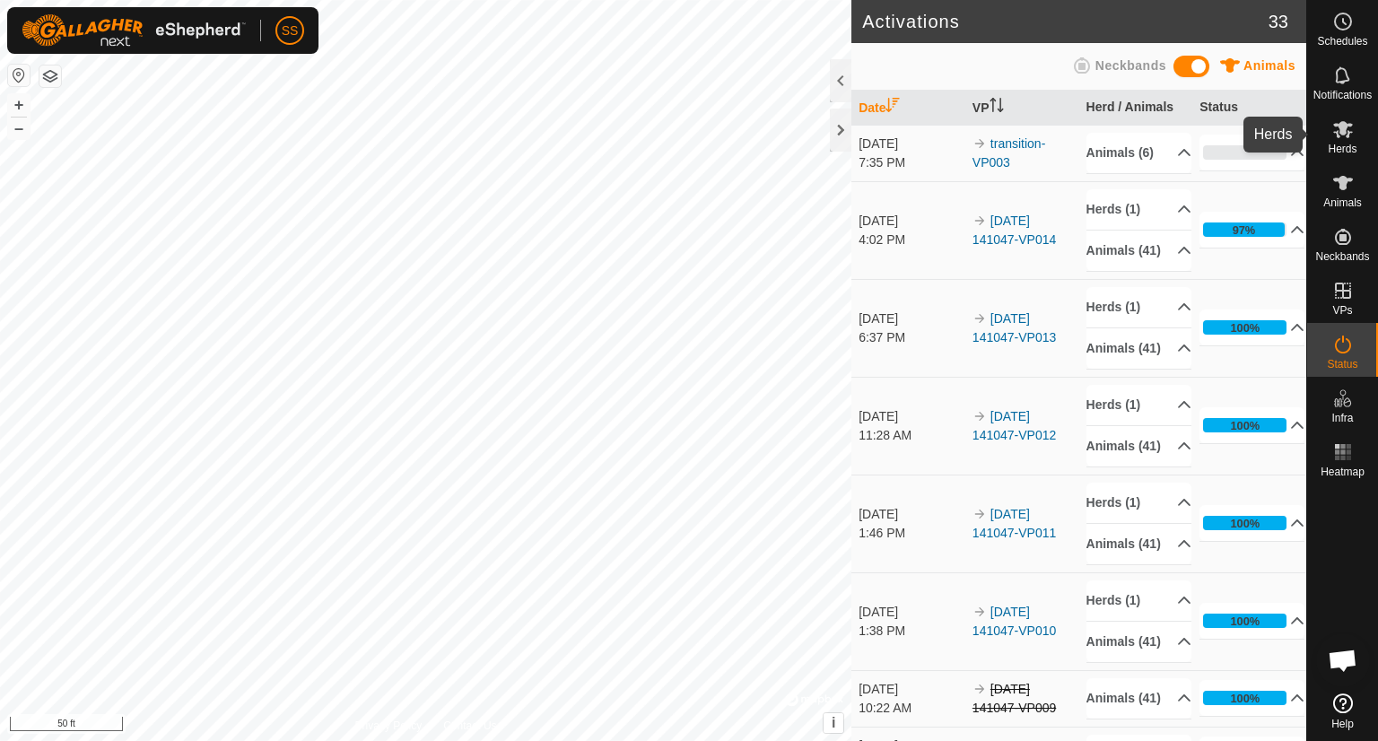
click at [1340, 134] on icon at bounding box center [1343, 129] width 20 height 17
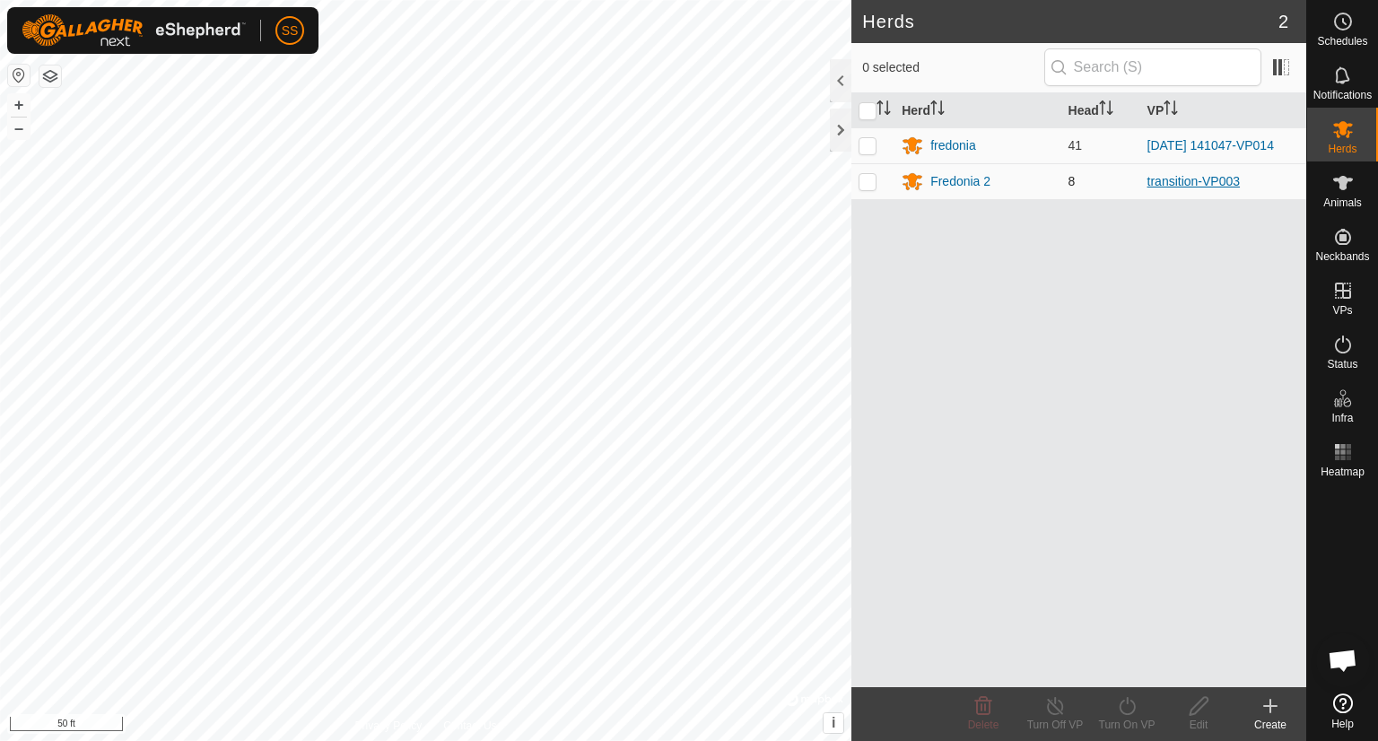
click at [1163, 181] on link "transition-VP003" at bounding box center [1193, 181] width 93 height 14
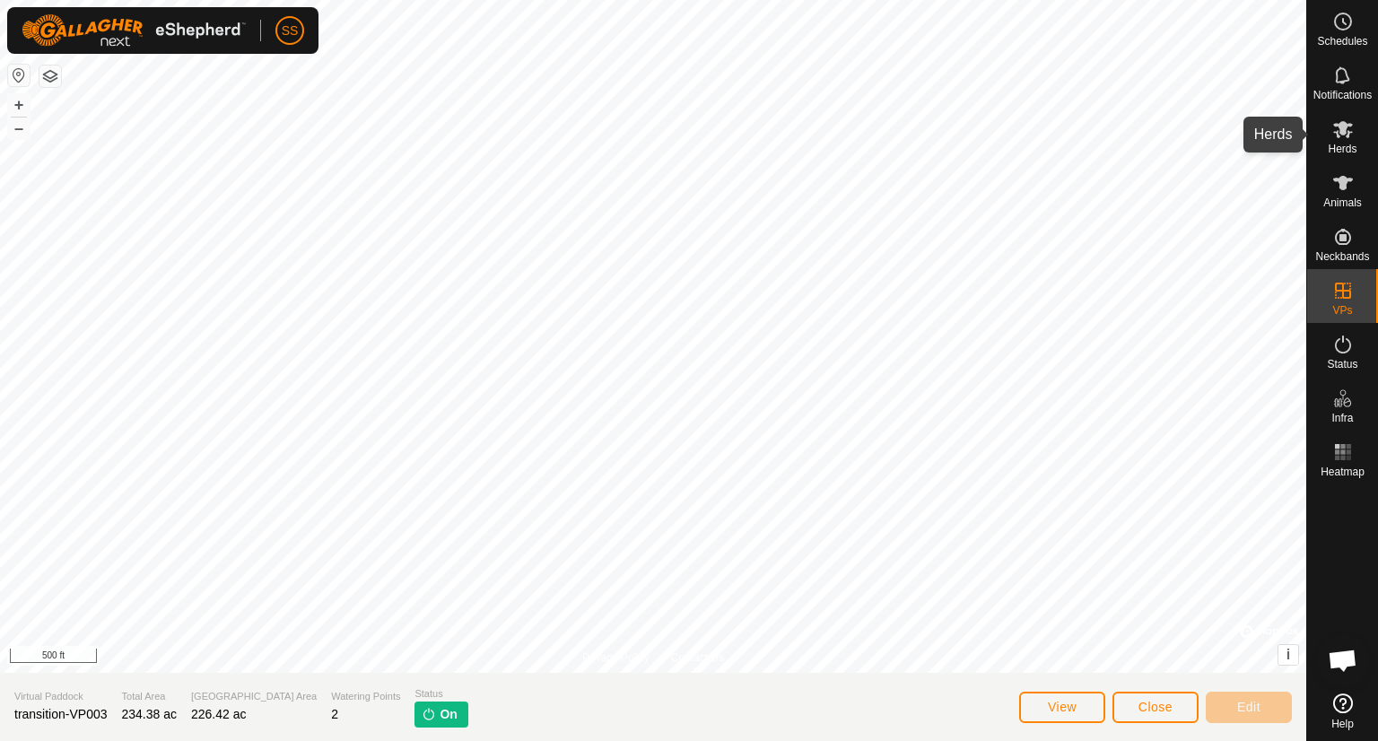
click at [1353, 120] on icon at bounding box center [1343, 129] width 22 height 22
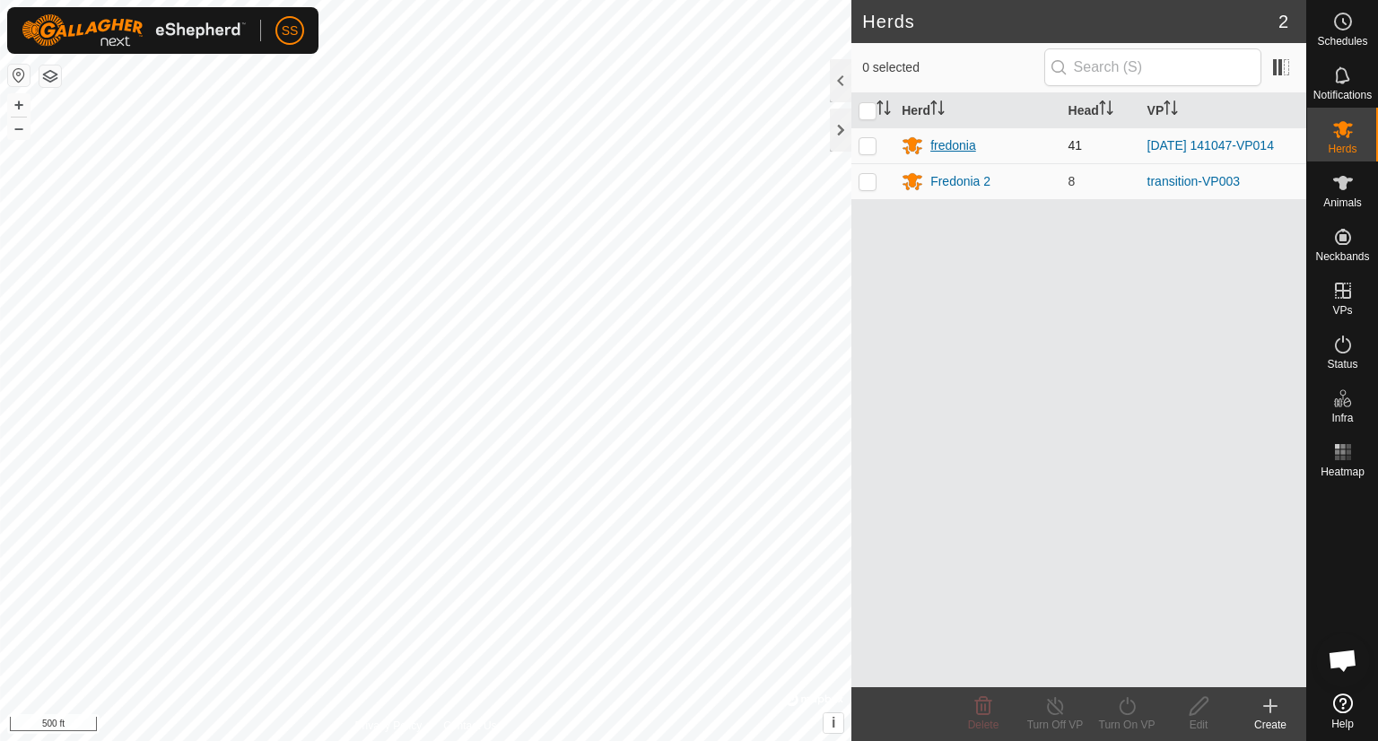
click at [959, 140] on div "fredonia" at bounding box center [953, 145] width 46 height 19
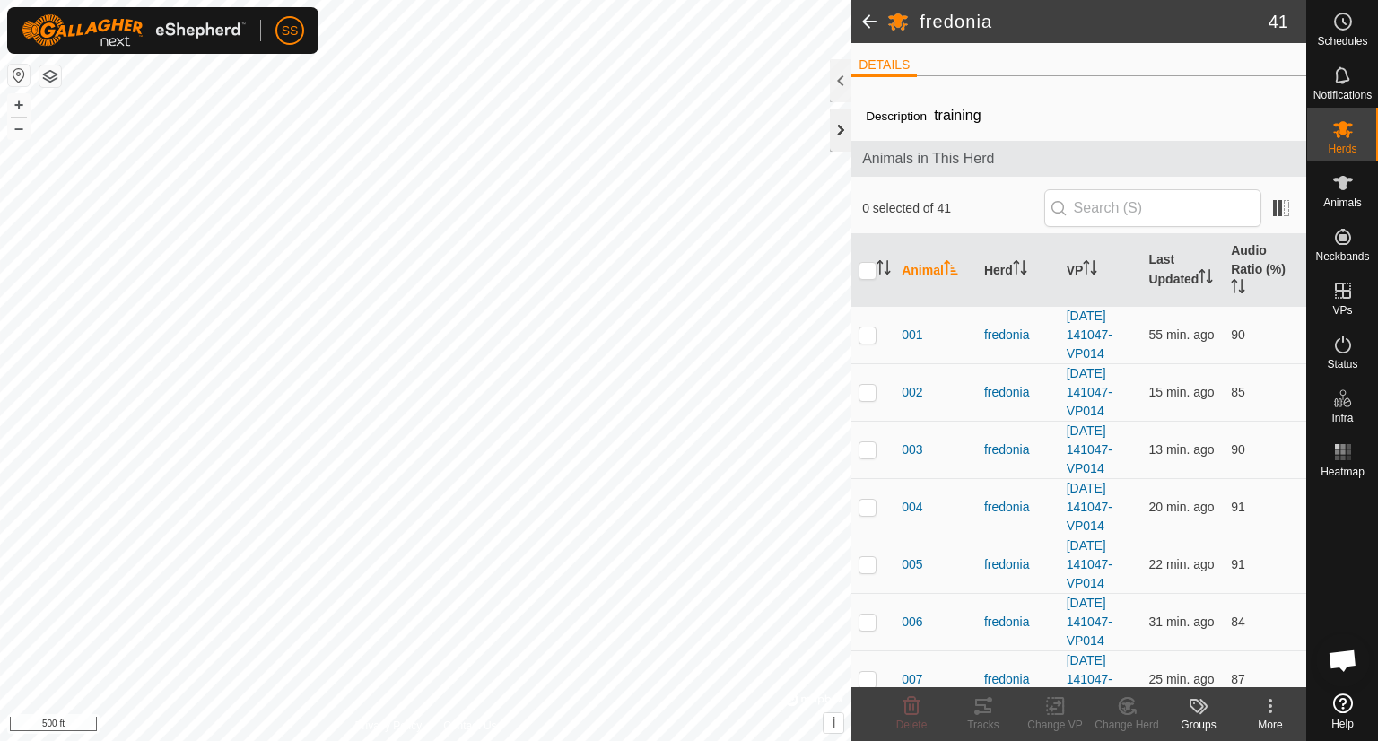
click at [836, 123] on div at bounding box center [841, 130] width 22 height 43
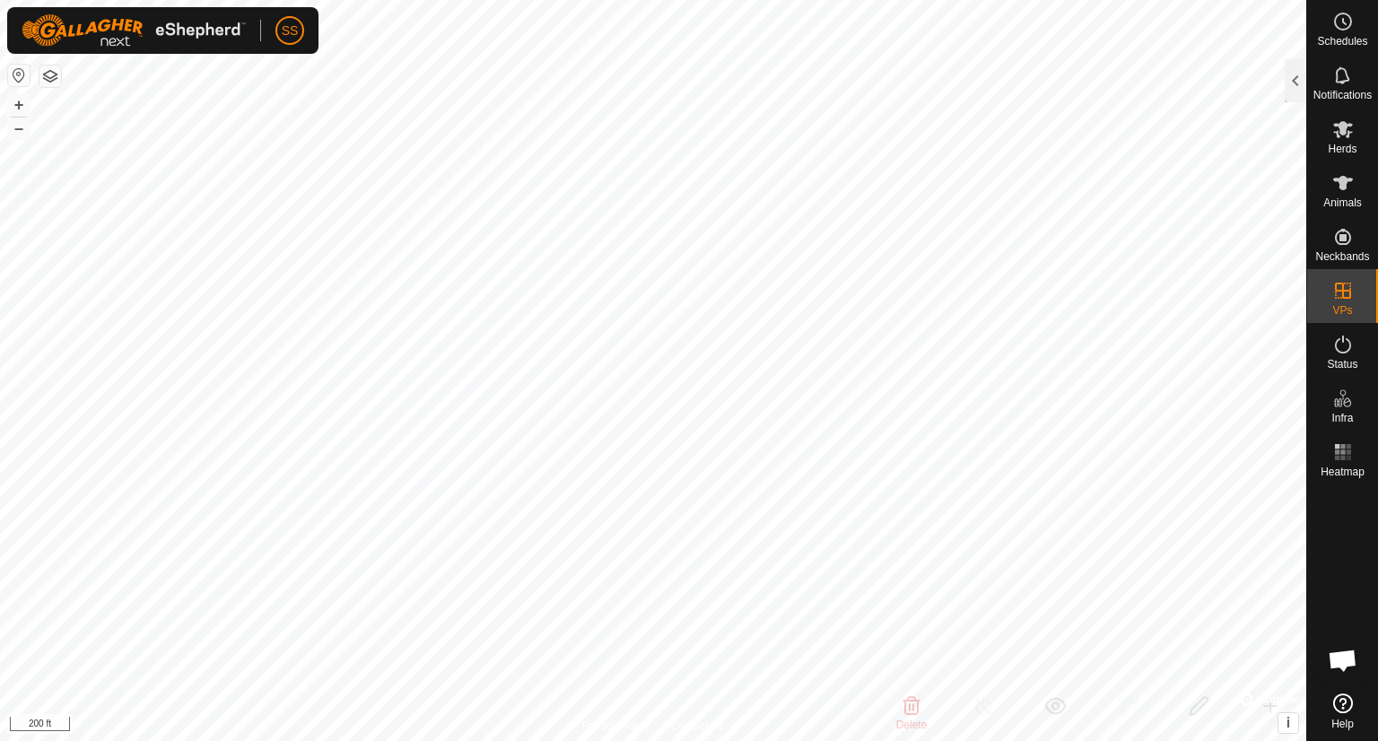
checkbox input "false"
checkbox input "true"
checkbox input "false"
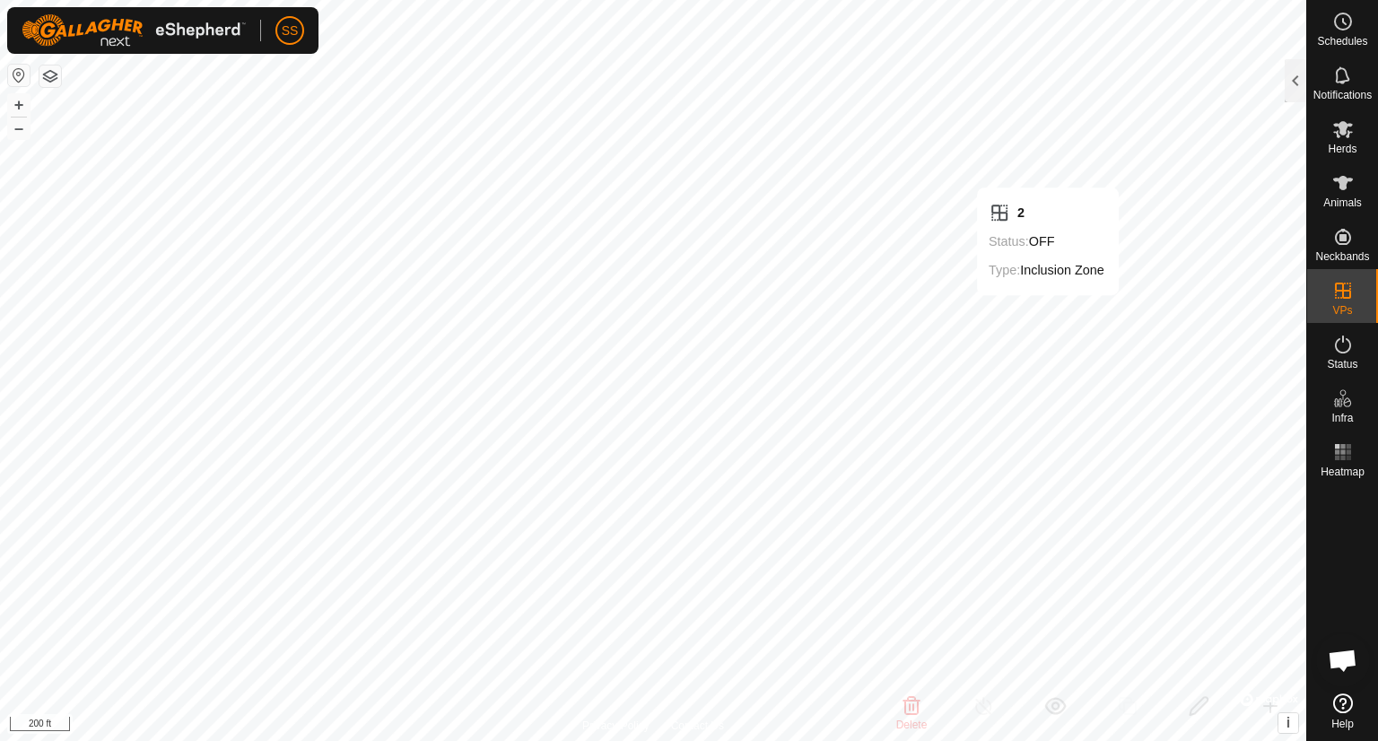
checkbox input "true"
click at [1345, 360] on span "Status" at bounding box center [1342, 364] width 30 height 11
click at [1338, 345] on icon at bounding box center [1343, 345] width 22 height 22
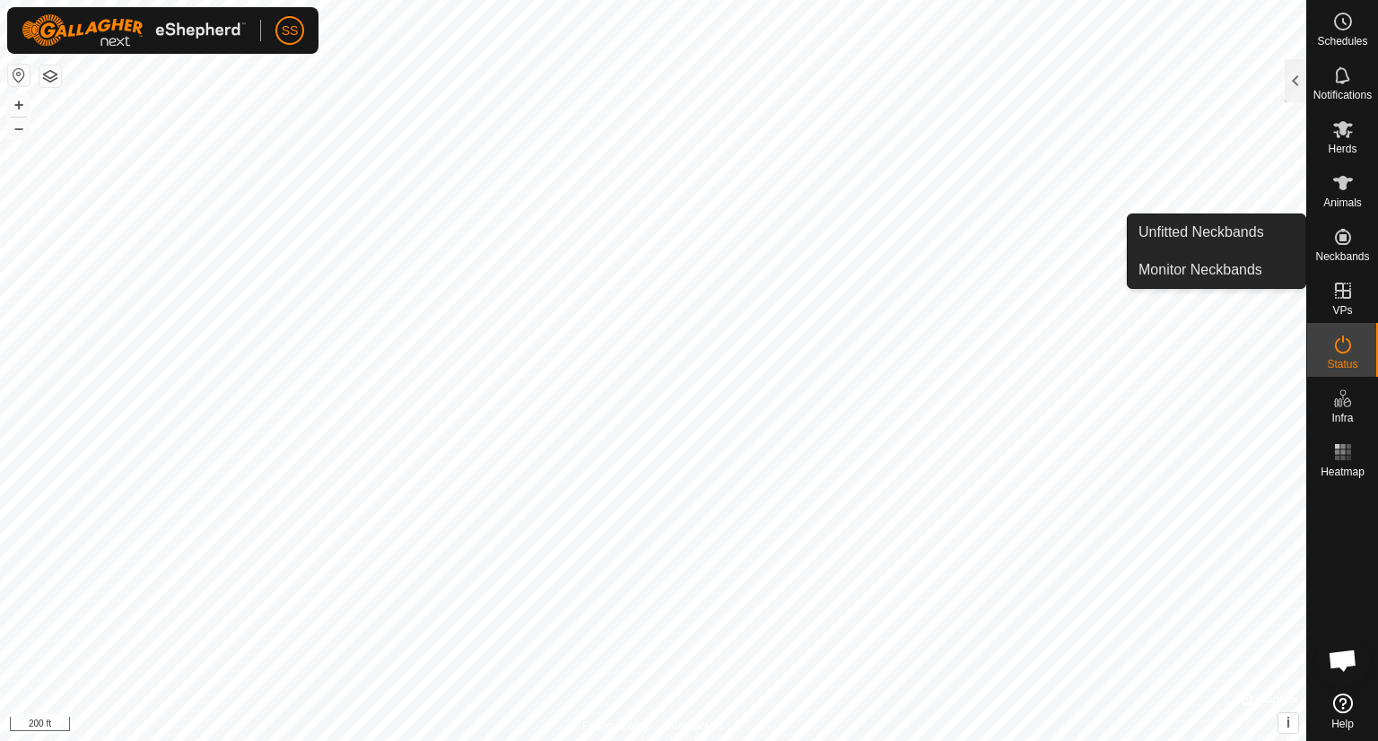
click at [1342, 236] on icon at bounding box center [1343, 237] width 16 height 16
click at [1227, 266] on link "Monitor Neckbands" at bounding box center [1217, 270] width 178 height 36
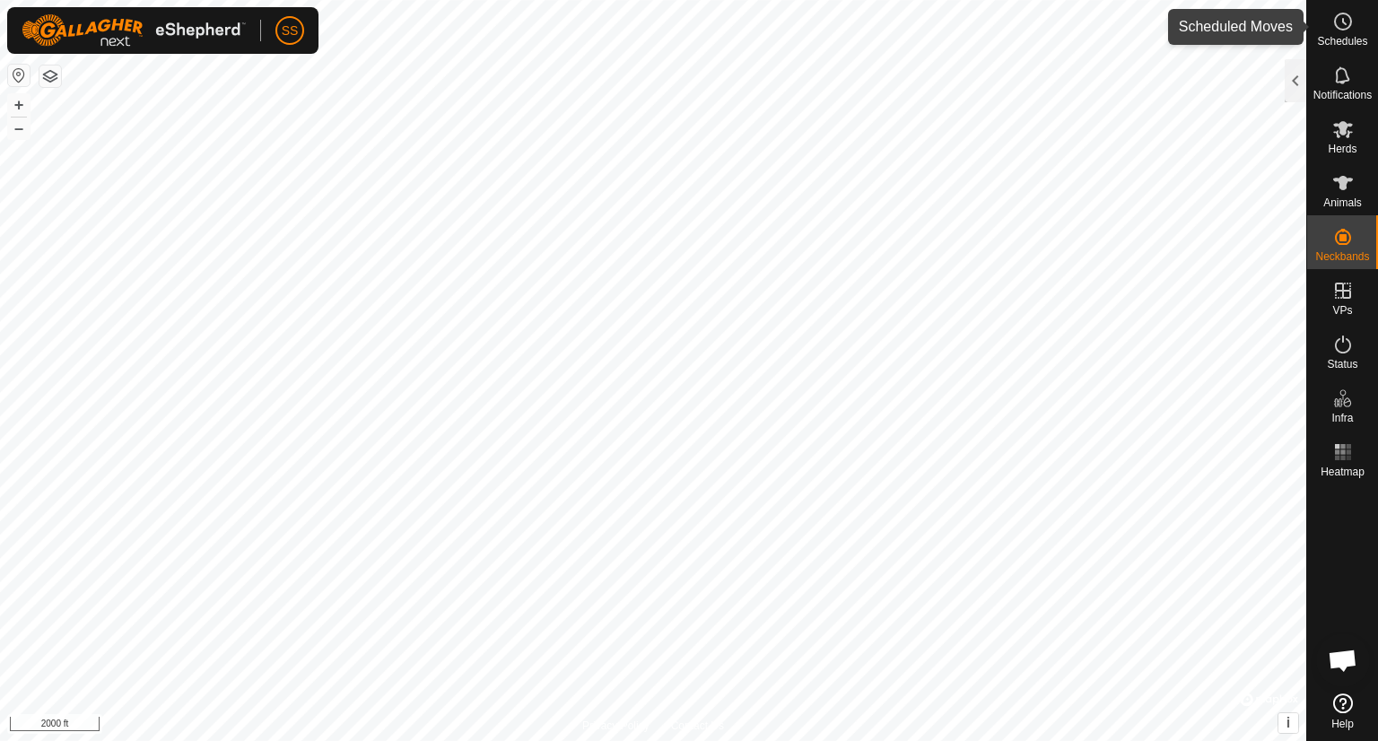
click at [1347, 25] on icon at bounding box center [1343, 22] width 22 height 22
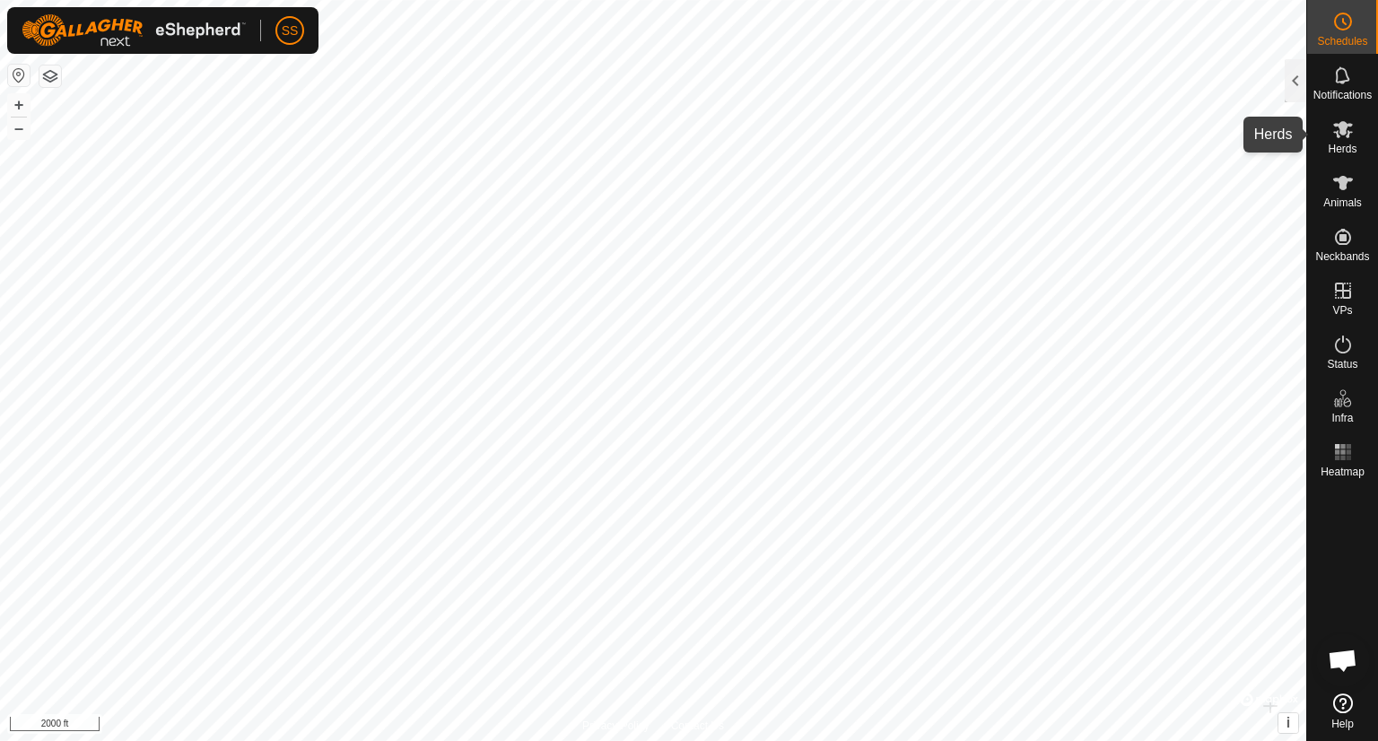
click at [1347, 137] on icon at bounding box center [1343, 129] width 20 height 17
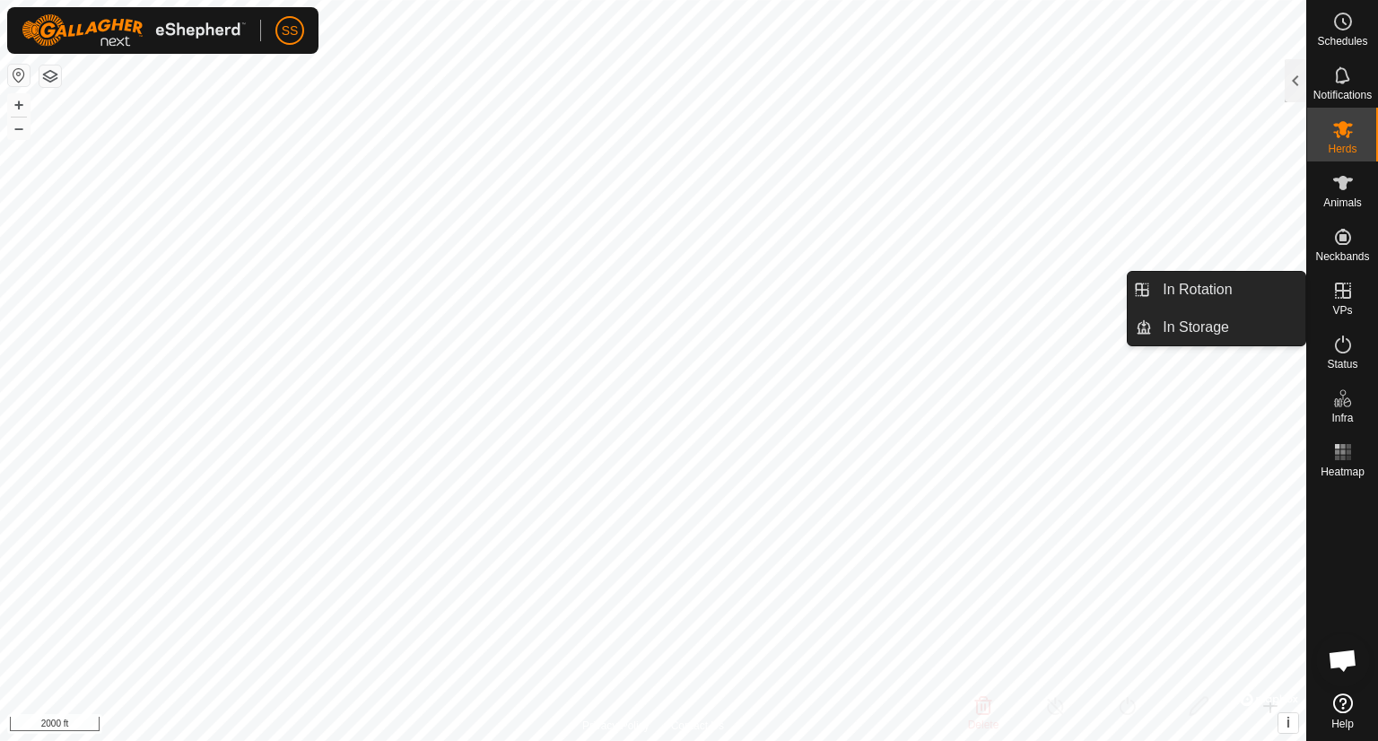
click at [1346, 295] on icon at bounding box center [1343, 291] width 22 height 22
click at [1219, 299] on link "In Rotation" at bounding box center [1228, 290] width 153 height 36
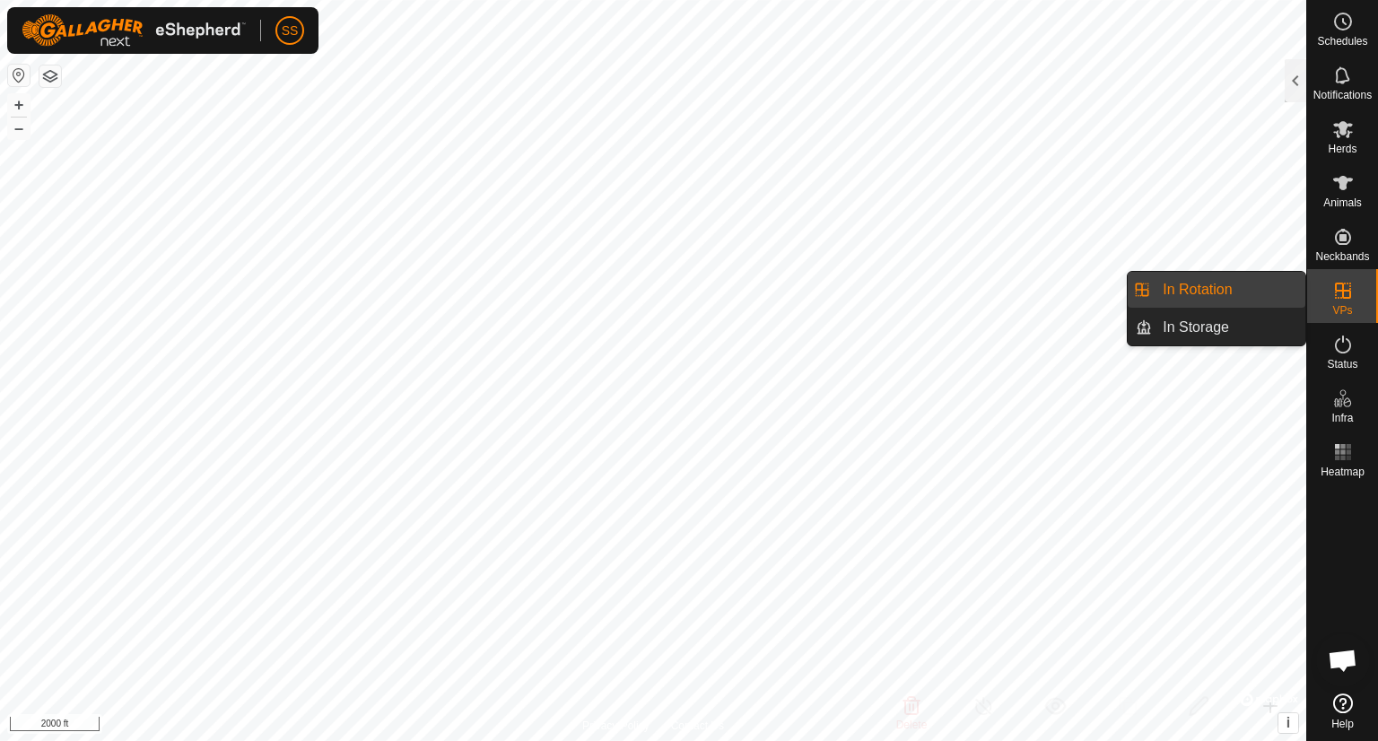
click at [1219, 299] on link "In Rotation" at bounding box center [1228, 290] width 153 height 36
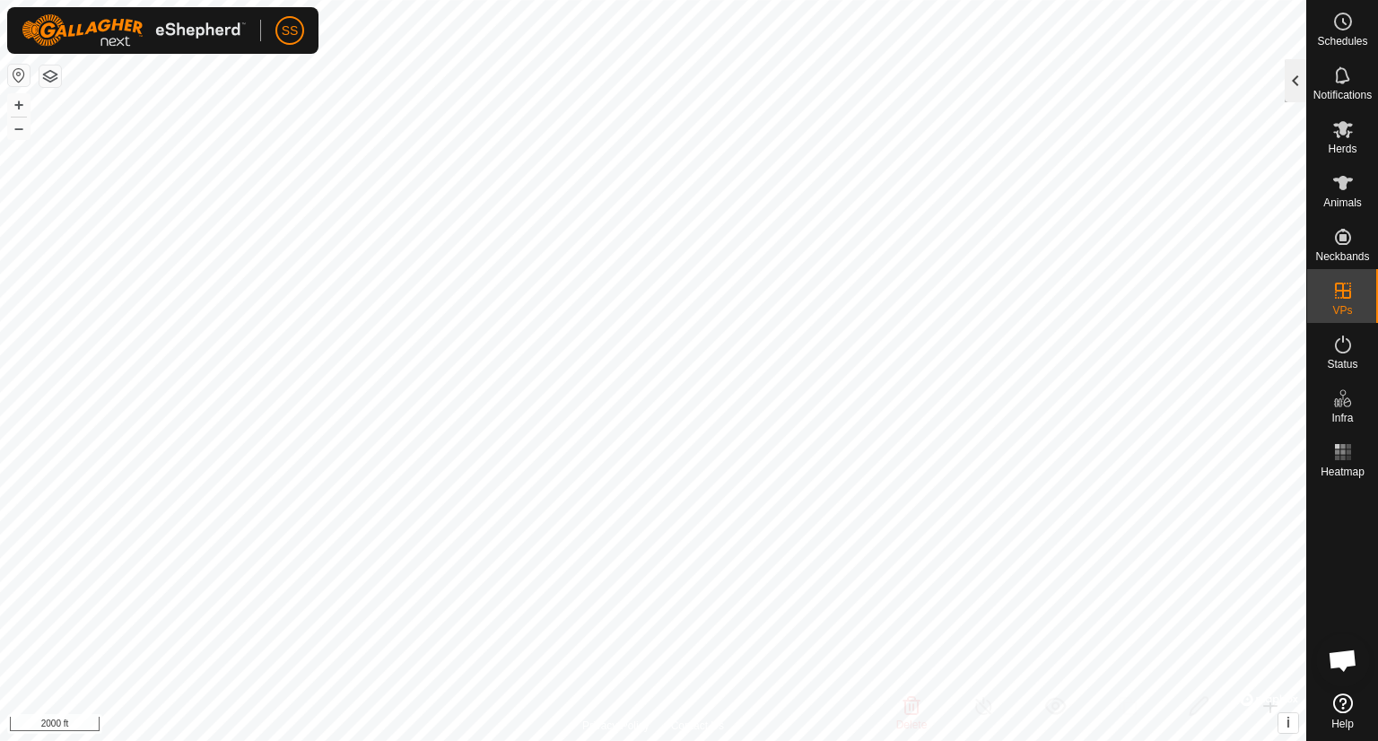
click at [1289, 80] on div at bounding box center [1296, 80] width 22 height 43
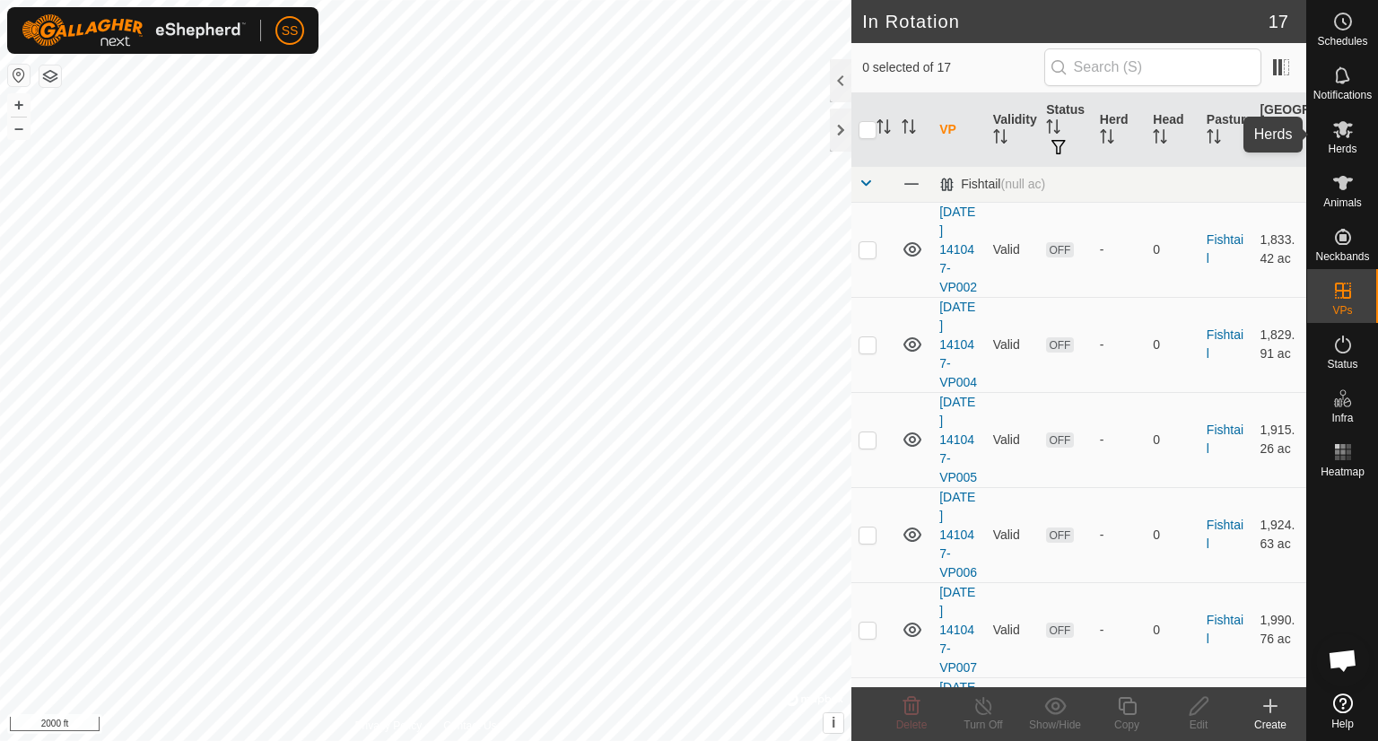
click at [1343, 141] on es-mob-svg-icon at bounding box center [1343, 129] width 32 height 29
